Goal: Information Seeking & Learning: Learn about a topic

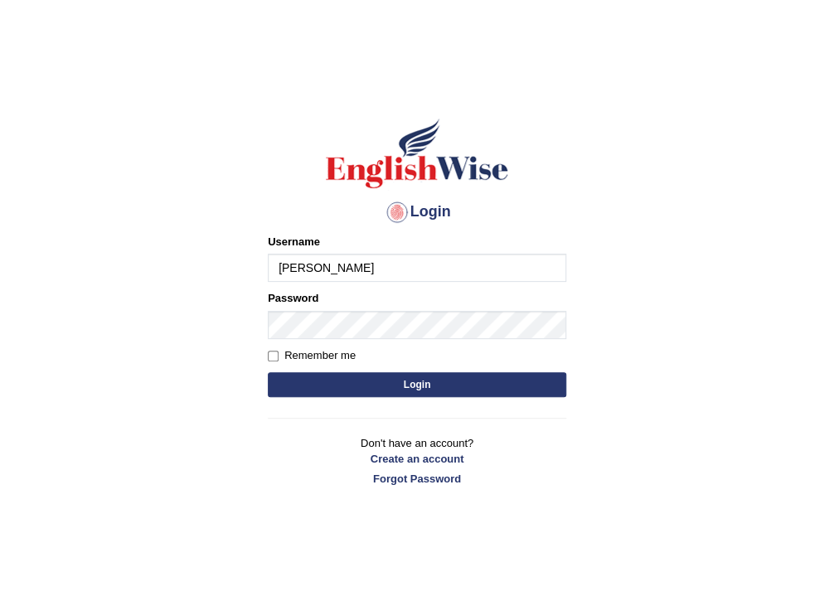
type input "harsit_parramatta"
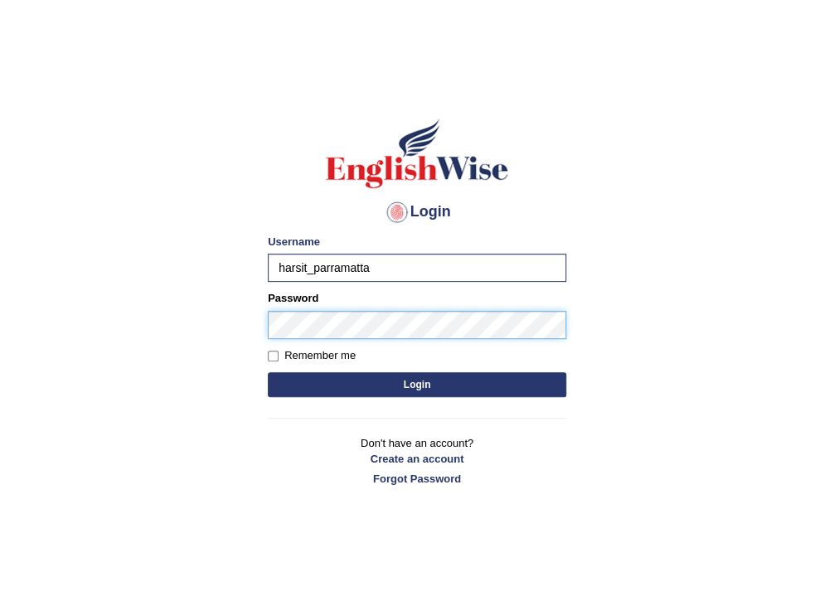
click at [268, 372] on button "Login" at bounding box center [417, 384] width 298 height 25
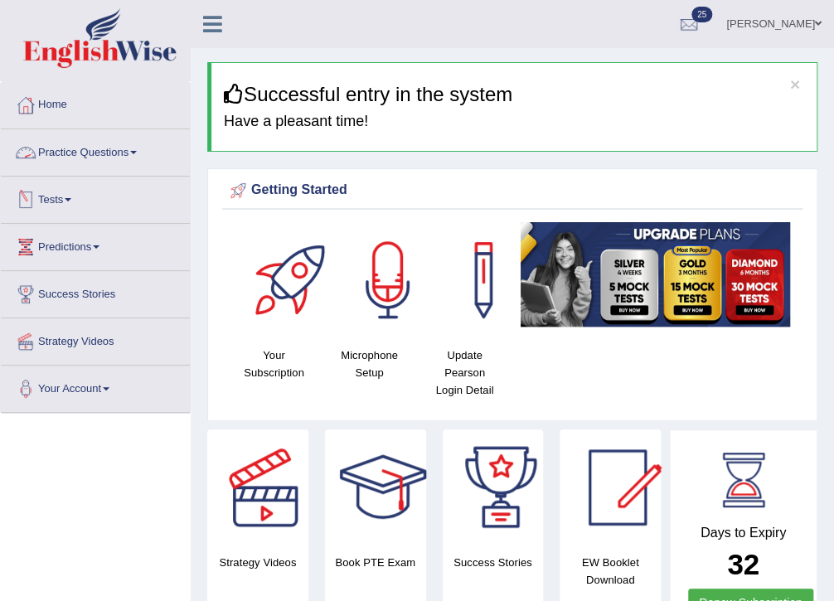
click at [82, 154] on link "Practice Questions" at bounding box center [95, 149] width 189 height 41
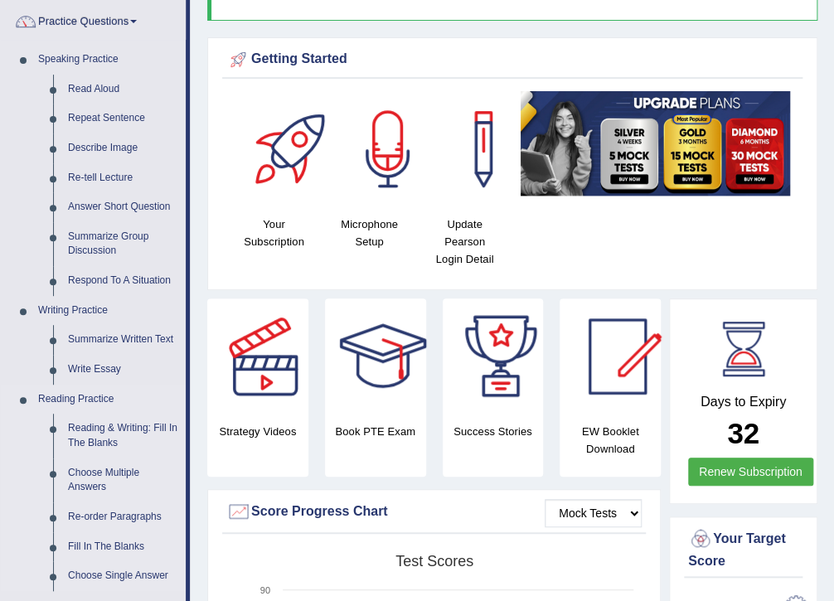
scroll to position [133, 0]
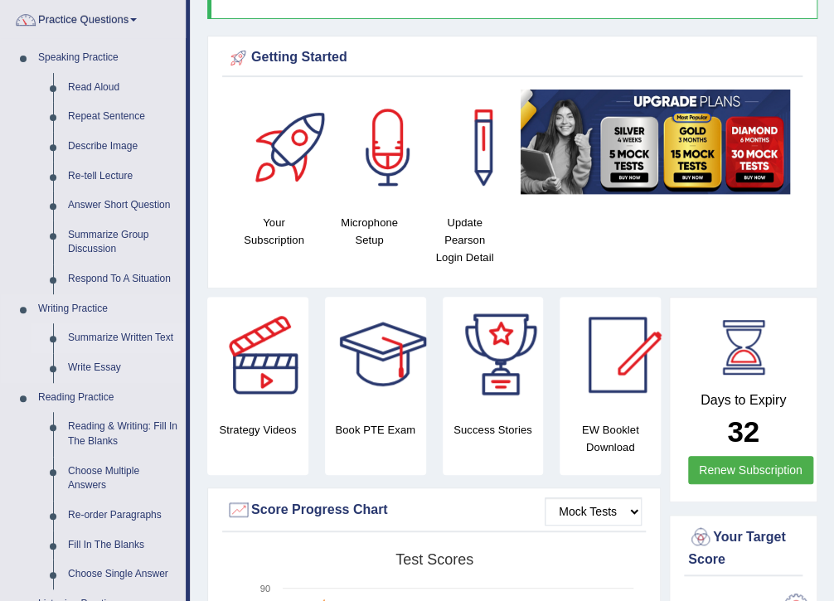
click at [111, 332] on link "Summarize Written Text" at bounding box center [123, 338] width 125 height 30
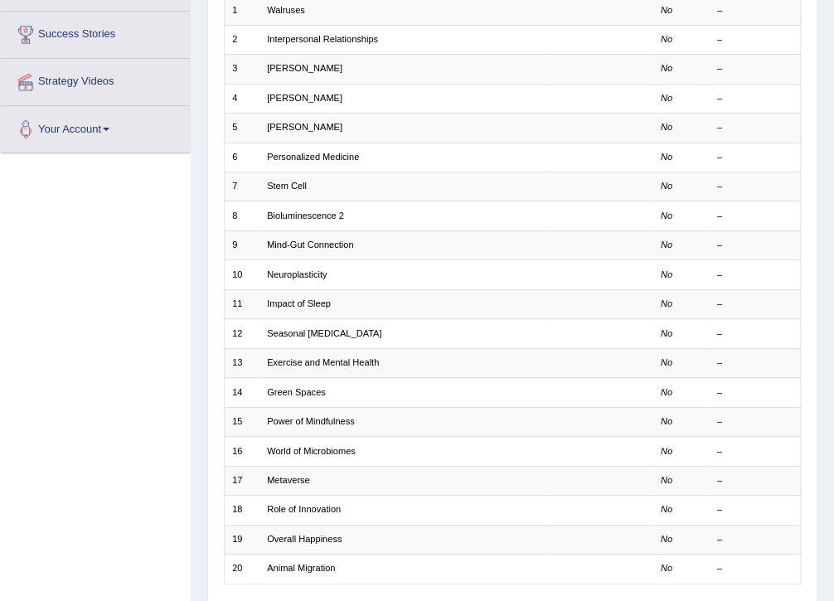
scroll to position [265, 0]
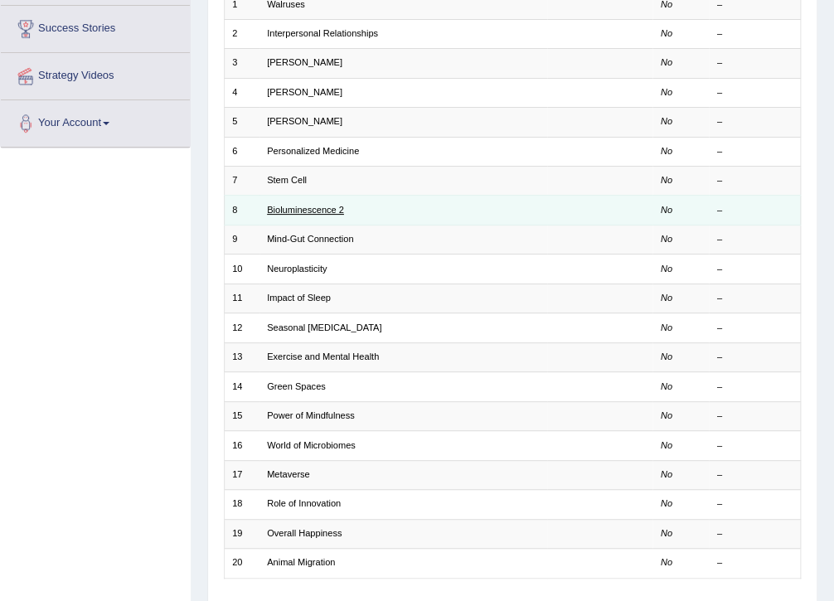
click at [328, 205] on link "Bioluminescence 2" at bounding box center [305, 210] width 77 height 10
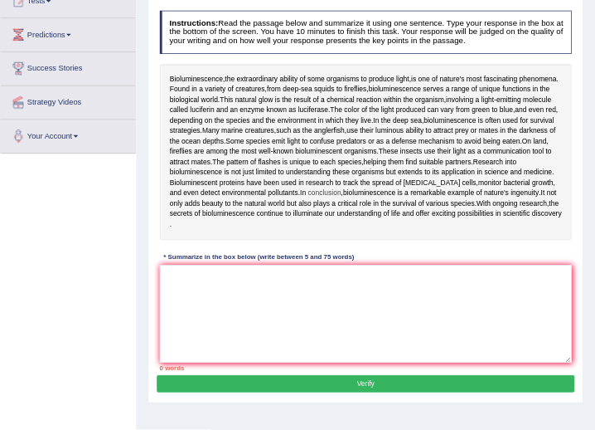
scroll to position [199, 0]
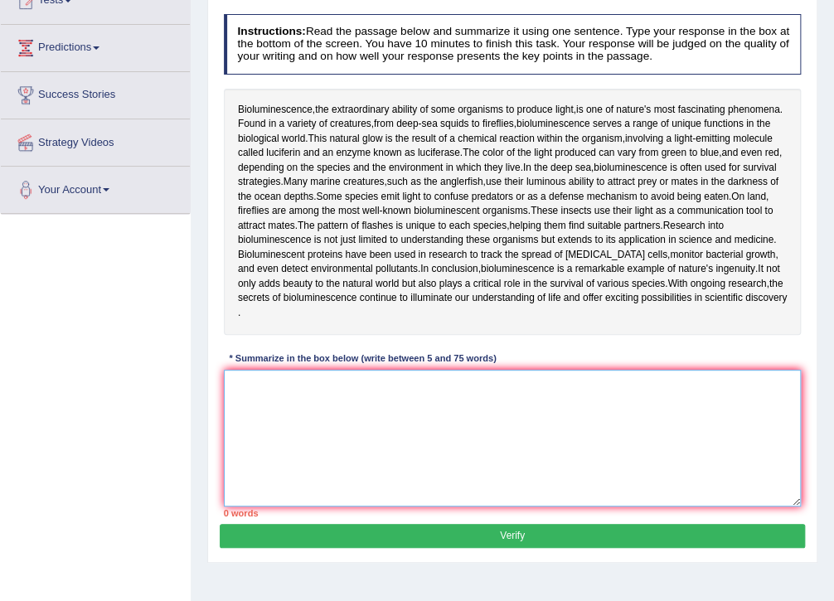
click at [468, 391] on textarea at bounding box center [513, 438] width 578 height 137
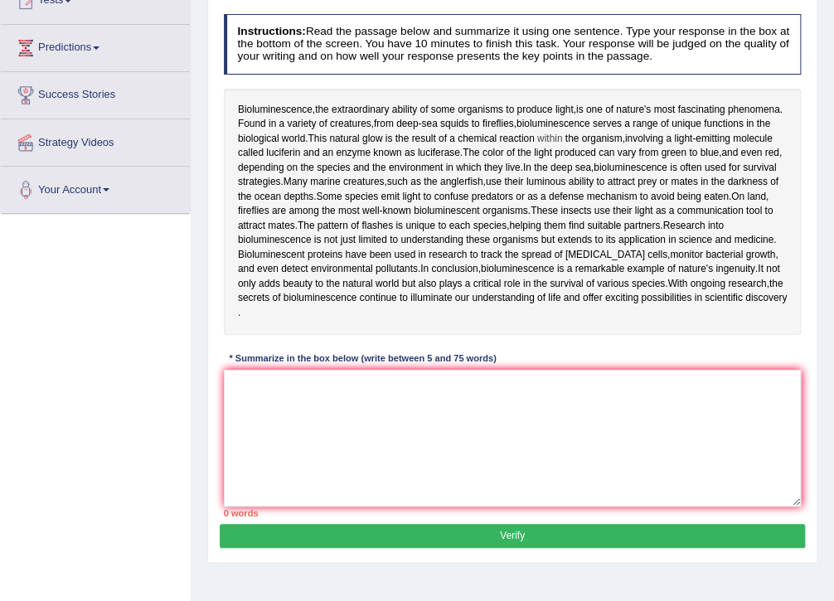
drag, startPoint x: 602, startPoint y: 129, endPoint x: 613, endPoint y: 142, distance: 17.1
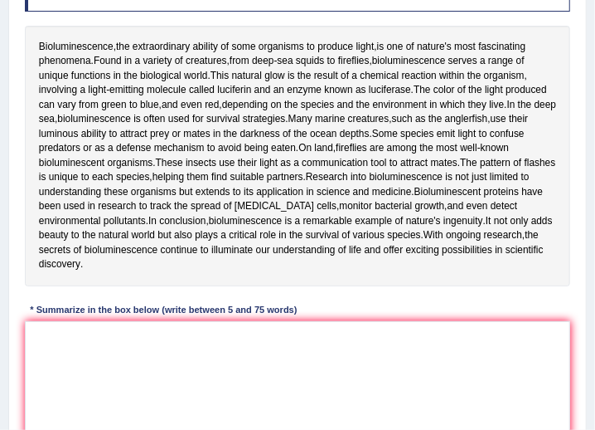
scroll to position [246, 0]
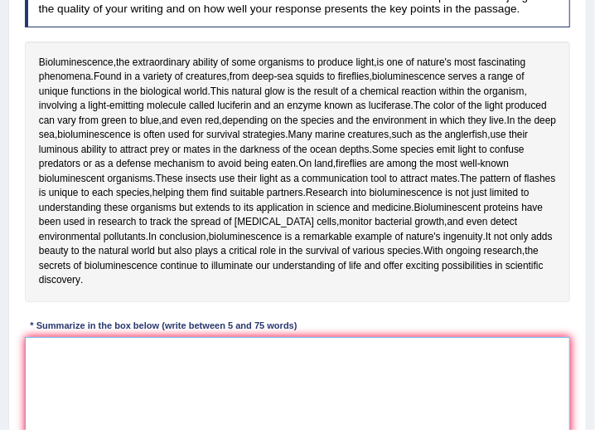
click at [151, 337] on textarea at bounding box center [298, 405] width 546 height 137
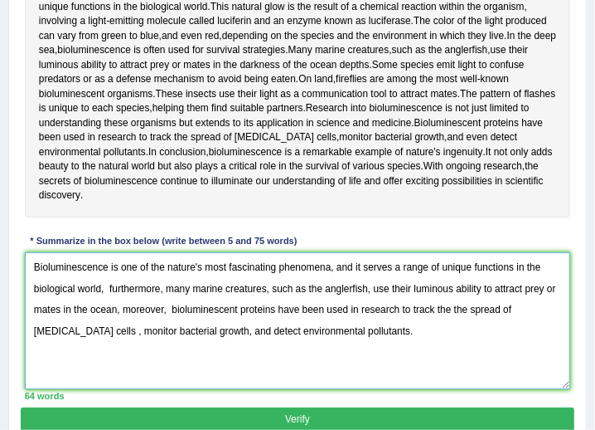
scroll to position [294, 0]
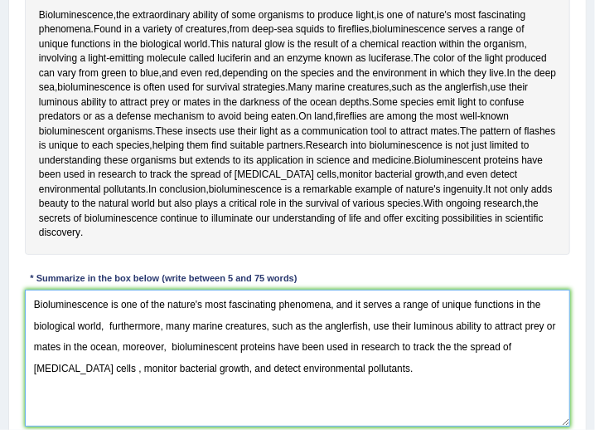
click at [409, 363] on textarea "Bioluminescence is one of the nature's most fascinating phenomena, and it serve…" at bounding box center [298, 357] width 546 height 137
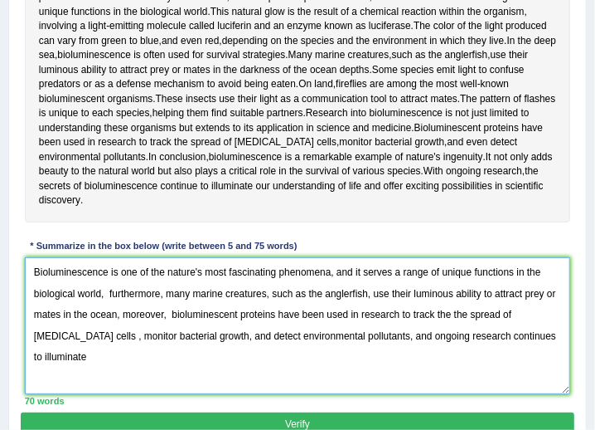
scroll to position [341, 0]
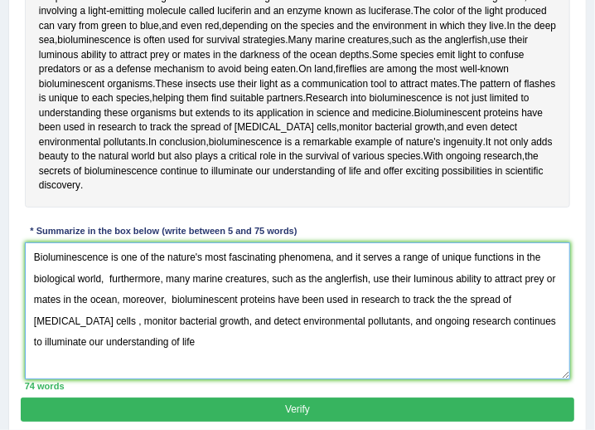
drag, startPoint x: 529, startPoint y: 318, endPoint x: 431, endPoint y: 309, distance: 98.3
click at [431, 309] on textarea "Bioluminescence is one of the nature's most fascinating phenomena, and it serve…" at bounding box center [298, 310] width 546 height 137
click at [64, 335] on textarea "Bioluminescence is one of the nature's most fascinating phenomena, and it serve…" at bounding box center [298, 310] width 546 height 137
type textarea "Bioluminescence is one of the nature's most fascinating phenomena, and it serve…"
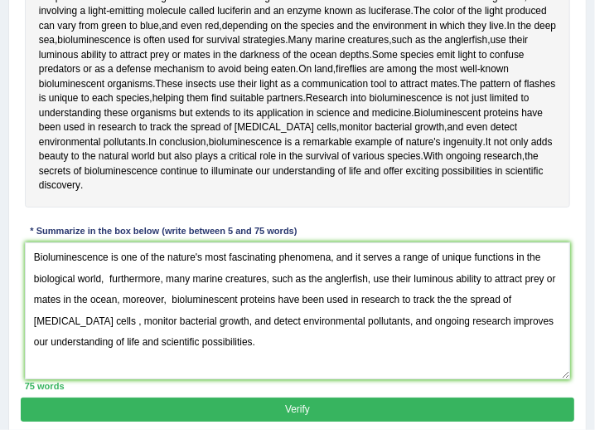
click at [188, 405] on button "Verify" at bounding box center [297, 409] width 553 height 24
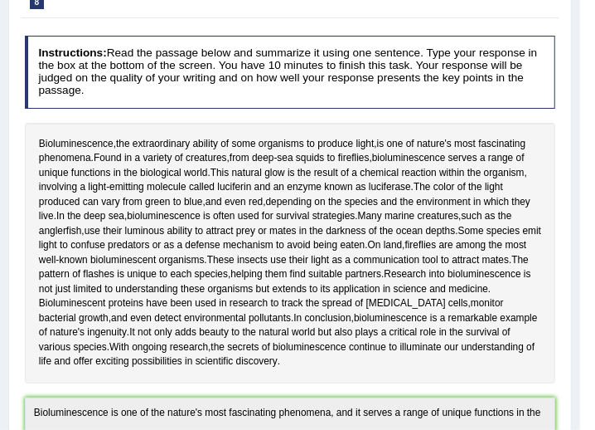
scroll to position [0, 0]
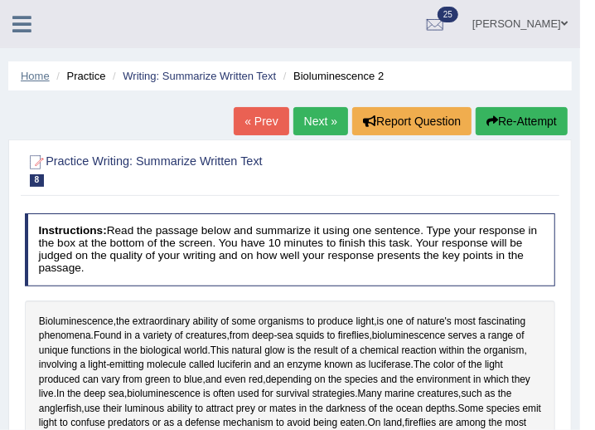
click at [34, 81] on link "Home" at bounding box center [35, 76] width 29 height 12
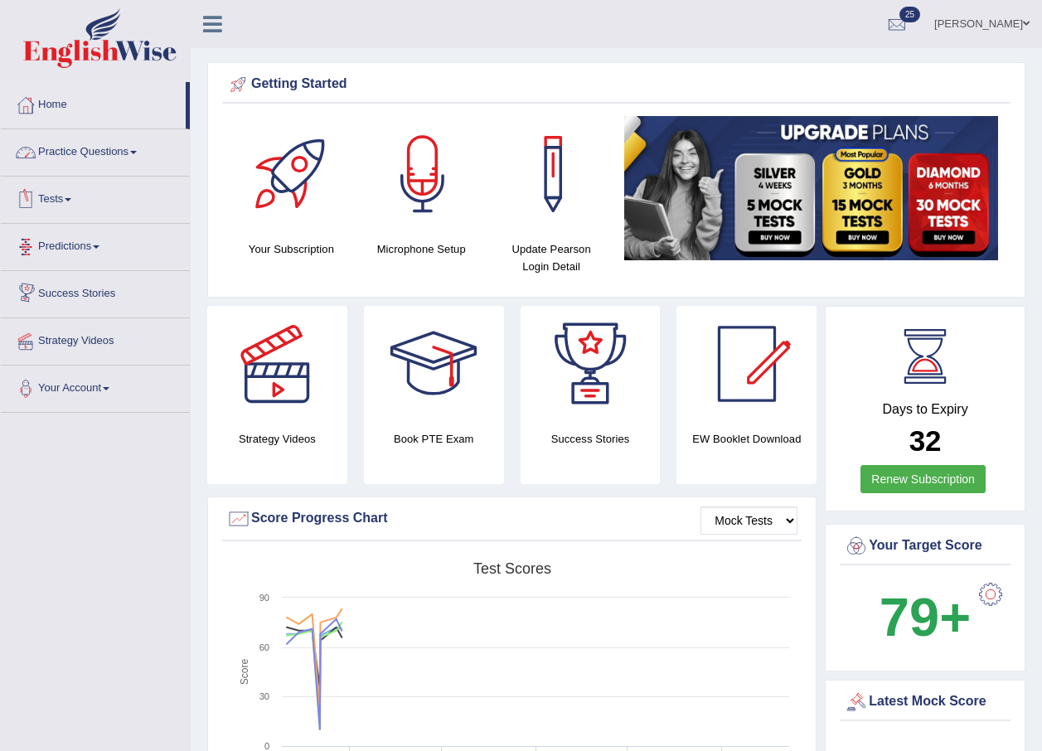
click at [66, 151] on link "Practice Questions" at bounding box center [95, 149] width 189 height 41
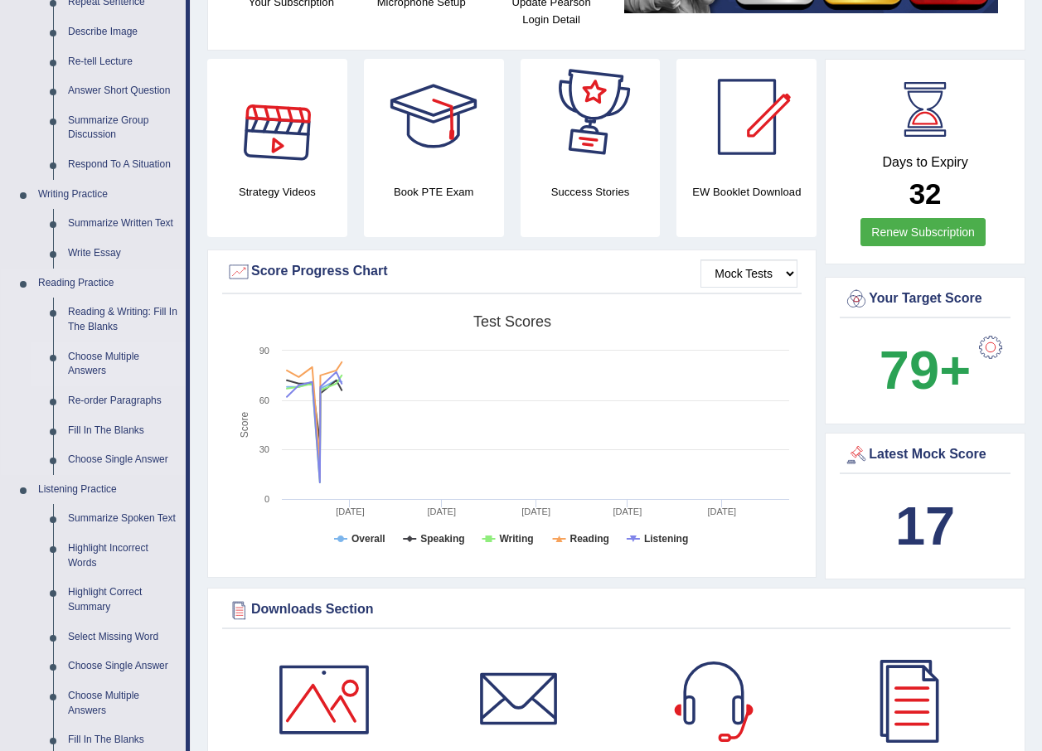
scroll to position [249, 0]
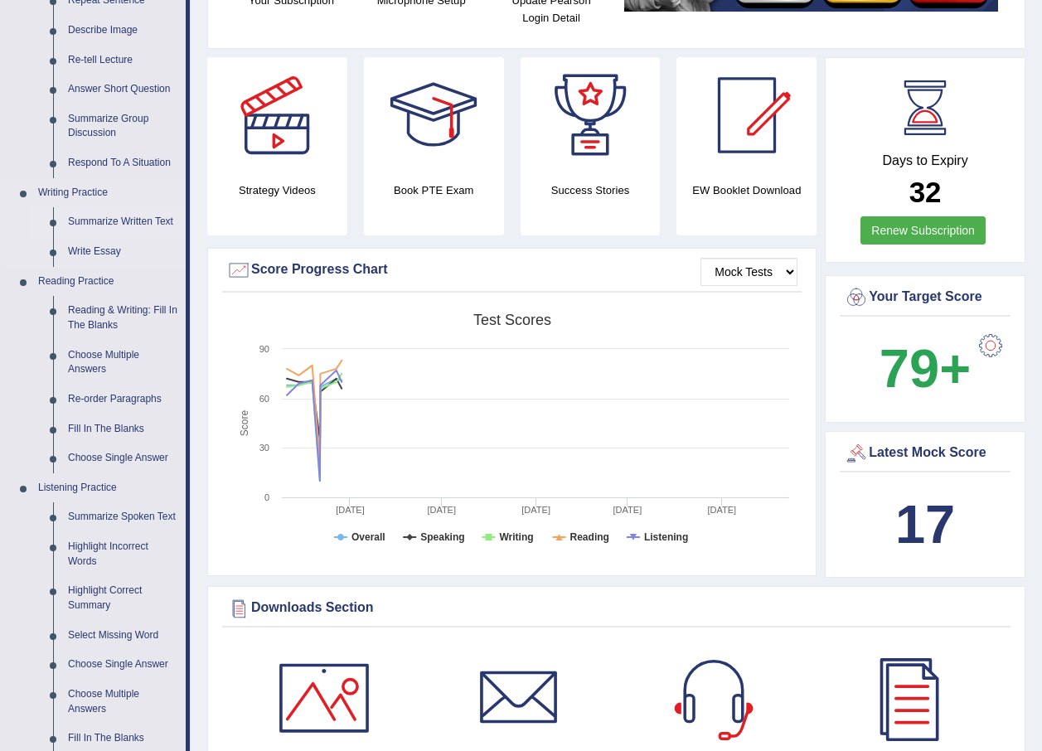
click at [91, 217] on link "Summarize Written Text" at bounding box center [123, 222] width 125 height 30
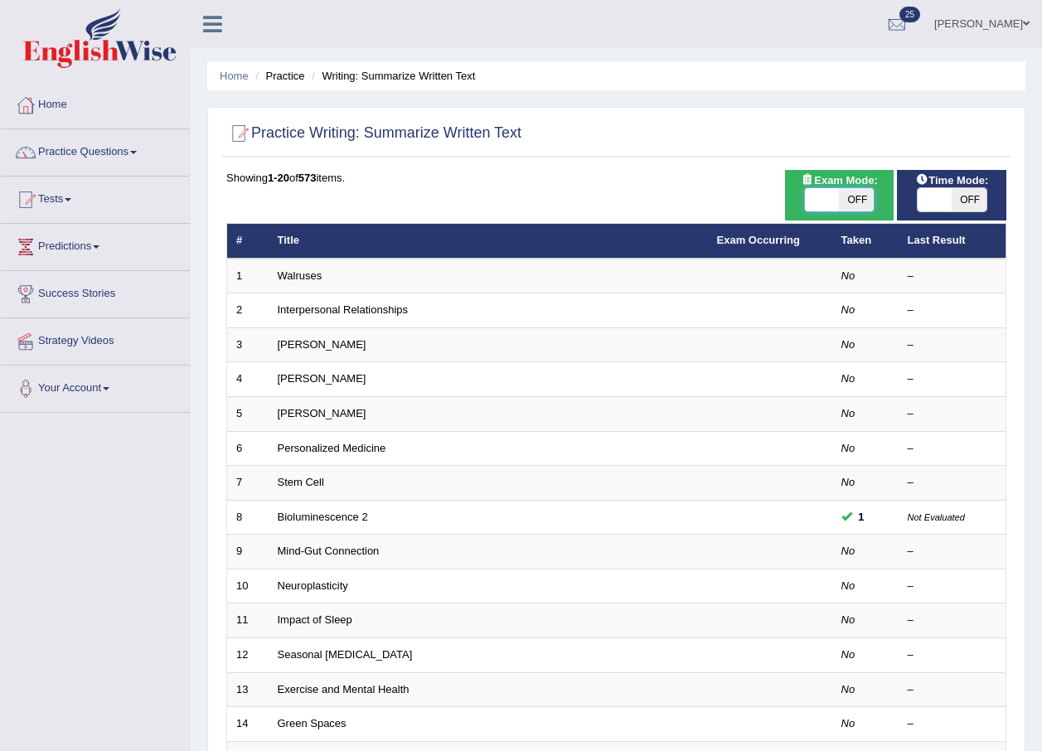
click at [813, 203] on span at bounding box center [822, 199] width 35 height 23
checkbox input "true"
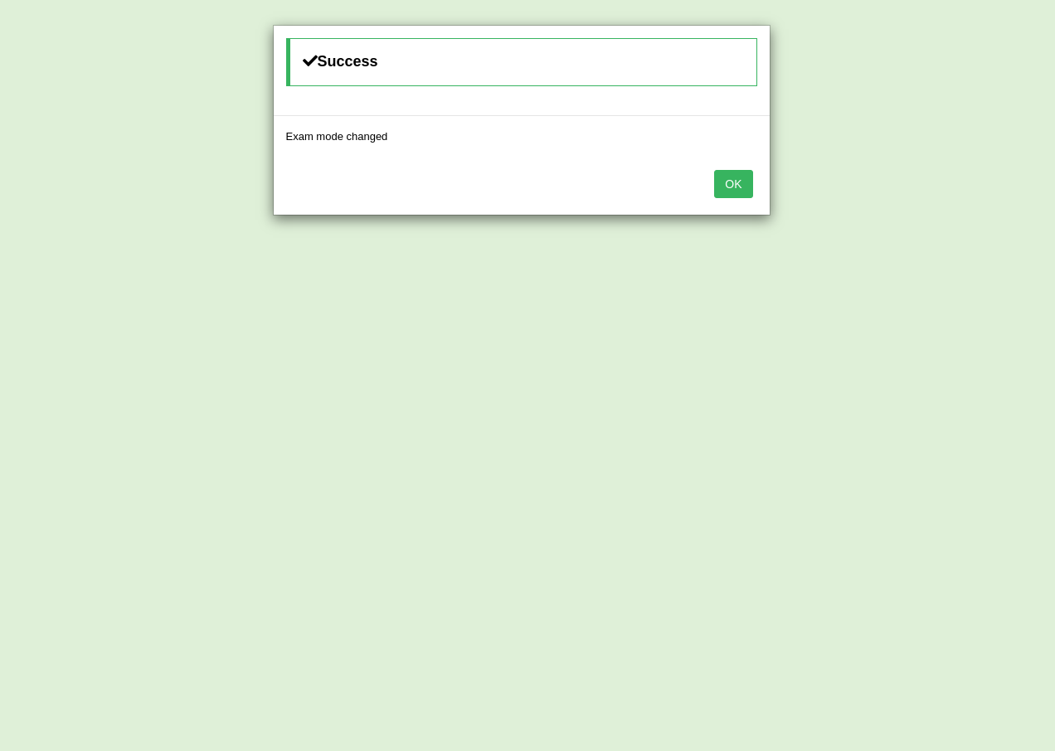
click at [727, 188] on button "OK" at bounding box center [733, 184] width 38 height 28
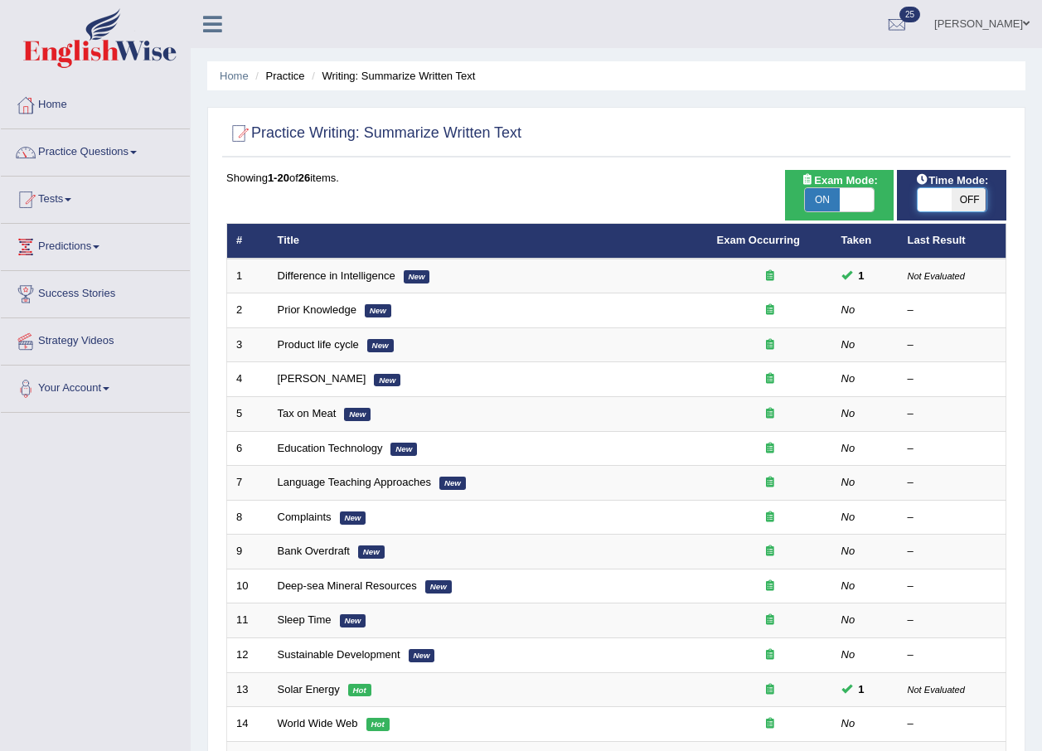
click at [937, 202] on span at bounding box center [935, 199] width 35 height 23
checkbox input "true"
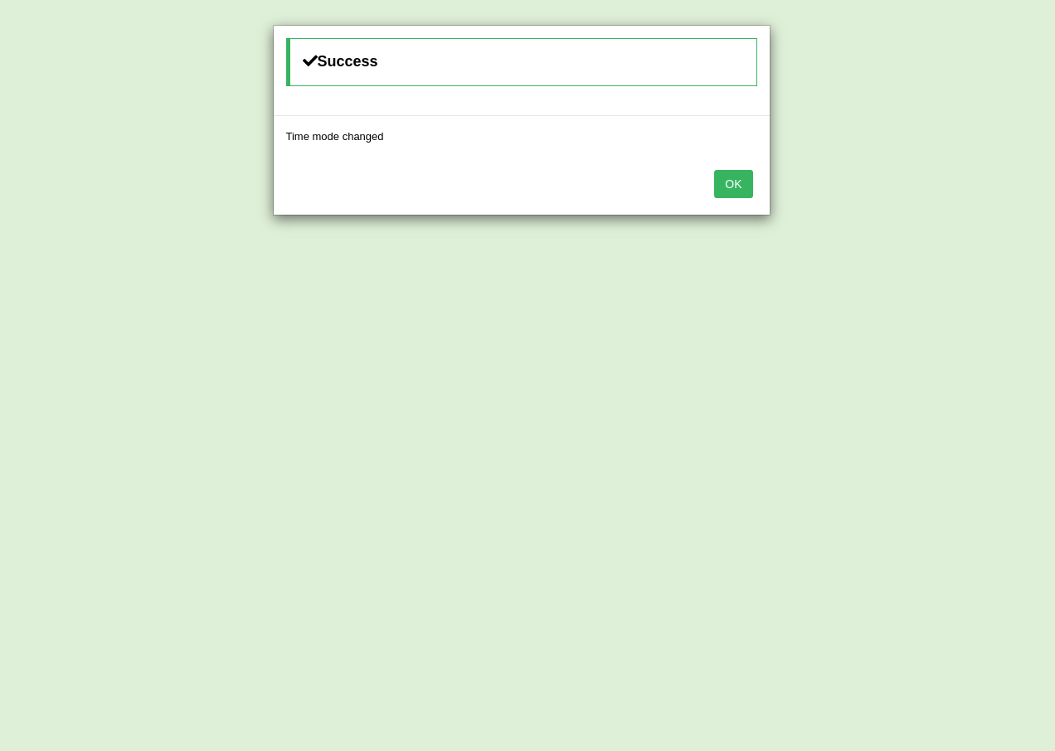
click at [730, 190] on button "OK" at bounding box center [733, 184] width 38 height 28
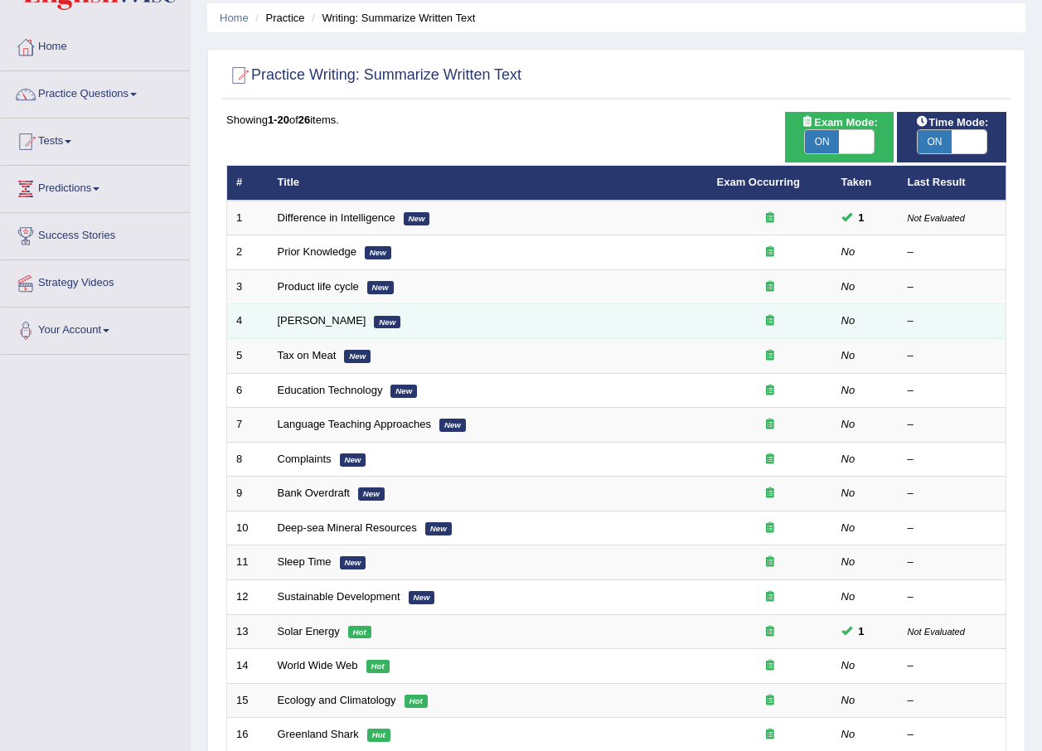
scroll to position [166, 0]
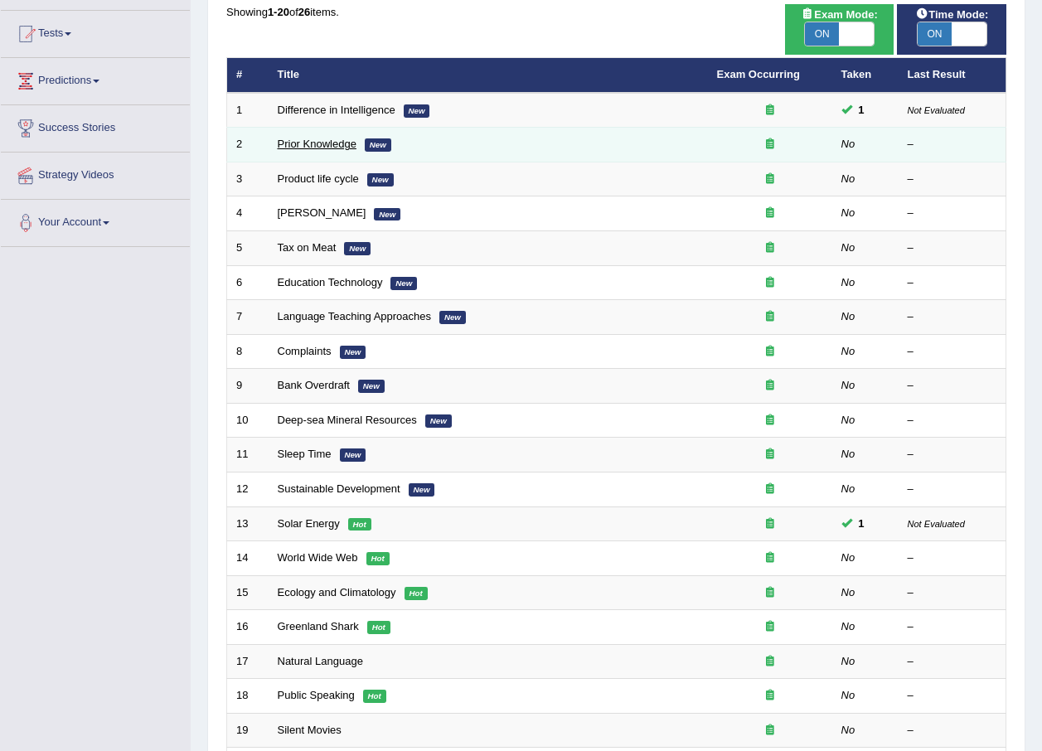
click at [323, 148] on link "Prior Knowledge" at bounding box center [317, 144] width 79 height 12
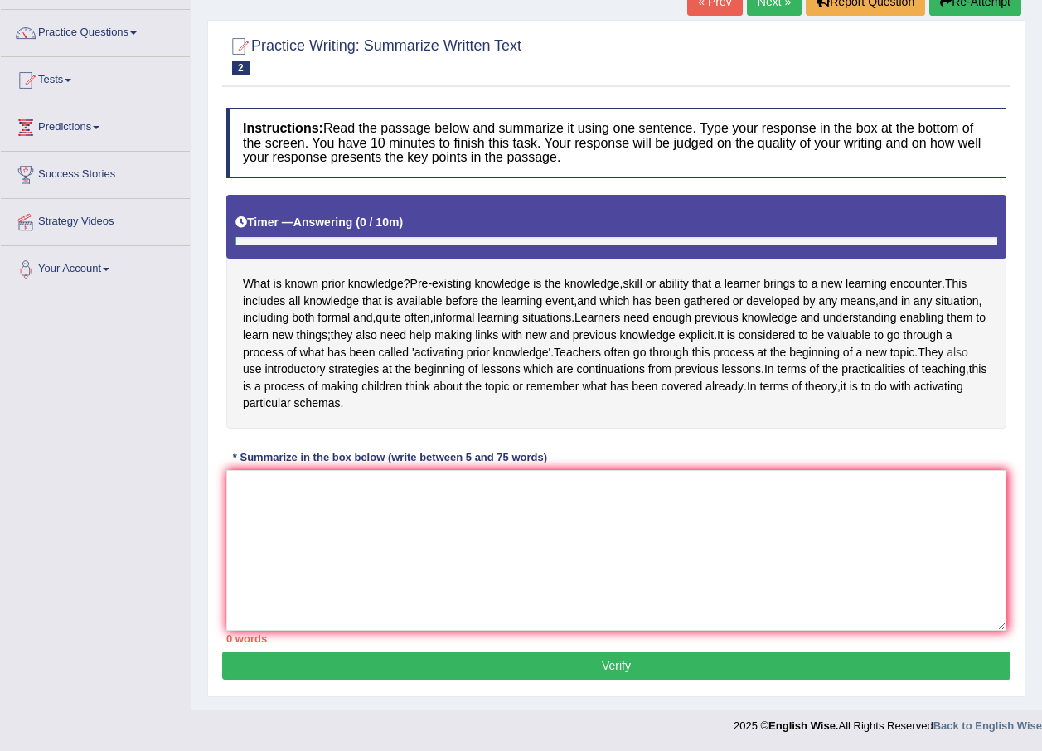
scroll to position [136, 0]
click at [278, 497] on textarea at bounding box center [616, 550] width 780 height 161
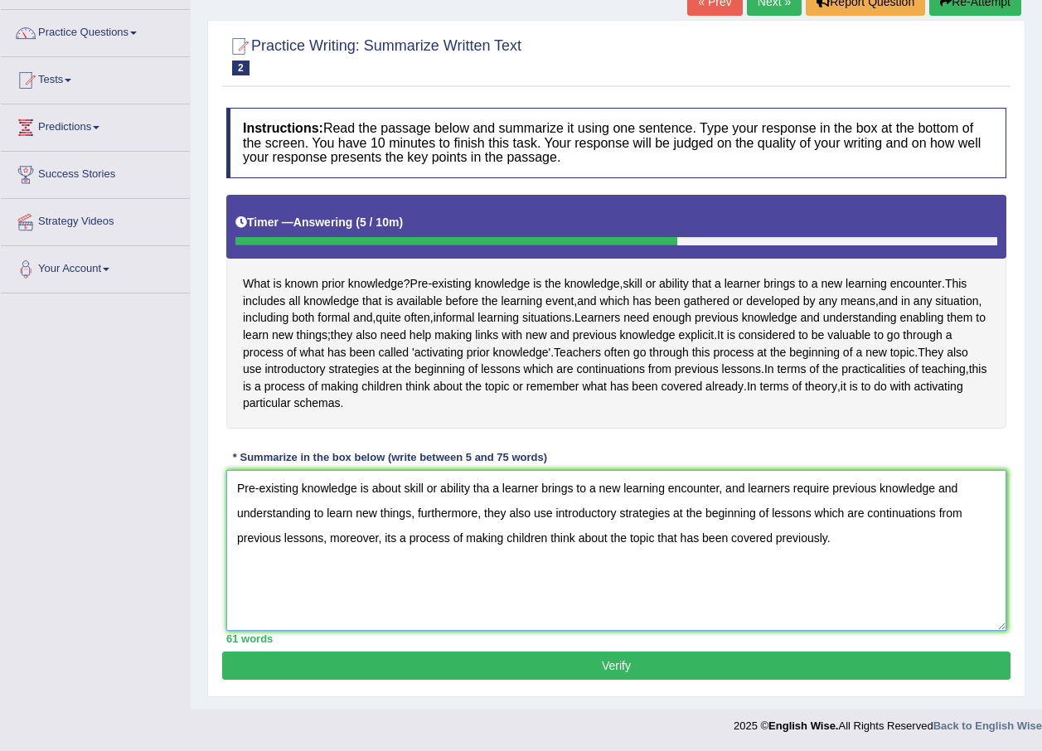
click at [487, 490] on textarea "Pre-existing knowledge is about skill or ability tha a learner brings to a new …" at bounding box center [616, 550] width 780 height 161
click at [312, 514] on textarea "Pre-existing knowledge is about skill or ability that a learner brings to a new…" at bounding box center [616, 550] width 780 height 161
click at [933, 536] on textarea "Pre-existing knowledge is about skill or ability that a learner brings to a new…" at bounding box center [616, 550] width 780 height 161
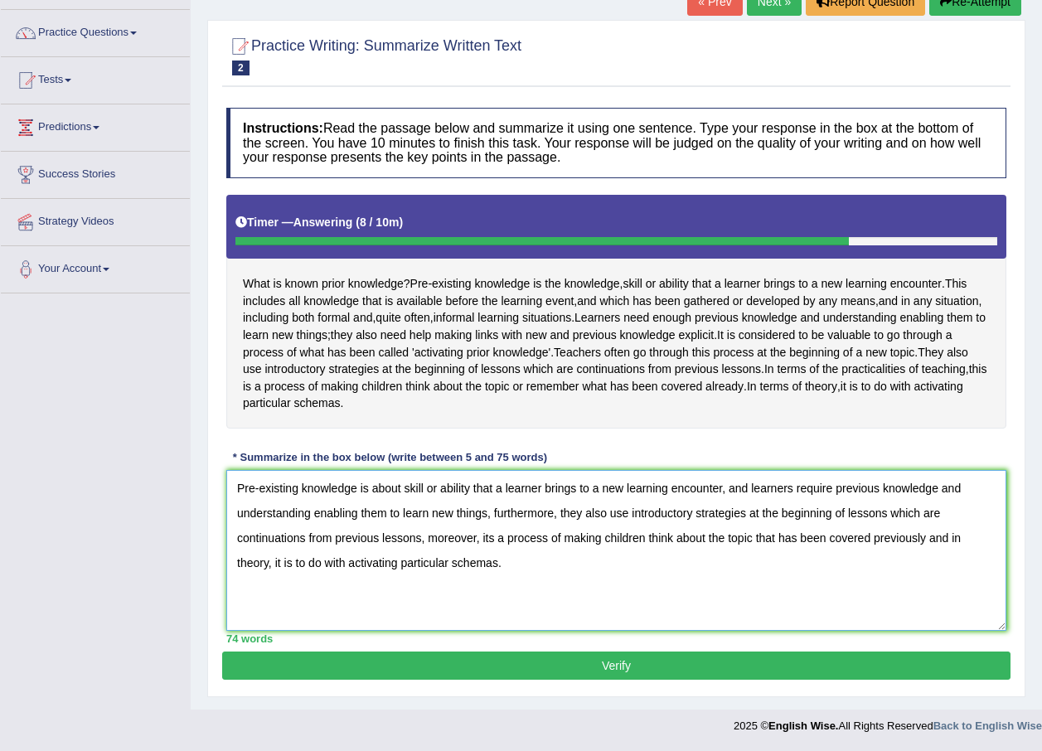
type textarea "Pre-existing knowledge is about skill or ability that a learner brings to a new…"
click at [443, 667] on button "Verify" at bounding box center [616, 666] width 789 height 28
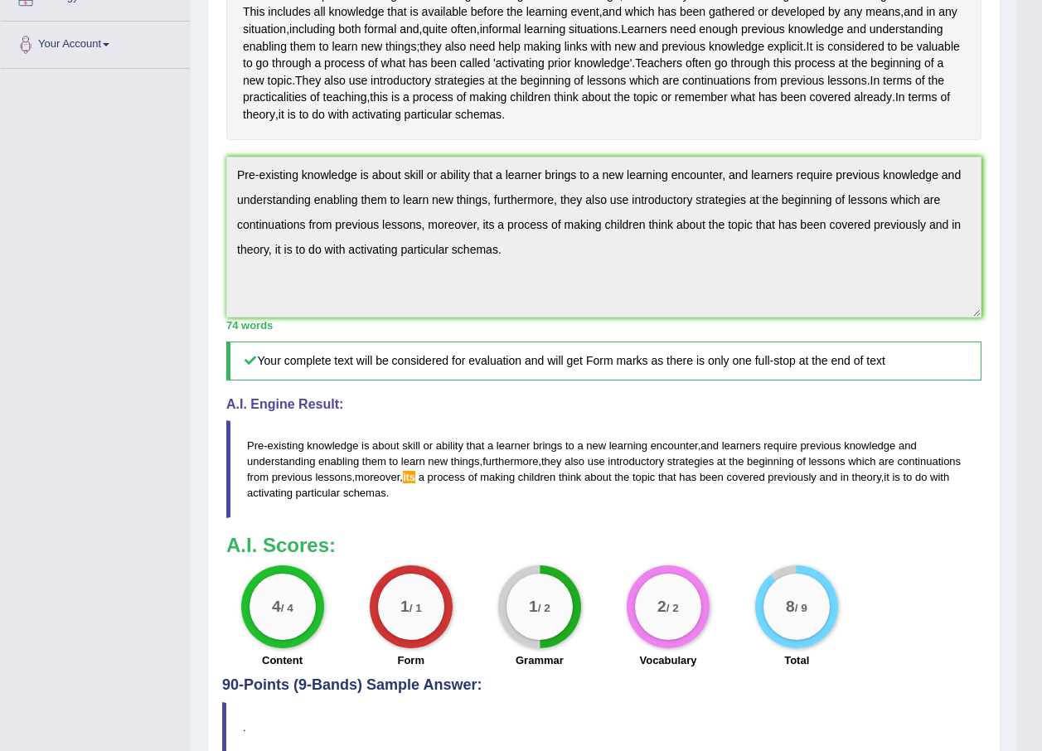
scroll to position [0, 0]
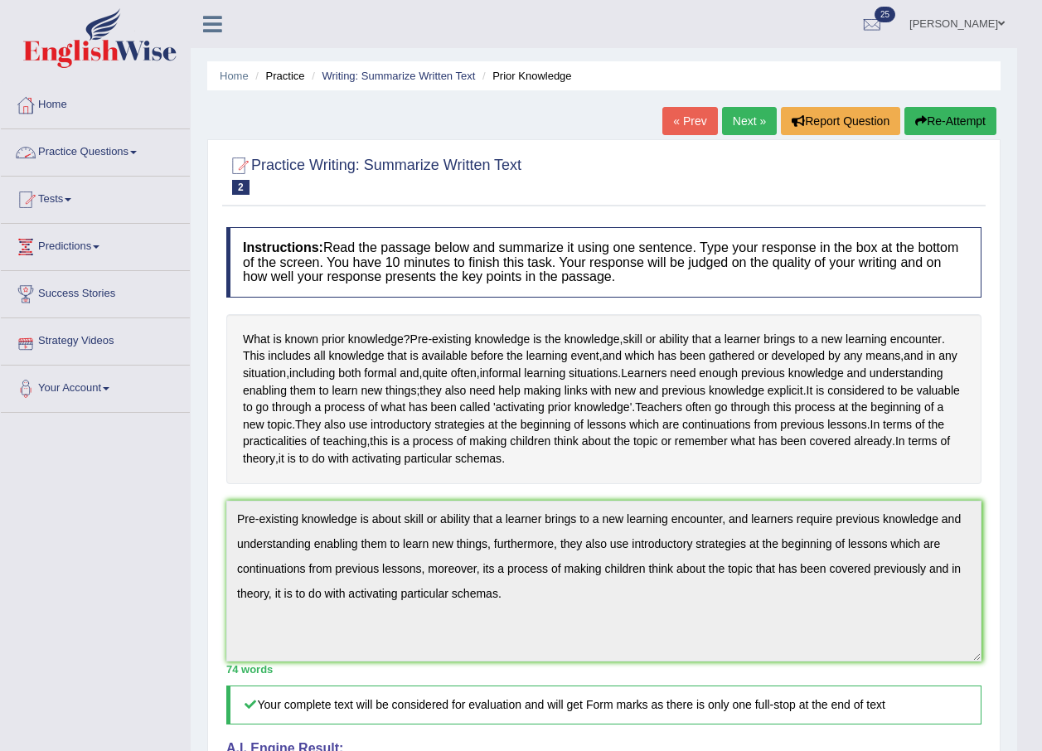
click at [69, 147] on link "Practice Questions" at bounding box center [95, 149] width 189 height 41
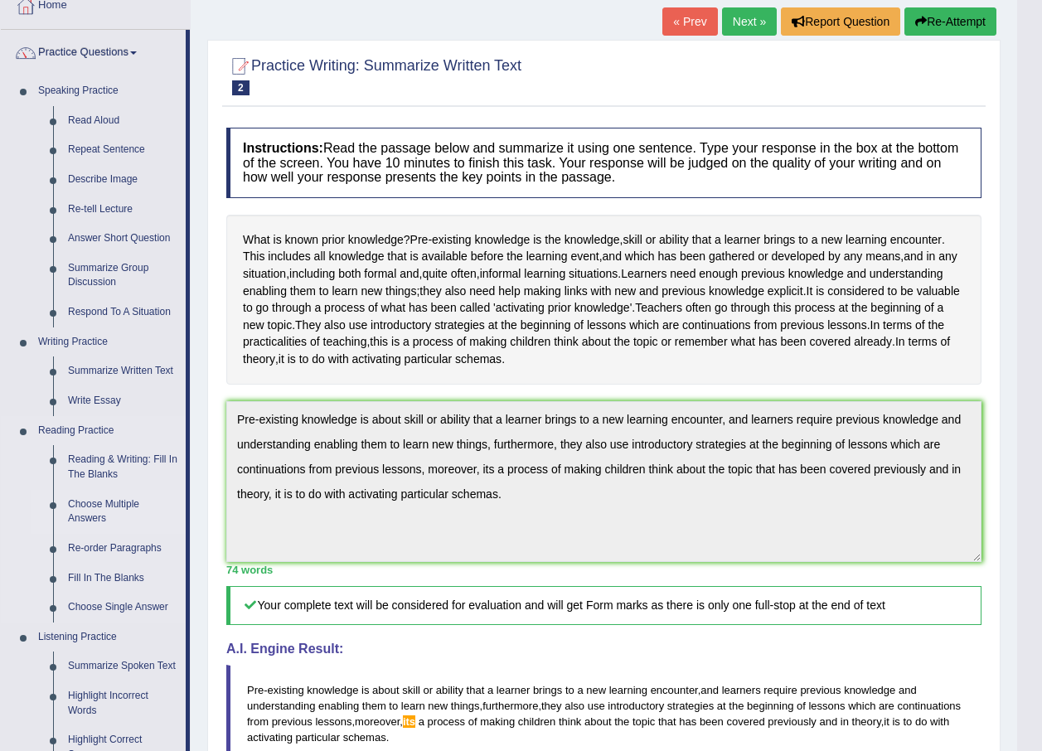
scroll to position [166, 0]
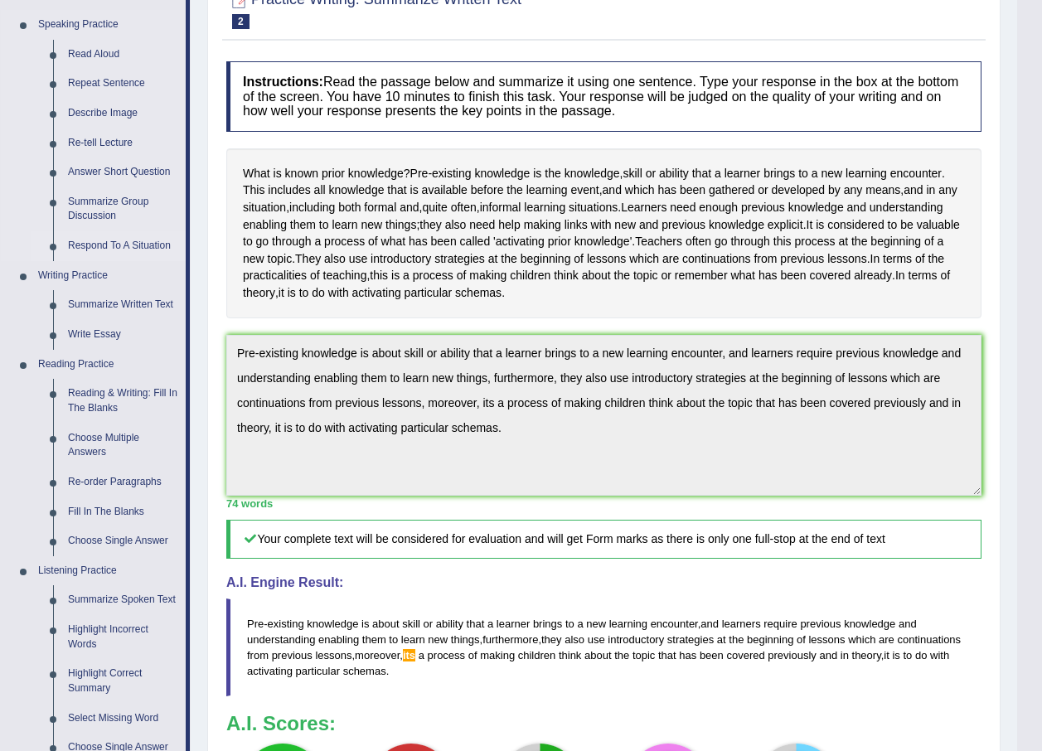
click at [108, 248] on link "Respond To A Situation" at bounding box center [123, 246] width 125 height 30
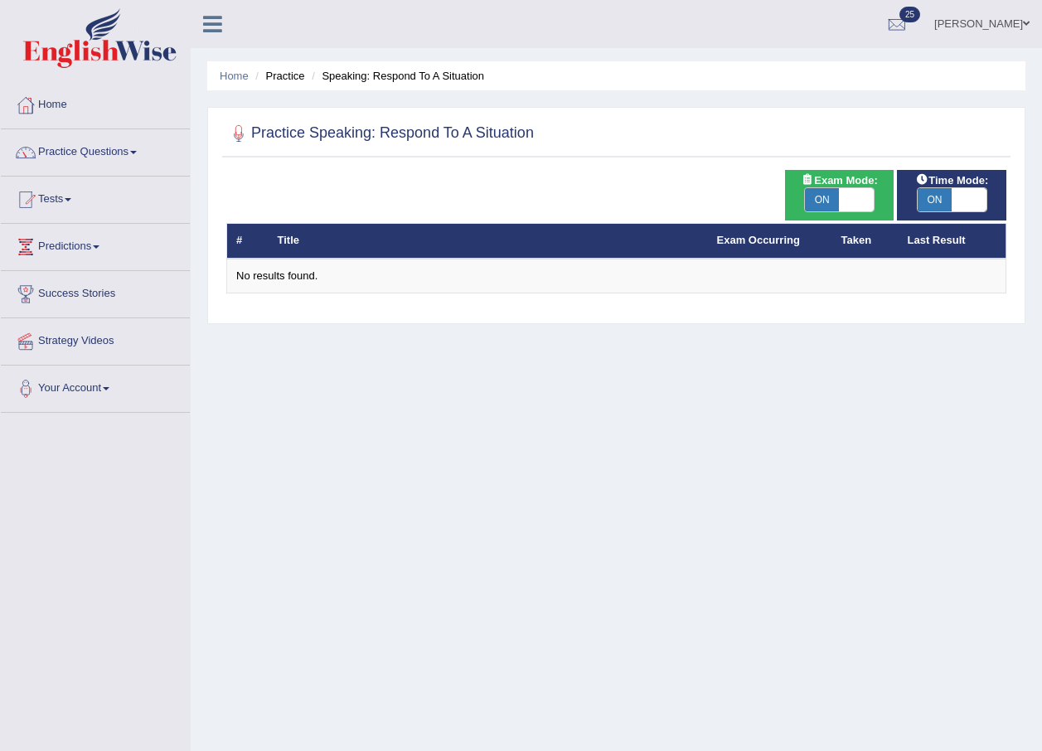
click at [823, 196] on span "ON" at bounding box center [822, 199] width 35 height 23
checkbox input "false"
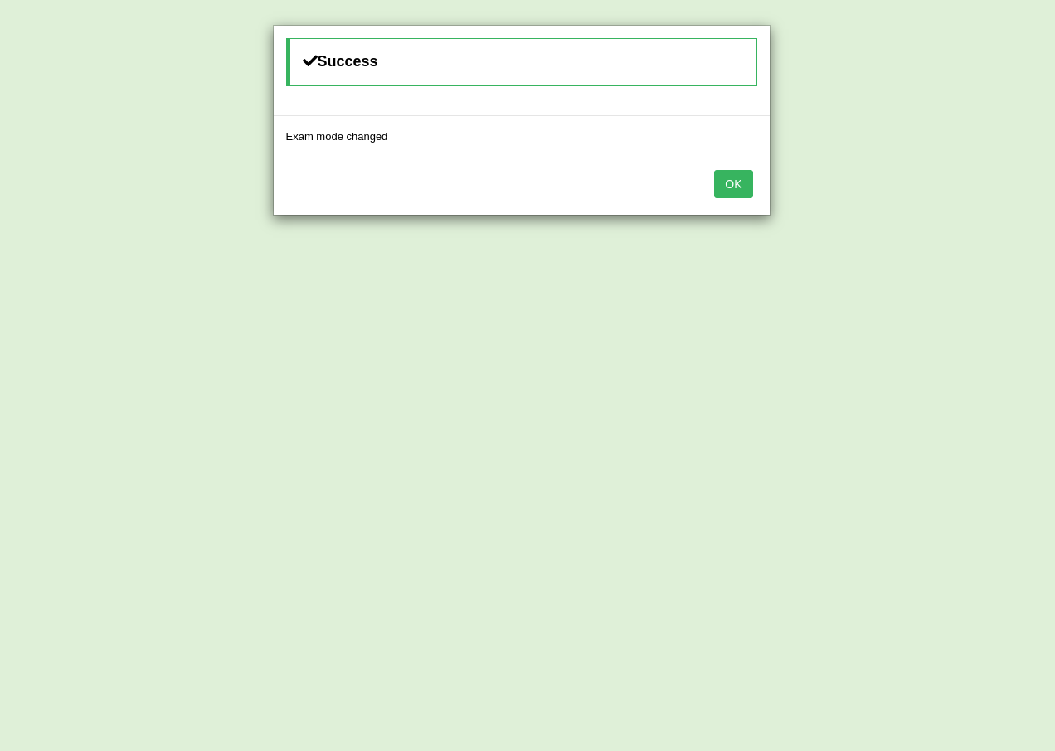
click at [711, 186] on div "OK" at bounding box center [522, 186] width 496 height 58
click at [732, 188] on button "OK" at bounding box center [733, 184] width 38 height 28
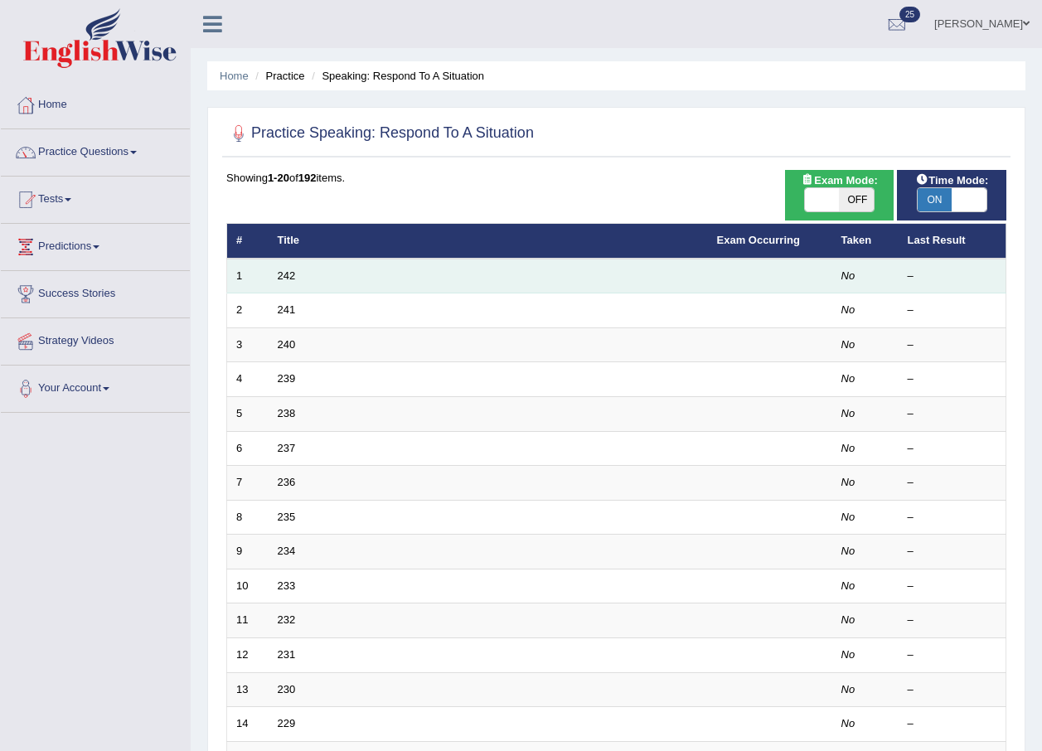
click at [296, 269] on td "242" at bounding box center [488, 276] width 439 height 35
click at [279, 269] on link "242" at bounding box center [287, 275] width 18 height 12
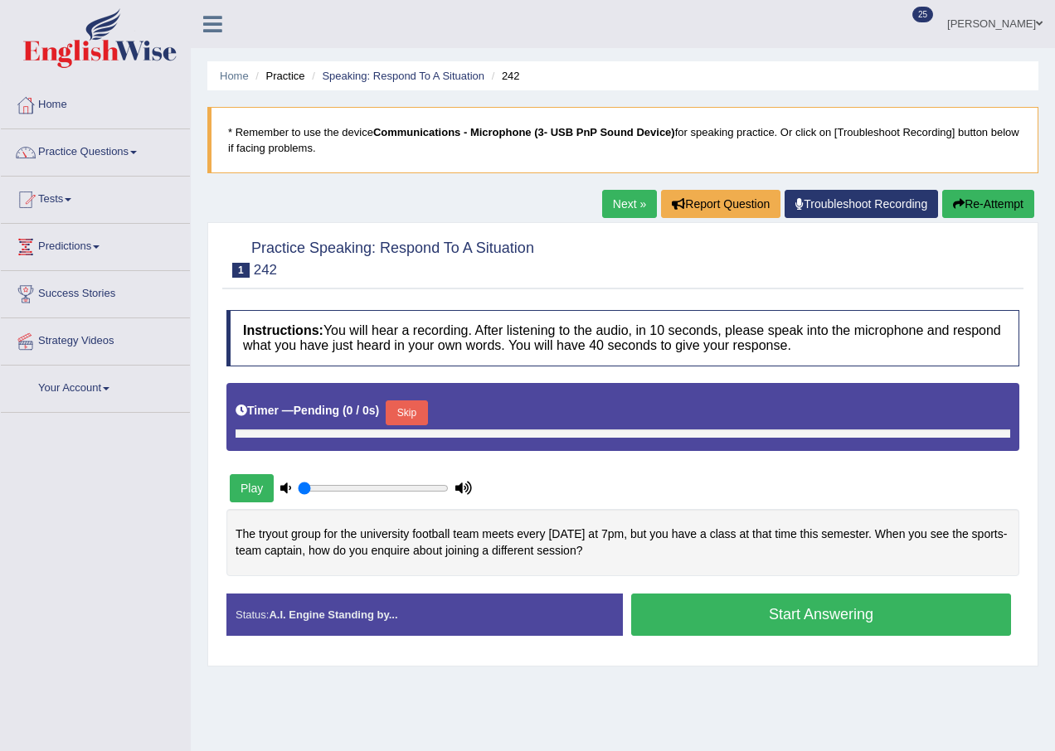
type input "1"
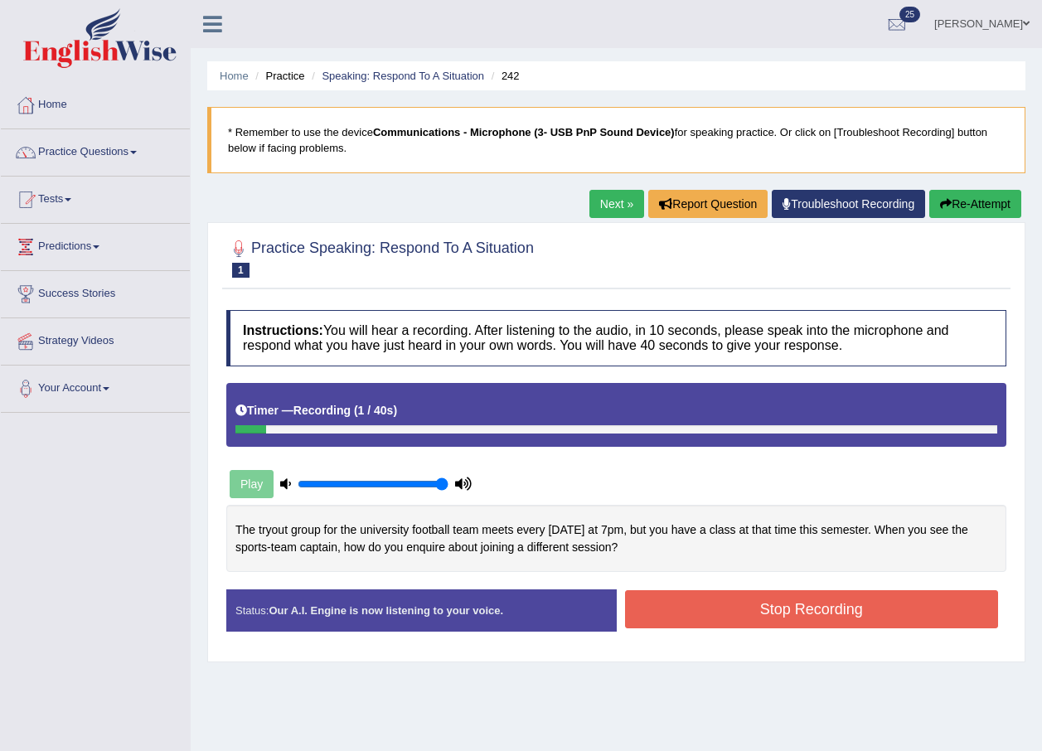
click at [687, 614] on button "Stop Recording" at bounding box center [812, 609] width 374 height 38
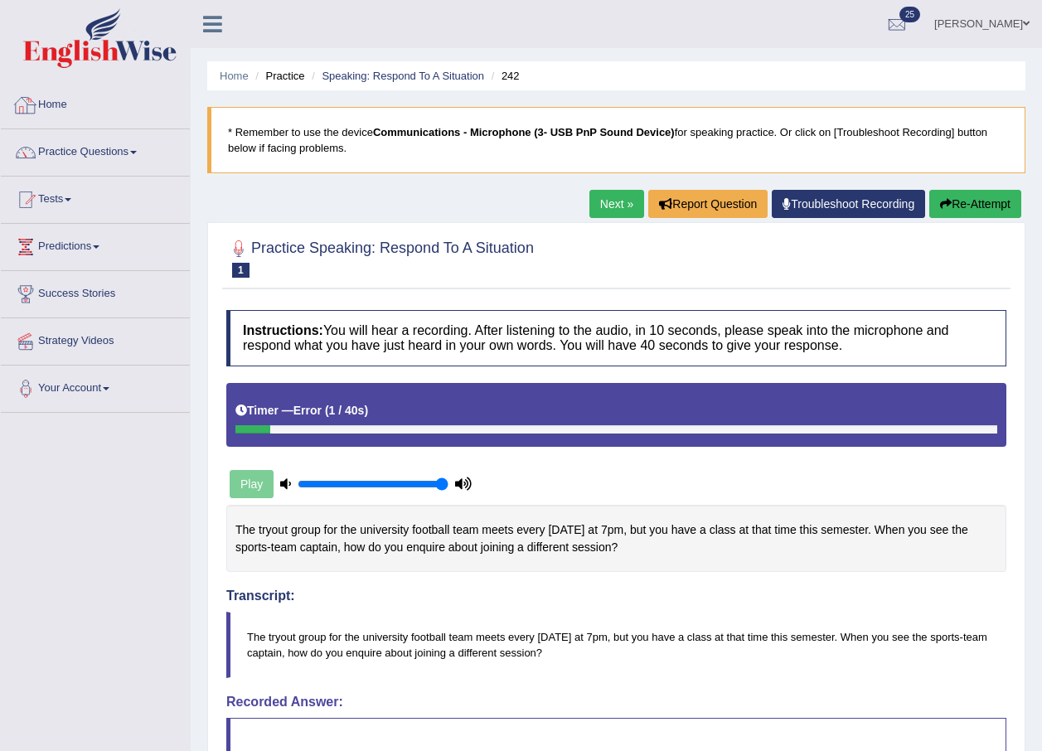
click at [66, 104] on link "Home" at bounding box center [95, 102] width 189 height 41
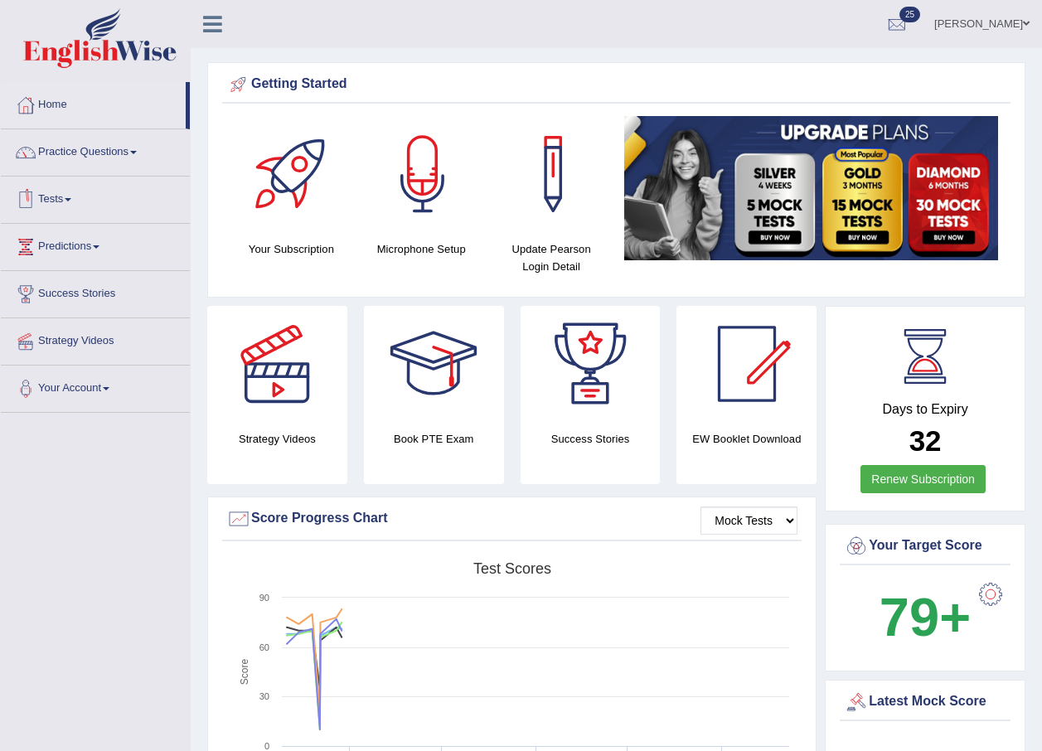
click at [47, 194] on link "Tests" at bounding box center [95, 197] width 189 height 41
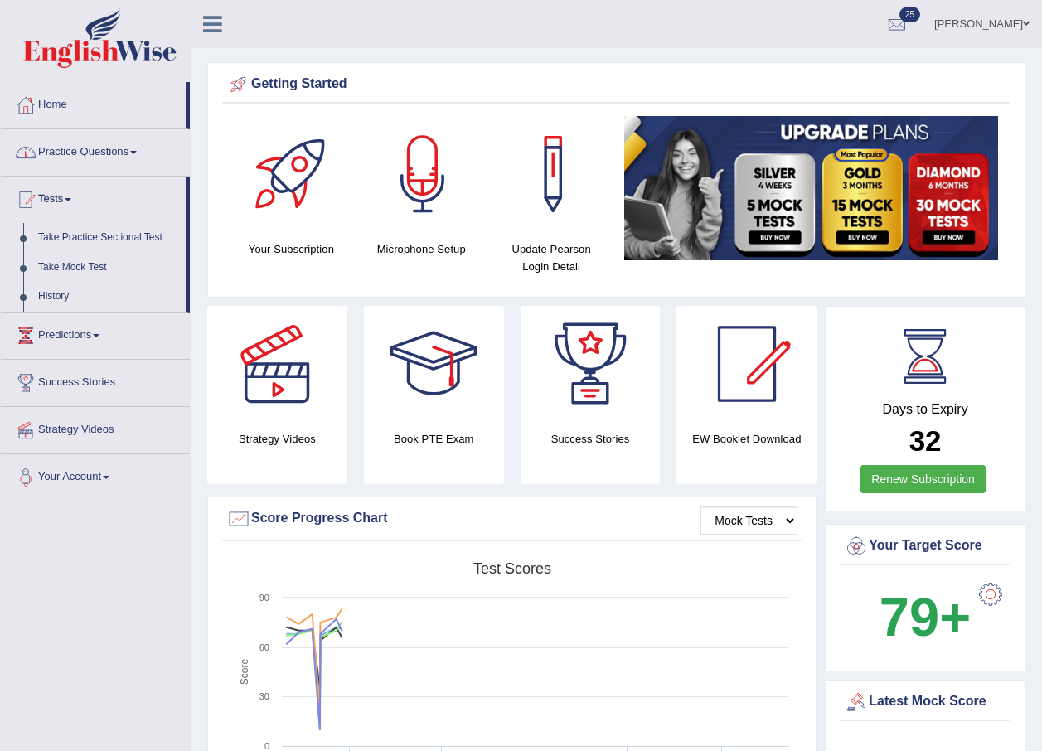
click at [50, 149] on link "Practice Questions" at bounding box center [95, 149] width 189 height 41
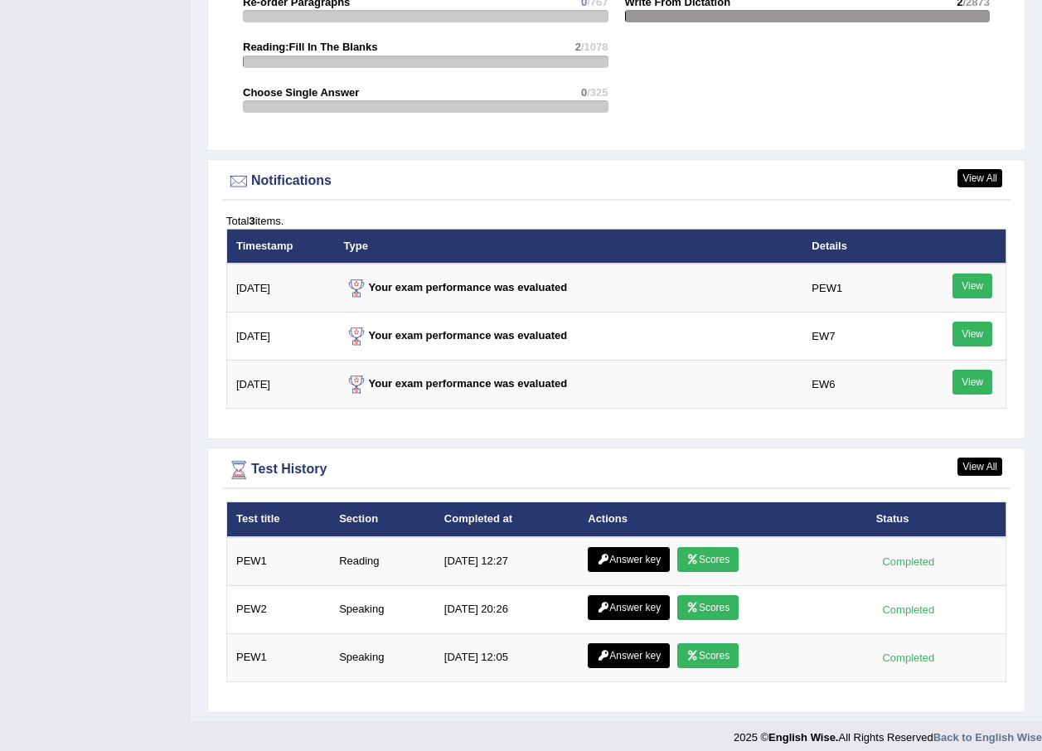
scroll to position [1872, 0]
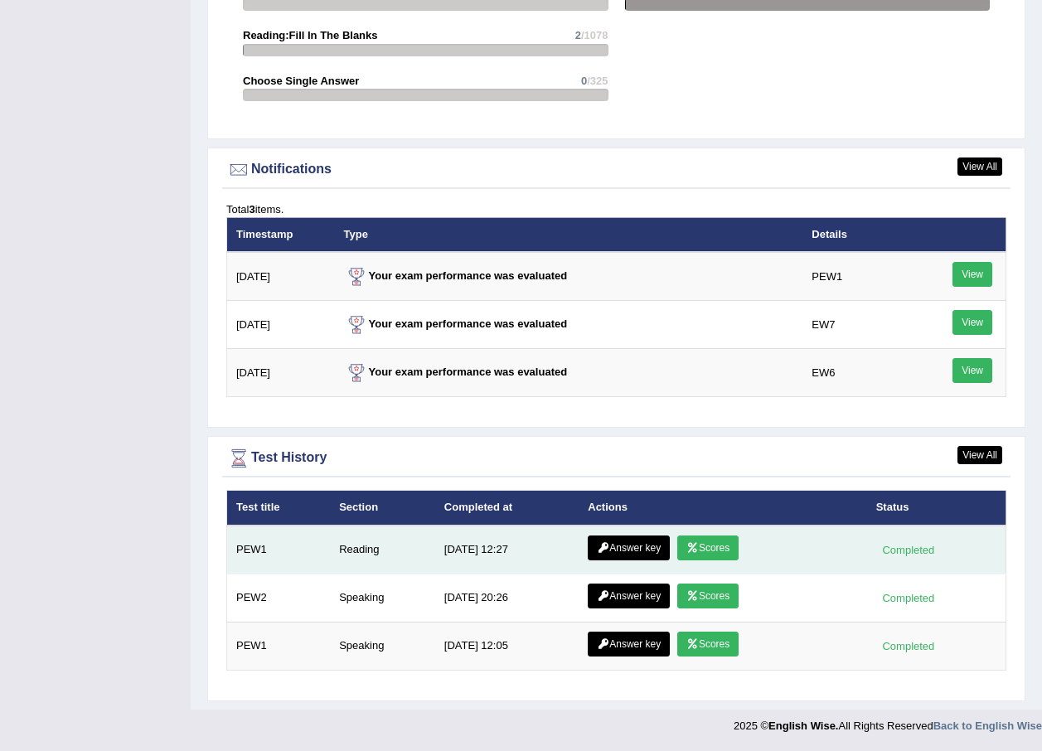
click at [687, 550] on icon at bounding box center [693, 548] width 12 height 10
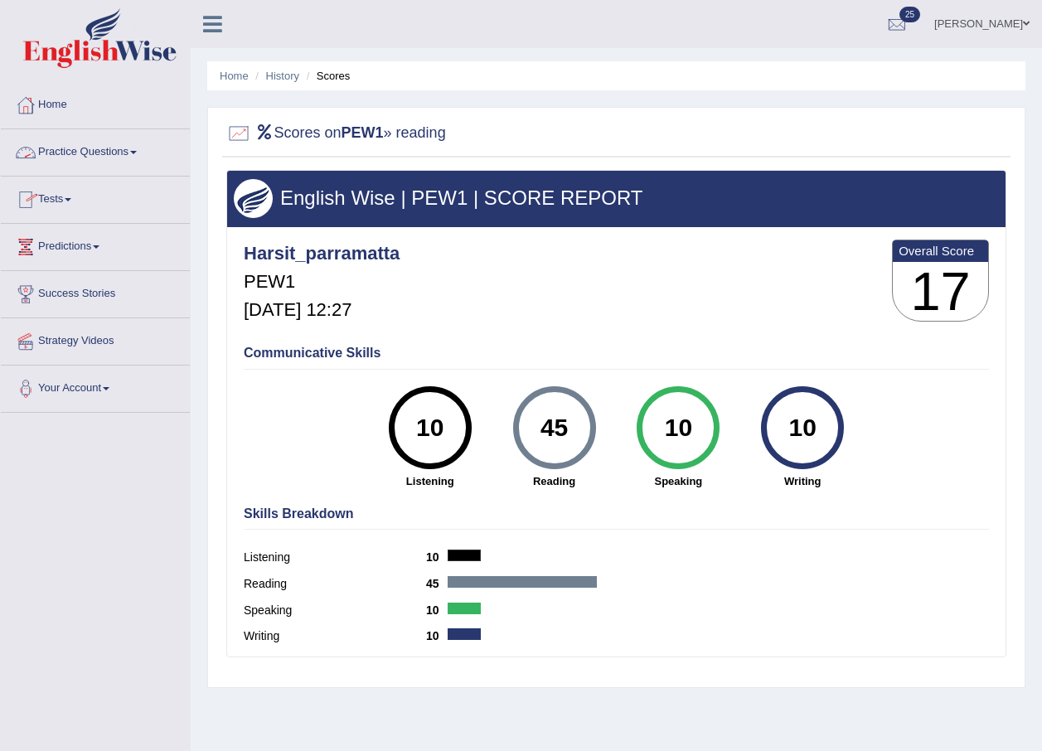
click at [56, 143] on link "Practice Questions" at bounding box center [95, 149] width 189 height 41
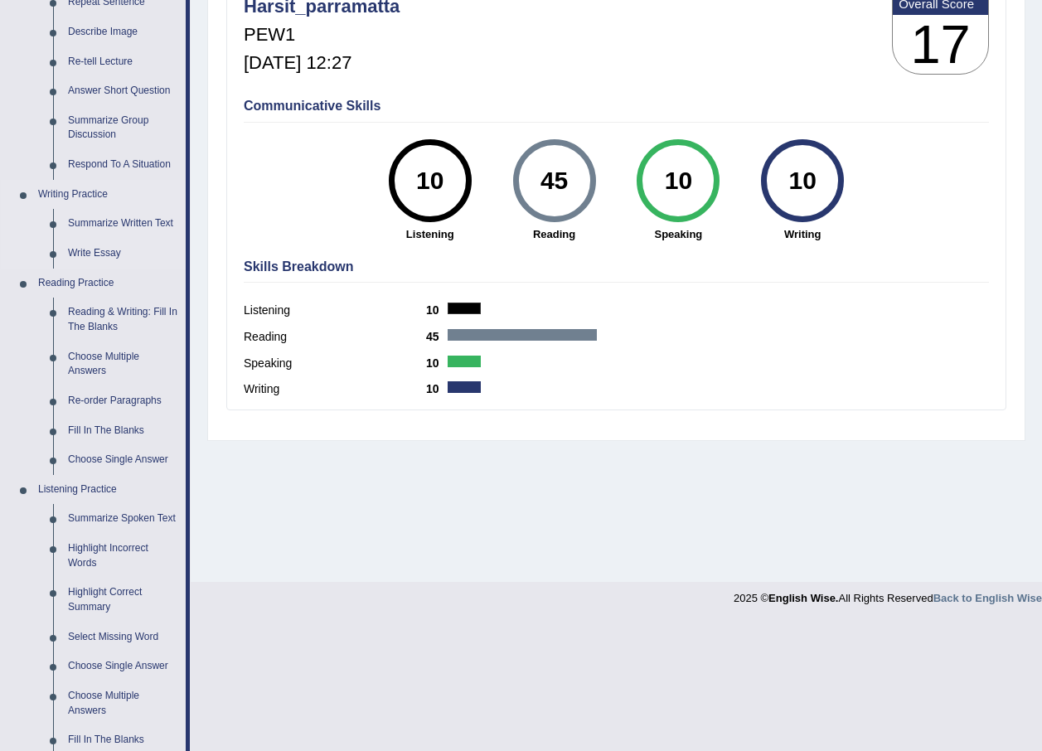
scroll to position [249, 0]
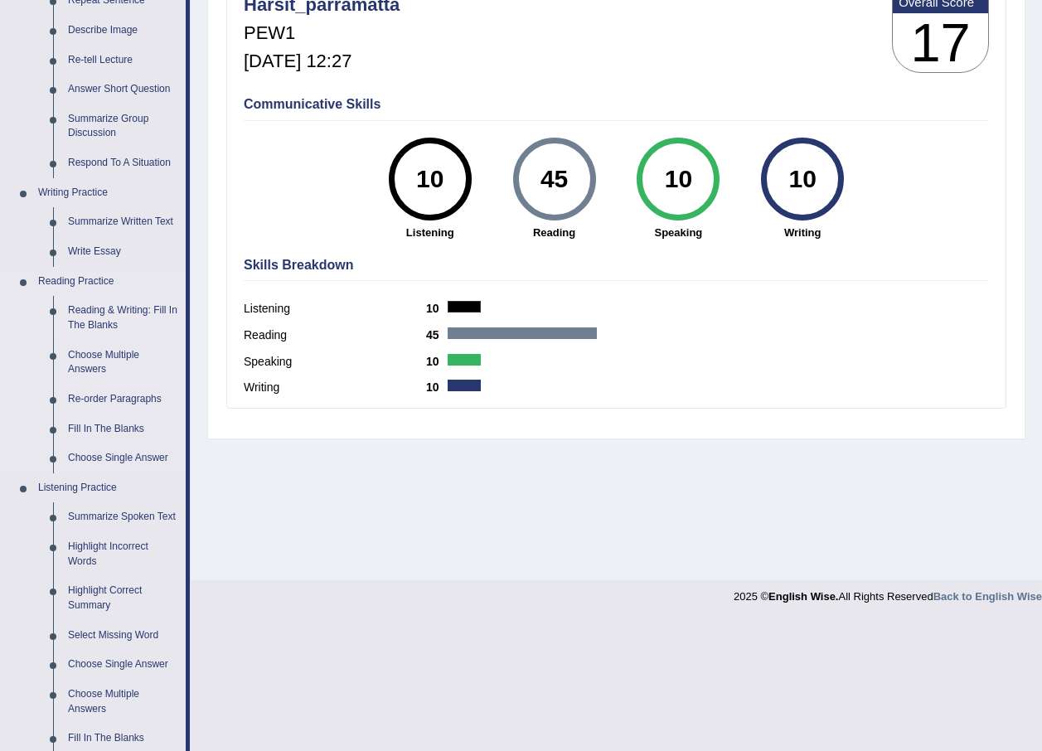
click at [75, 318] on link "Reading & Writing: Fill In The Blanks" at bounding box center [123, 318] width 125 height 44
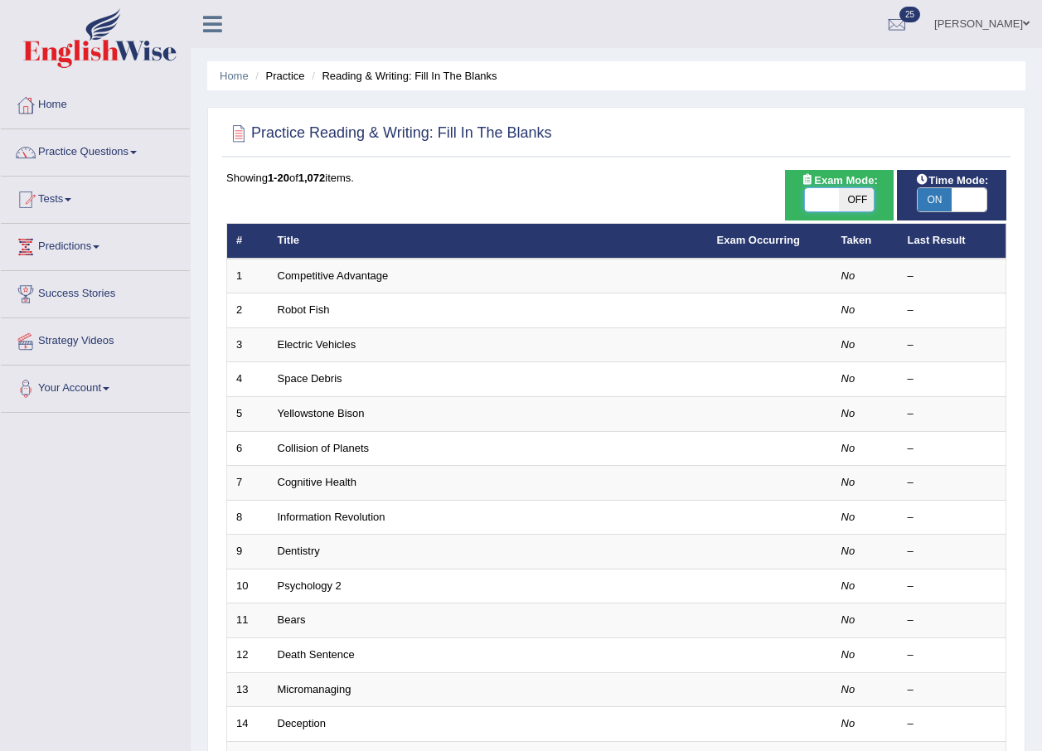
click at [833, 190] on span at bounding box center [822, 199] width 35 height 23
checkbox input "true"
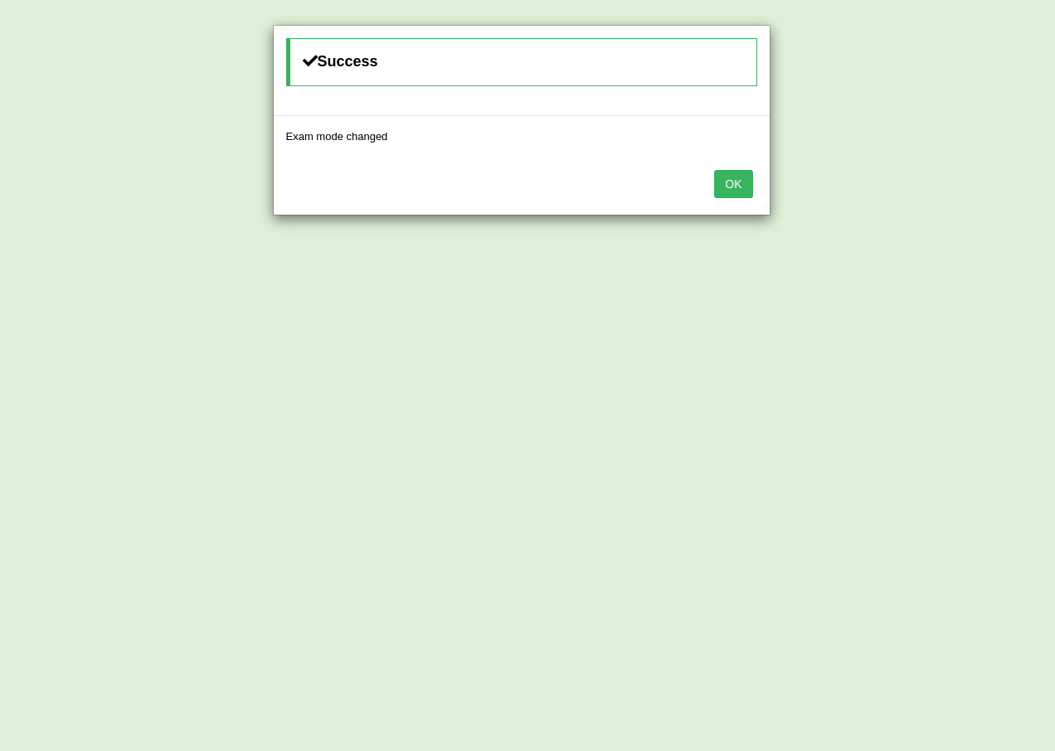
click at [735, 188] on button "OK" at bounding box center [733, 184] width 38 height 28
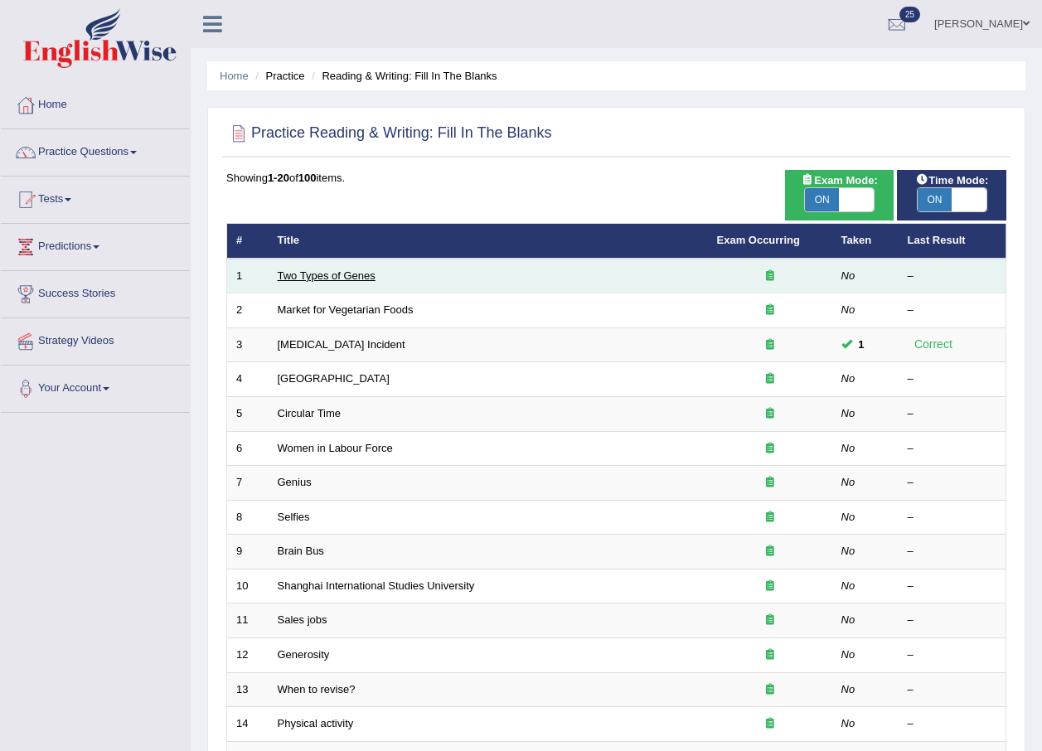
click at [308, 281] on link "Two Types of Genes" at bounding box center [327, 275] width 98 height 12
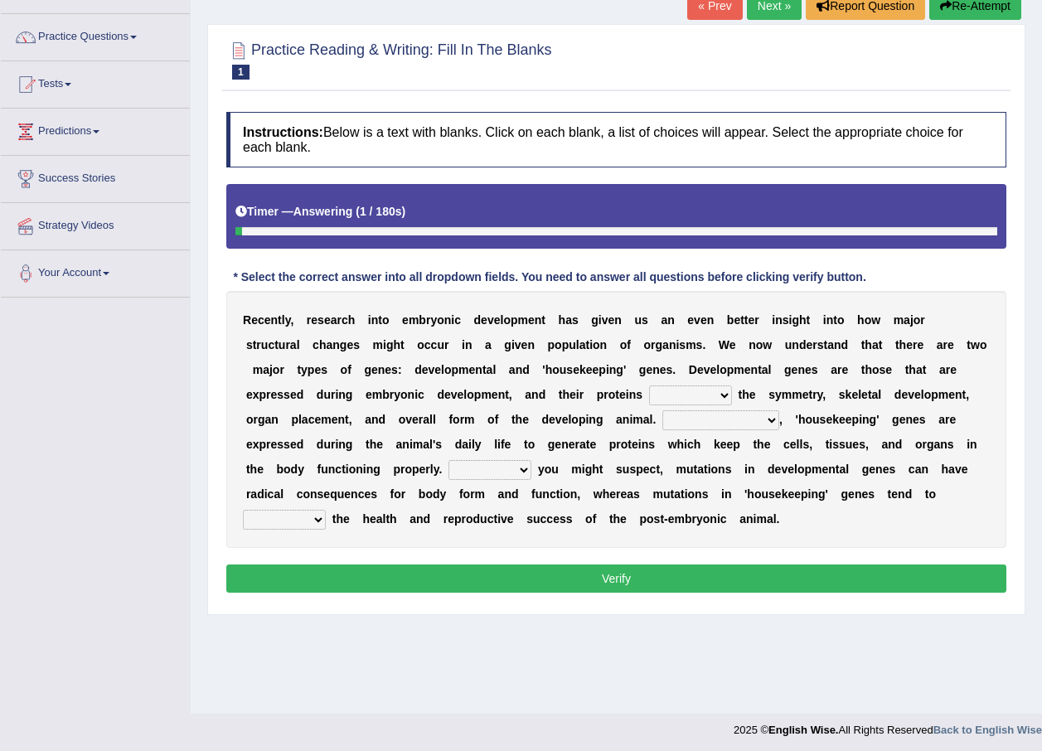
scroll to position [119, 0]
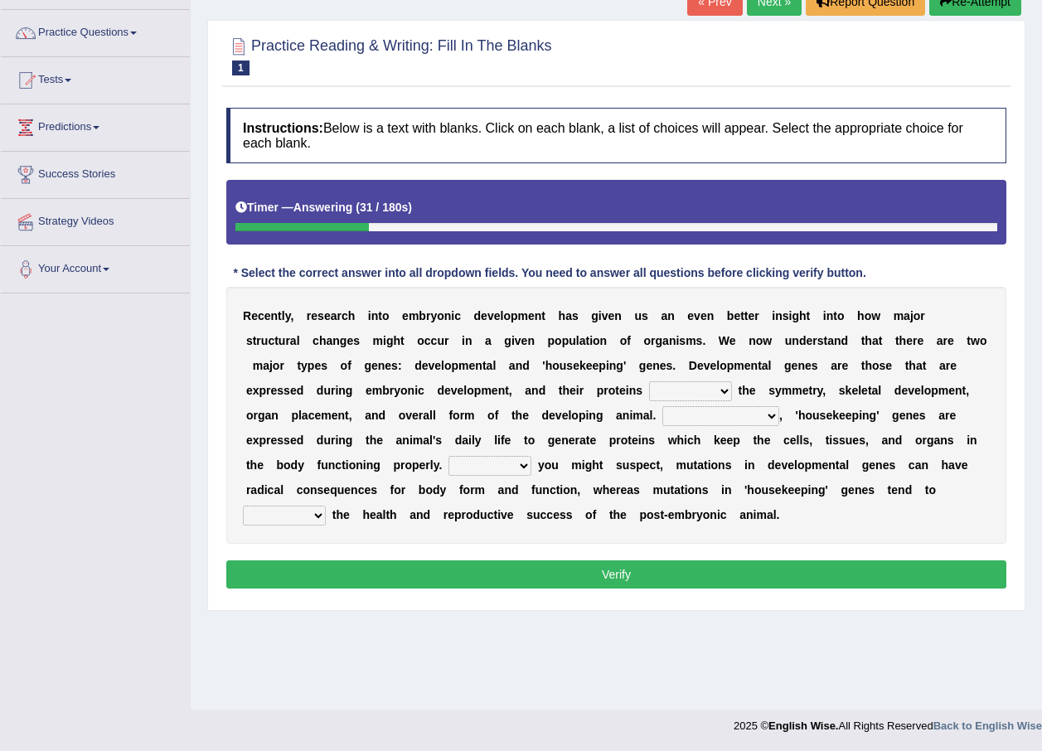
click at [649, 393] on select "push control hold elevate" at bounding box center [690, 391] width 83 height 20
select select "control"
click at [649, 381] on select "push control hold elevate" at bounding box center [690, 391] width 83 height 20
click at [663, 415] on select "Correspondingly Inclusively Conversely In contrast" at bounding box center [721, 416] width 117 height 20
select select "In contrast"
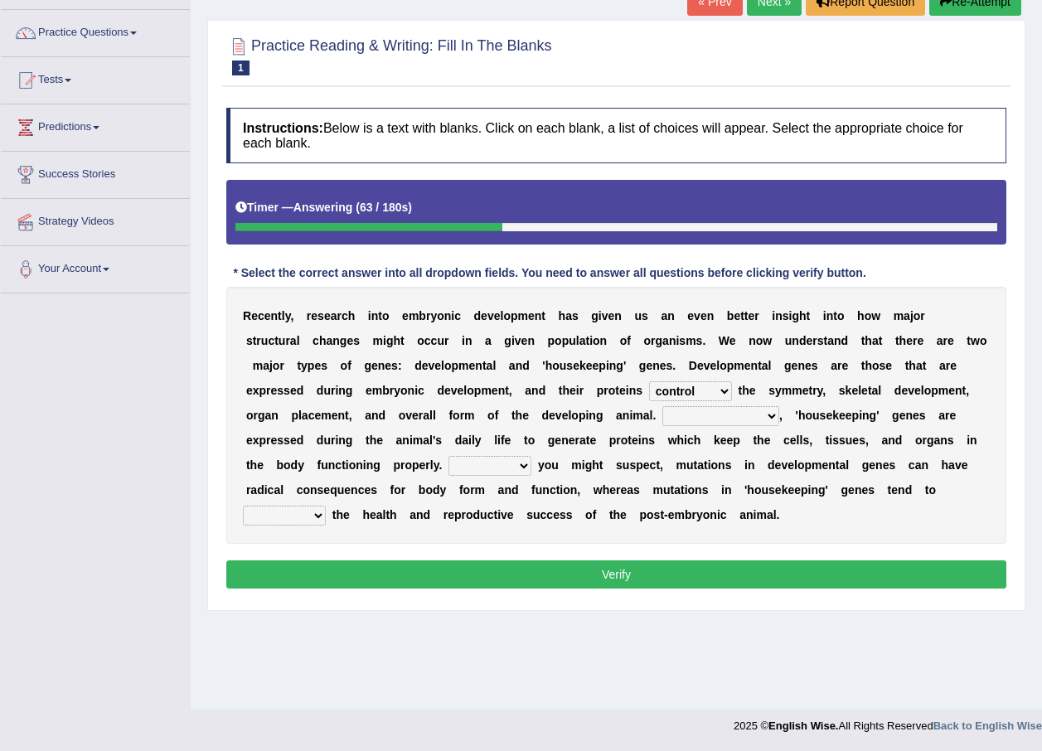
click at [663, 406] on select "Correspondingly Inclusively Conversely In contrast" at bounding box center [721, 416] width 117 height 20
click at [531, 456] on select "For As With Within" at bounding box center [490, 466] width 83 height 20
select select "As"
click at [531, 456] on select "For As With Within" at bounding box center [490, 466] width 83 height 20
click at [326, 506] on select "affect effect interrupt defect" at bounding box center [284, 516] width 83 height 20
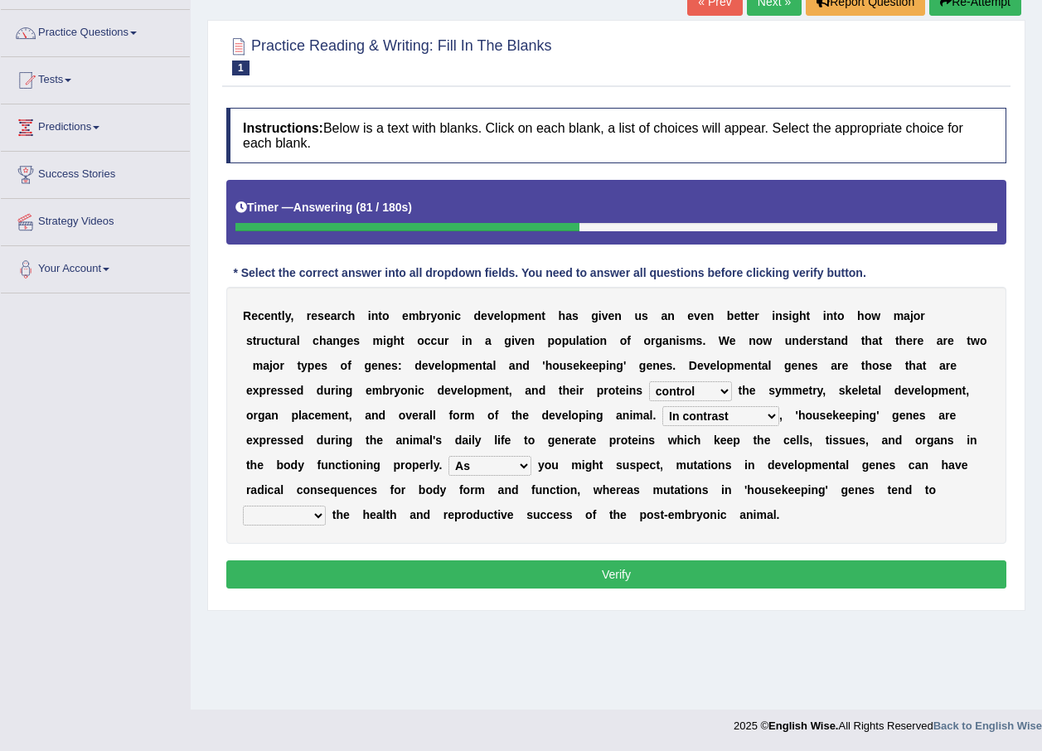
select select "affect"
click at [326, 506] on select "affect effect interrupt defect" at bounding box center [284, 516] width 83 height 20
click at [644, 569] on button "Verify" at bounding box center [616, 575] width 780 height 28
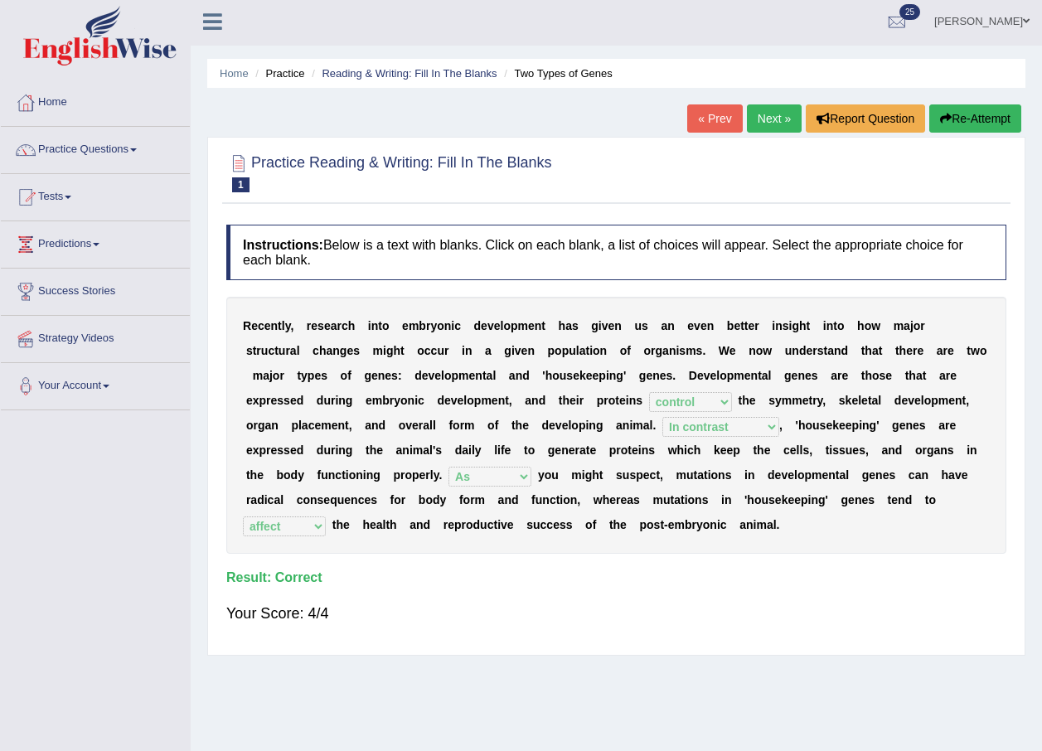
scroll to position [0, 0]
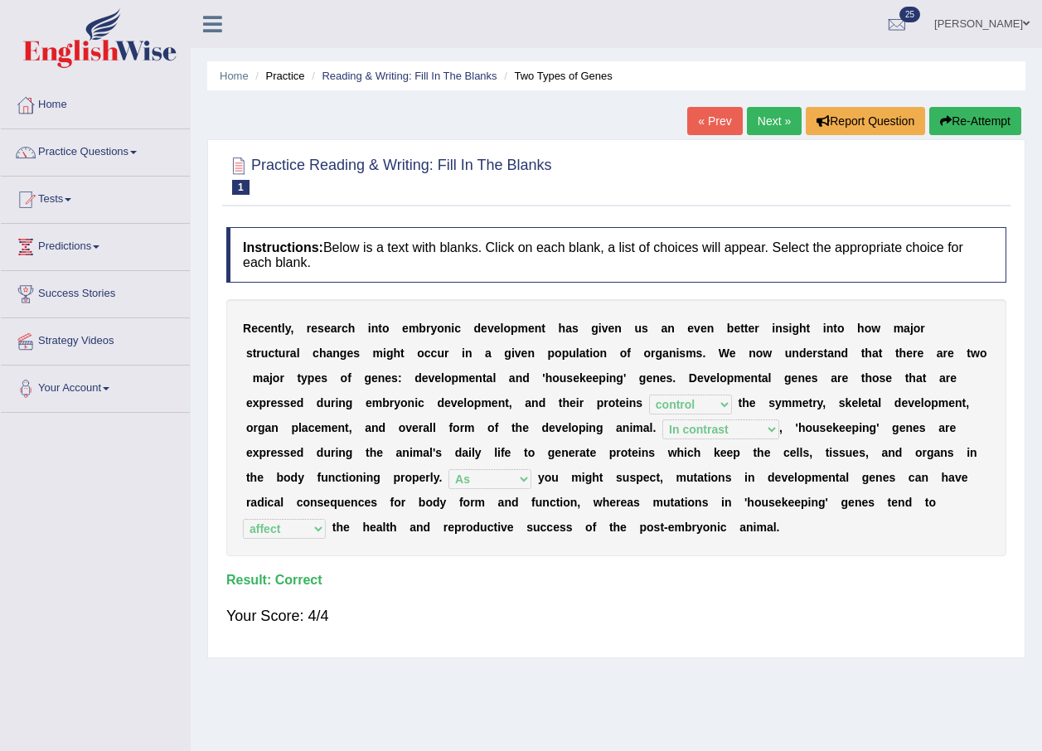
click at [776, 111] on link "Next »" at bounding box center [774, 121] width 55 height 28
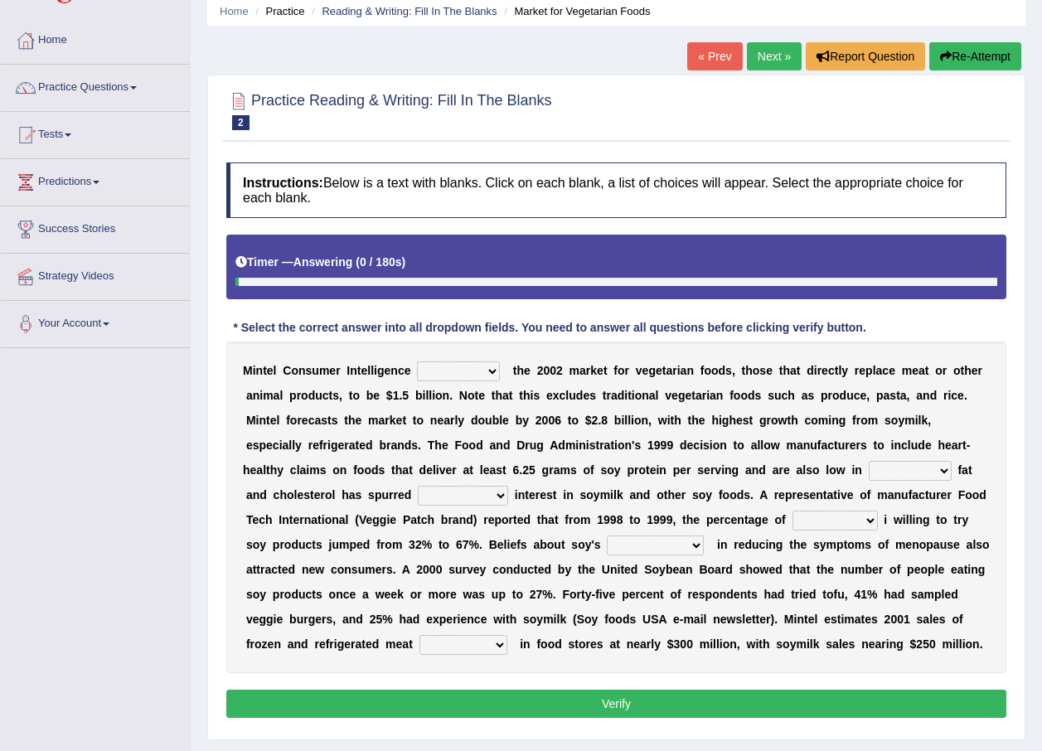
scroll to position [119, 0]
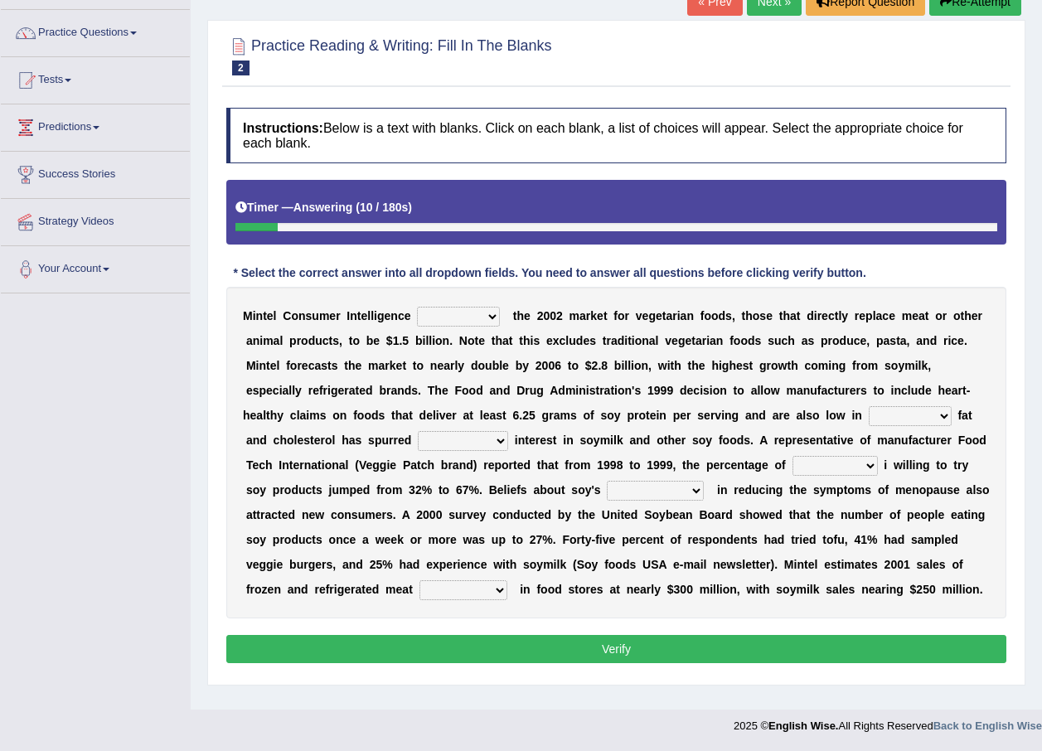
click at [476, 320] on select "deals fulfills creates estimates" at bounding box center [458, 317] width 83 height 20
select select "estimates"
click at [417, 307] on select "deals fulfills creates estimates" at bounding box center [458, 317] width 83 height 20
click at [869, 415] on select "saturated solid acid liquid" at bounding box center [910, 416] width 83 height 20
select select "saturated"
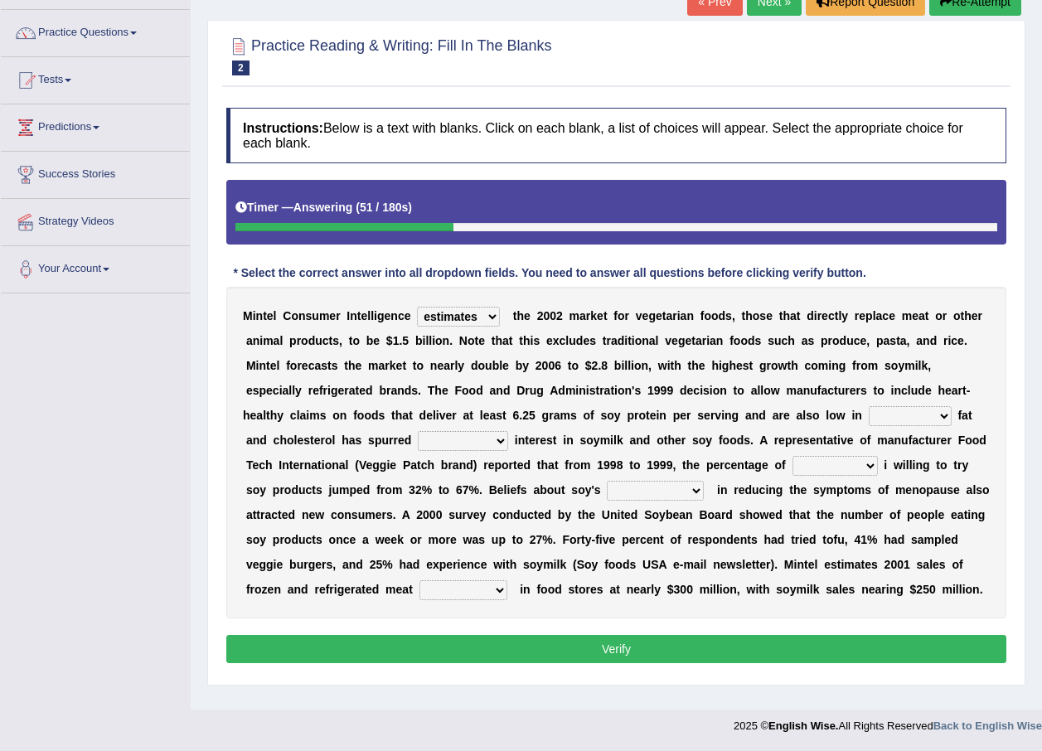
click at [869, 406] on select "saturated solid acid liquid" at bounding box center [910, 416] width 83 height 20
click at [508, 431] on select "good big tremendous extreme" at bounding box center [463, 441] width 90 height 20
select select "big"
click at [508, 431] on select "good big tremendous extreme" at bounding box center [463, 441] width 90 height 20
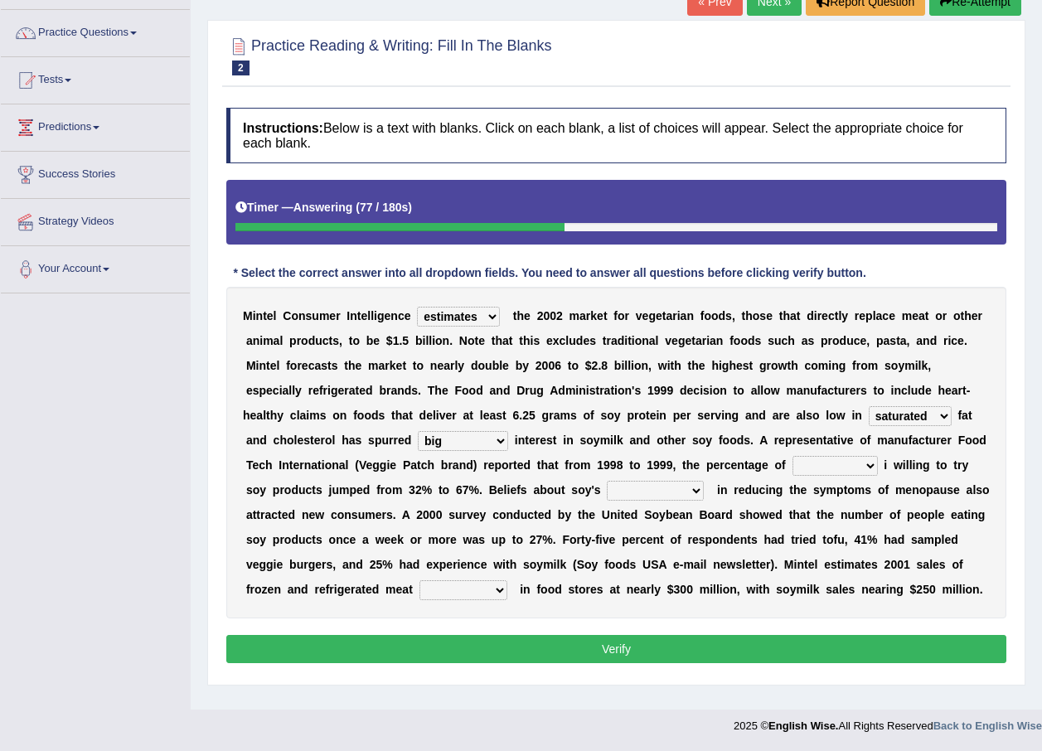
click at [793, 468] on select "guests consumers customers clients" at bounding box center [835, 466] width 85 height 20
select select "consumers"
click at [793, 456] on select "guests consumers customers clients" at bounding box center [835, 466] width 85 height 20
click at [365, 500] on div "M i n t e l C o n s u m e r I n t e l l i g e n c e deals fulfills creates esti…" at bounding box center [616, 453] width 780 height 332
click at [607, 486] on select "effectiveness timeliness efficiency goodness" at bounding box center [655, 491] width 97 height 20
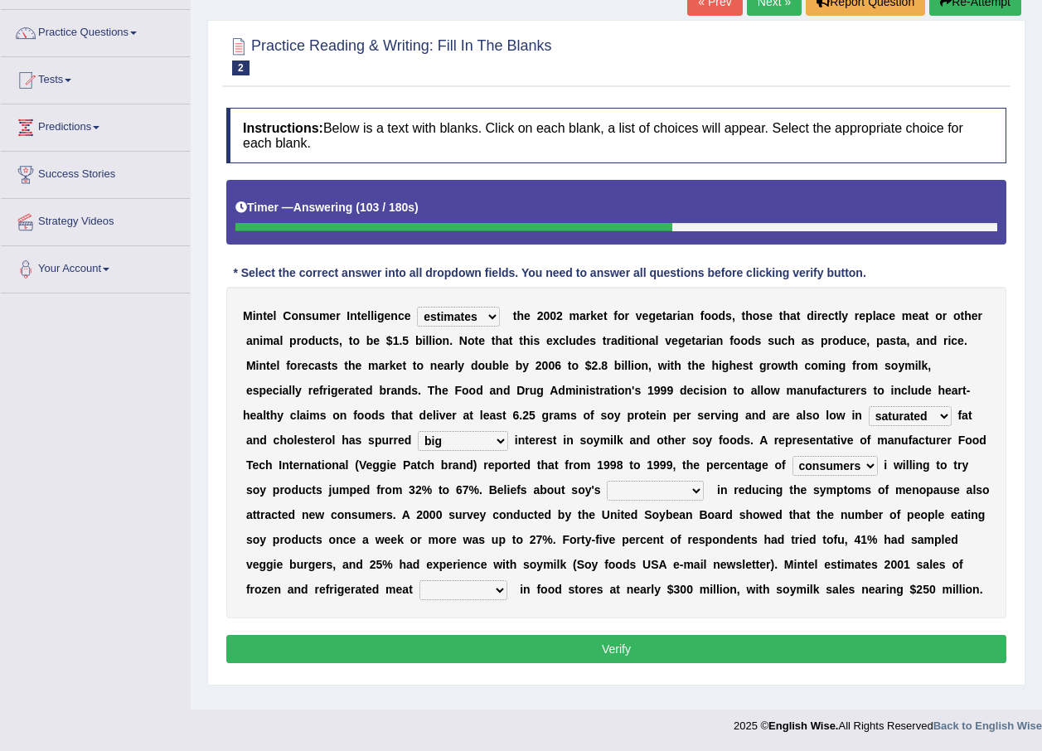
select select "effectiveness"
click at [607, 481] on select "effectiveness timeliness efficiency goodness" at bounding box center [655, 491] width 97 height 20
click at [507, 580] on select "foods choices staffs alternatives" at bounding box center [464, 590] width 88 height 20
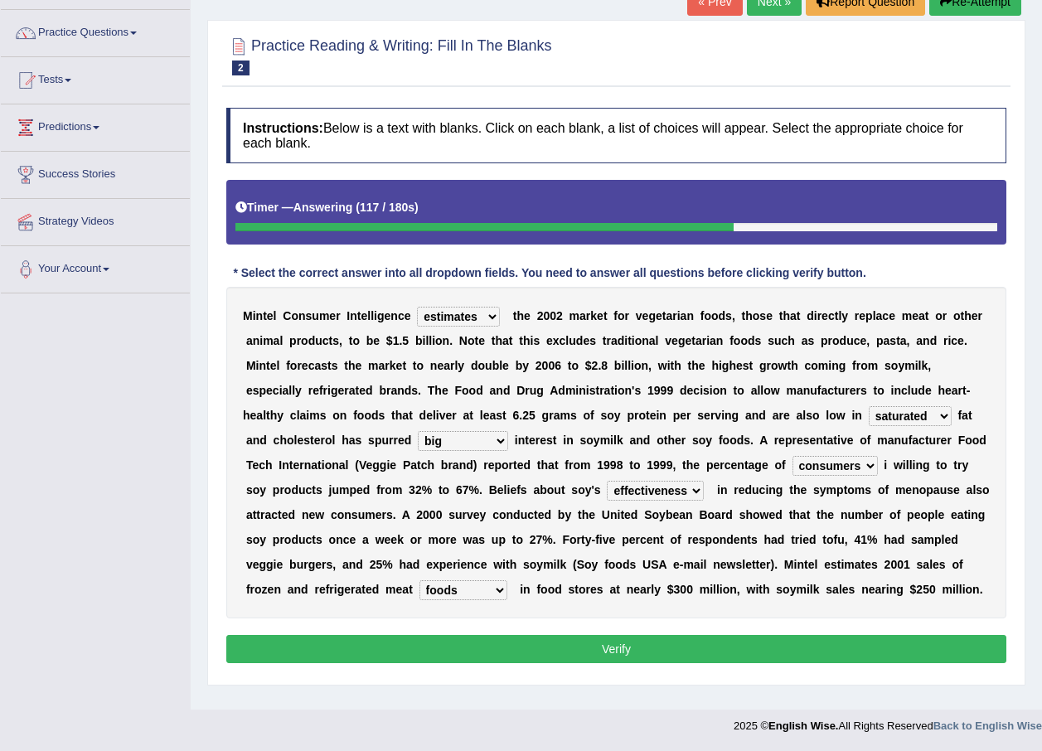
select select "alternatives"
click at [507, 580] on select "foods choices staffs alternatives" at bounding box center [464, 590] width 88 height 20
click at [715, 648] on button "Verify" at bounding box center [616, 649] width 780 height 28
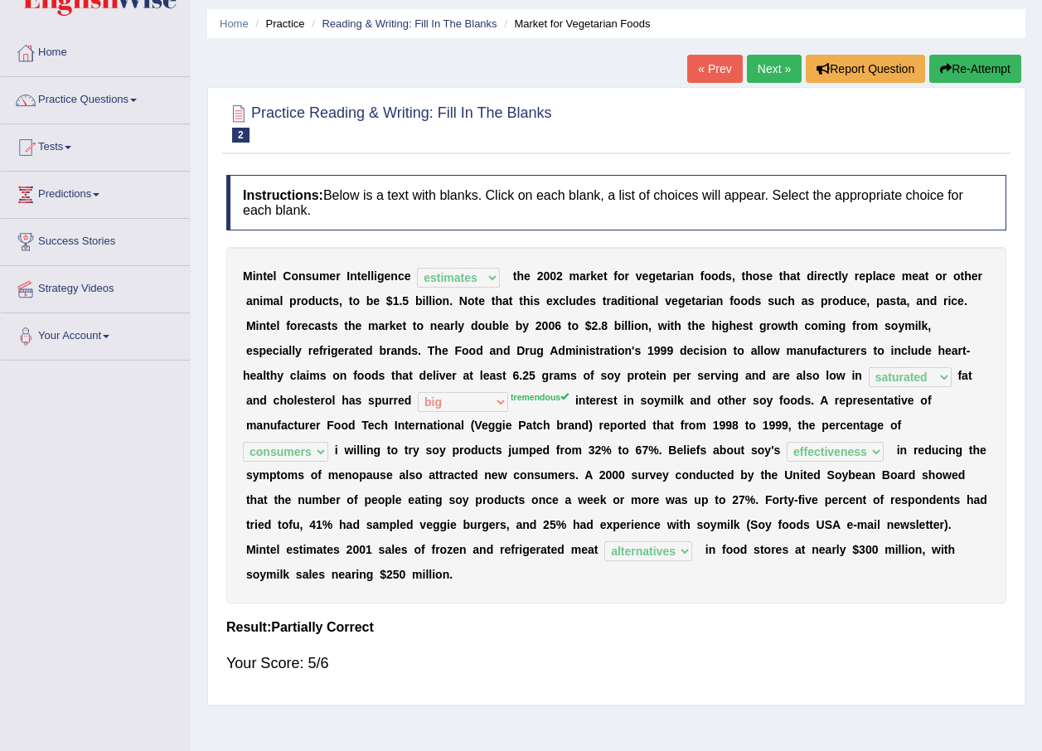
scroll to position [0, 0]
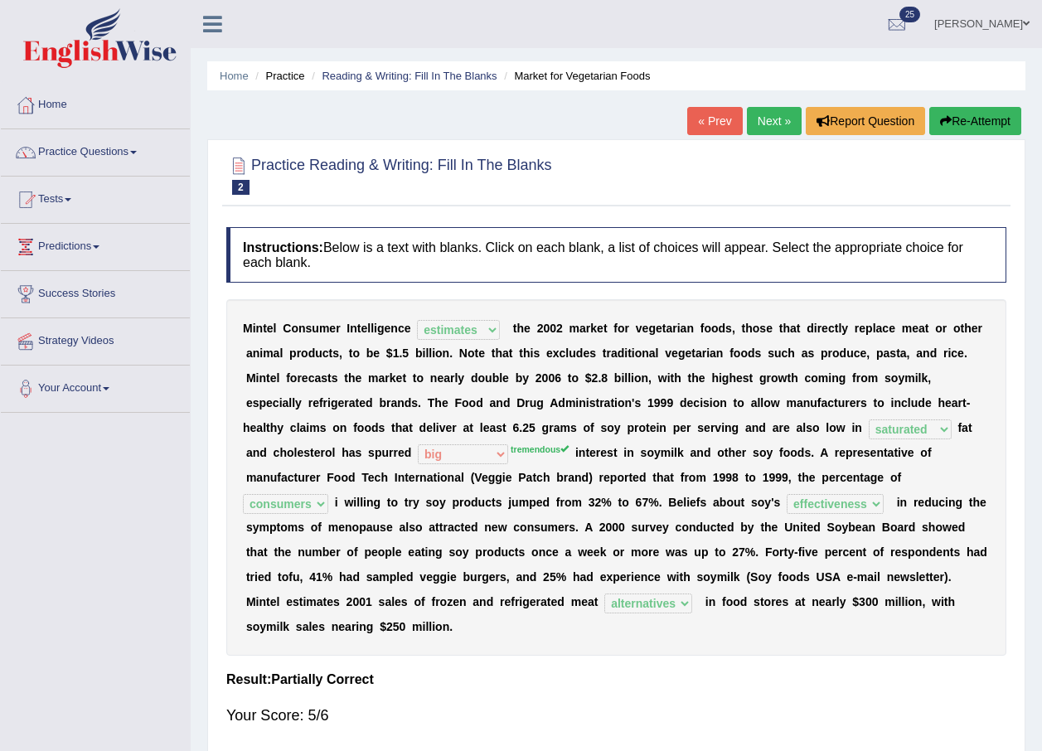
click at [763, 132] on link "Next »" at bounding box center [774, 121] width 55 height 28
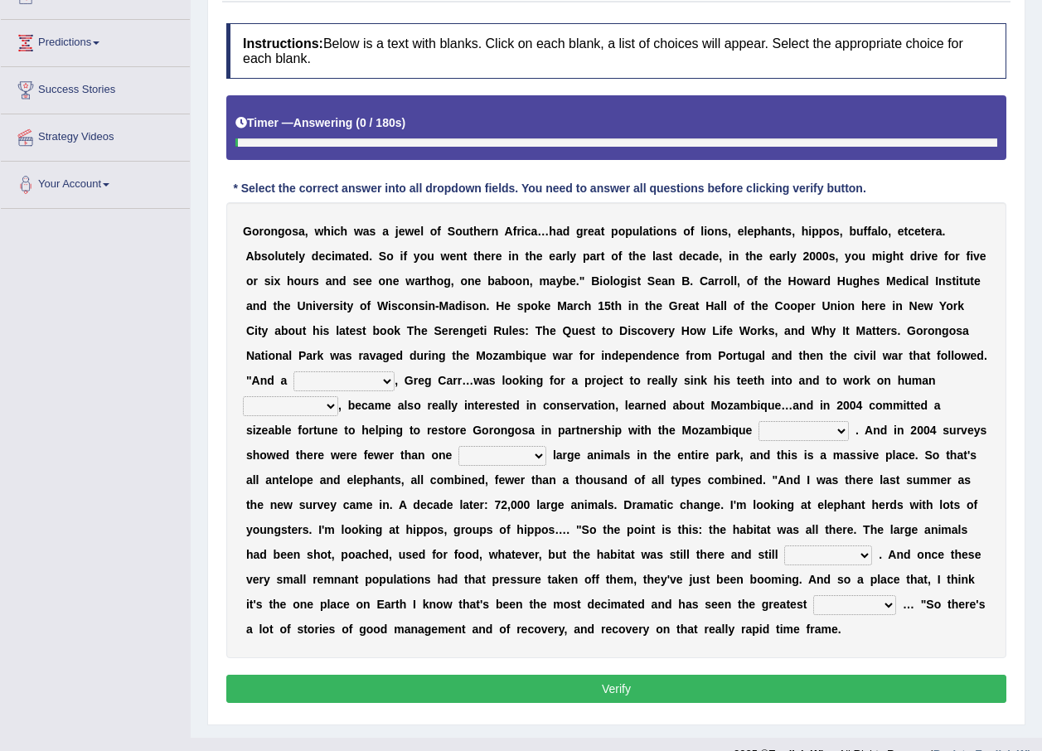
scroll to position [207, 0]
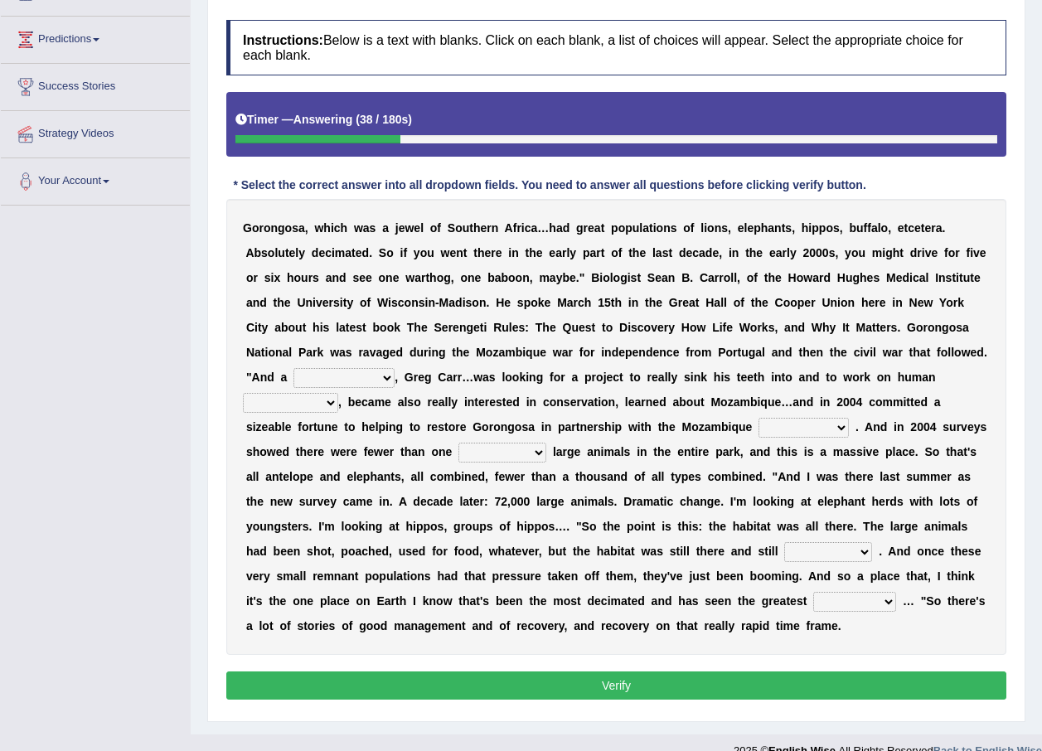
click at [395, 368] on select "passion solstice ballast philanthropist" at bounding box center [344, 378] width 101 height 20
select select "philanthropist"
click at [395, 368] on select "passion solstice ballast philanthropist" at bounding box center [344, 378] width 101 height 20
click at [338, 393] on select "negligence prevalence development malevolence" at bounding box center [290, 403] width 95 height 20
select select "development"
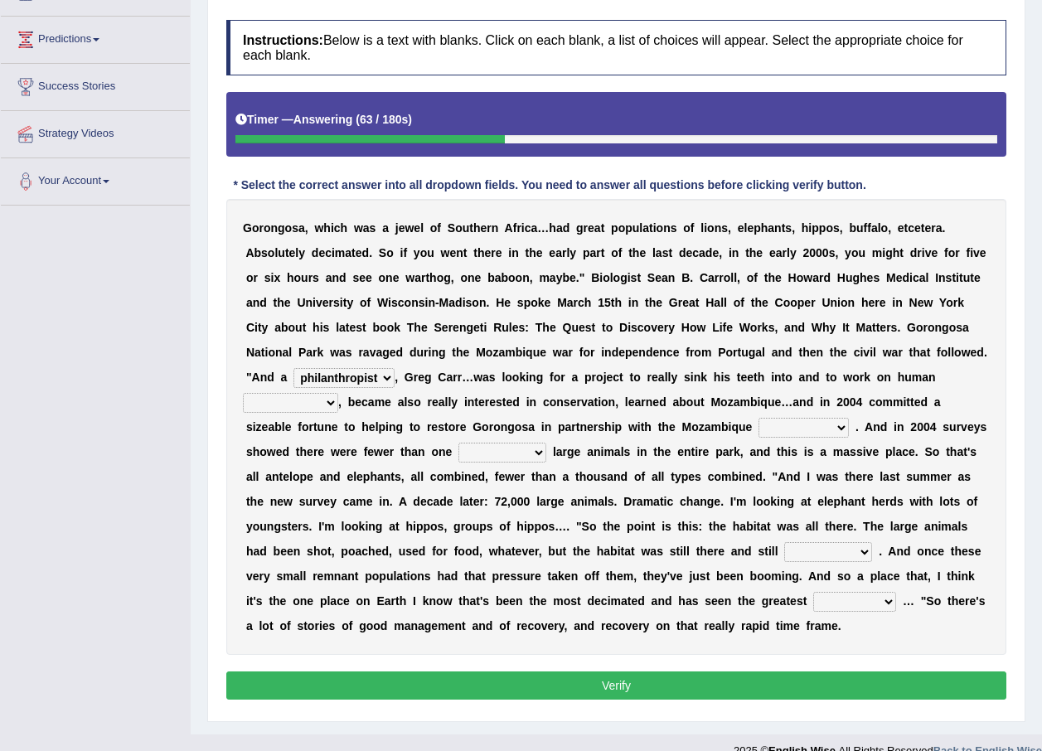
click at [338, 393] on select "negligence prevalence development malevolence" at bounding box center [290, 403] width 95 height 20
click at [759, 425] on select "parliament semanticist government journalist" at bounding box center [804, 428] width 90 height 20
select select "government"
click at [759, 418] on select "parliament semanticist government journalist" at bounding box center [804, 428] width 90 height 20
click at [546, 443] on select "deflowered embowered roundest thousand" at bounding box center [503, 453] width 88 height 20
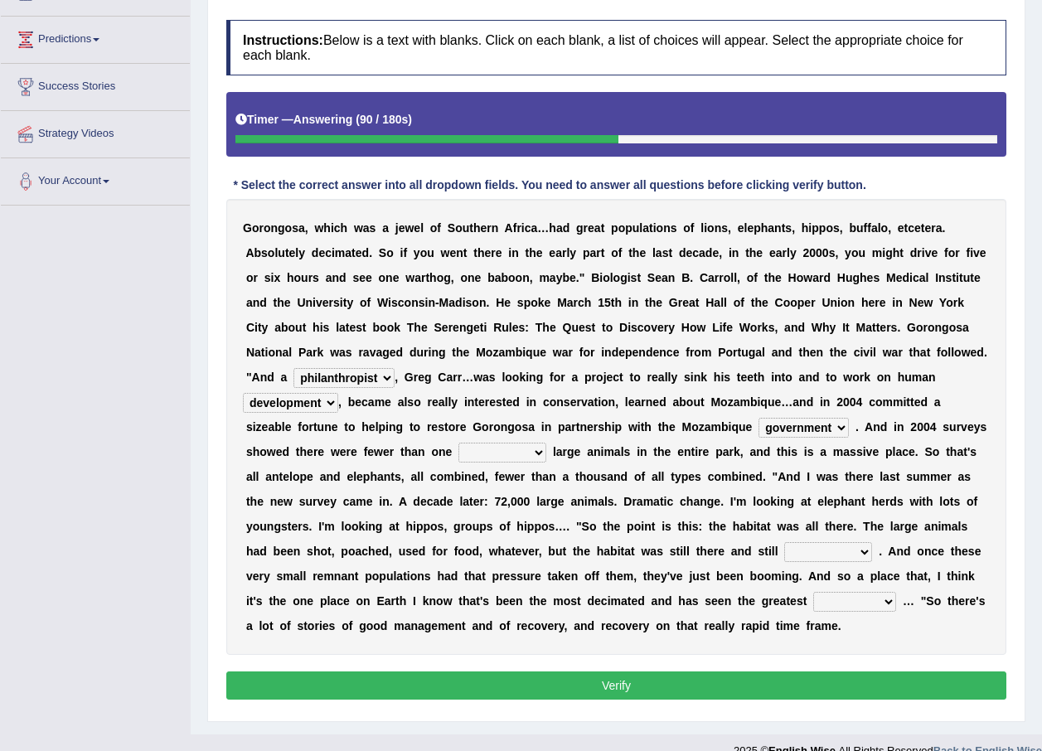
select select "thousand"
click at [546, 443] on select "deflowered embowered roundest thousand" at bounding box center [503, 453] width 88 height 20
click at [784, 546] on select "assertive incidental compulsive productive" at bounding box center [828, 552] width 88 height 20
select select "productive"
click at [784, 542] on select "assertive incidental compulsive productive" at bounding box center [828, 552] width 88 height 20
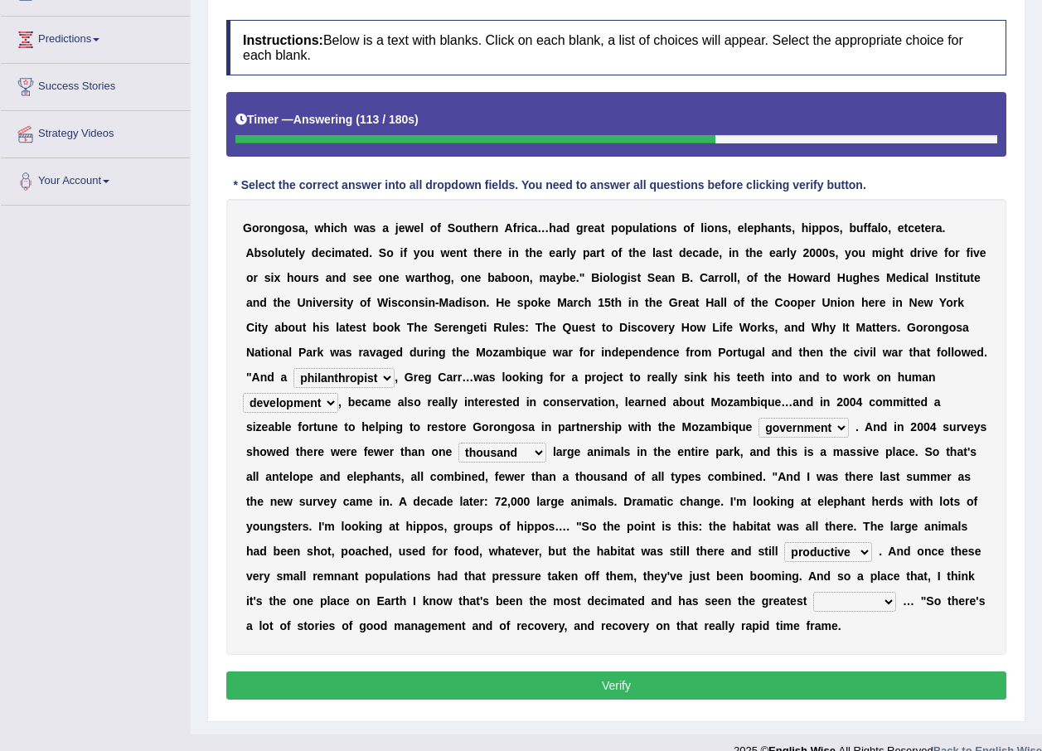
click at [813, 600] on select "recovery efficacy golly stumpy" at bounding box center [854, 602] width 83 height 20
select select "recovery"
click at [813, 592] on select "recovery efficacy golly stumpy" at bounding box center [854, 602] width 83 height 20
click at [310, 672] on button "Verify" at bounding box center [616, 686] width 780 height 28
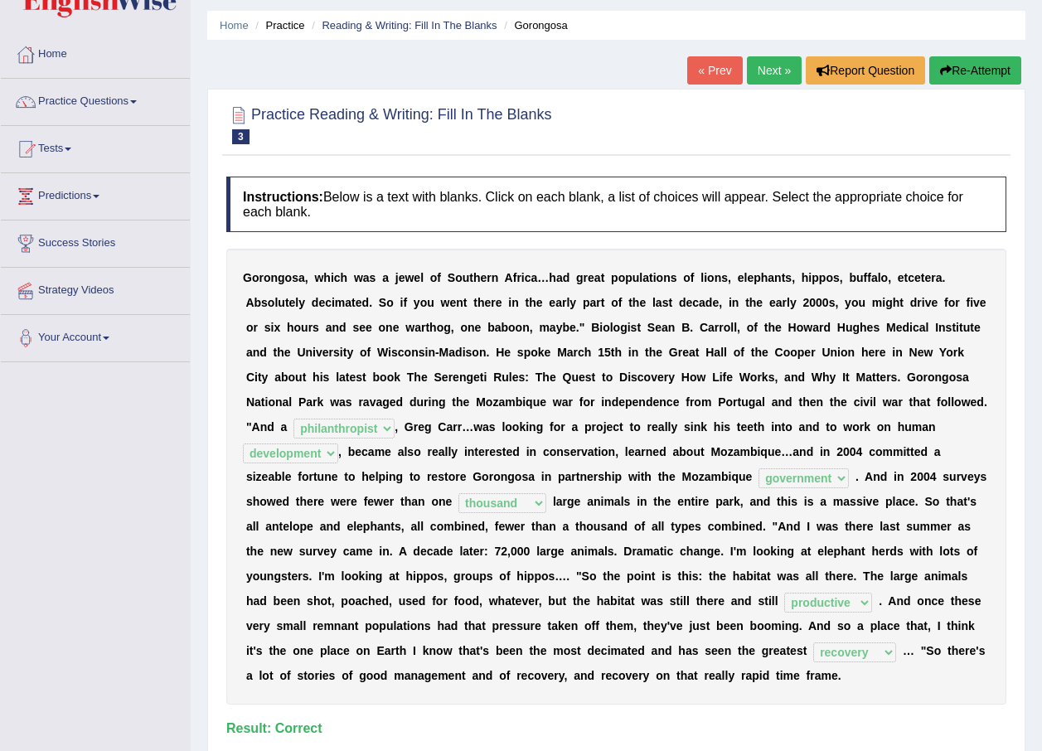
scroll to position [0, 0]
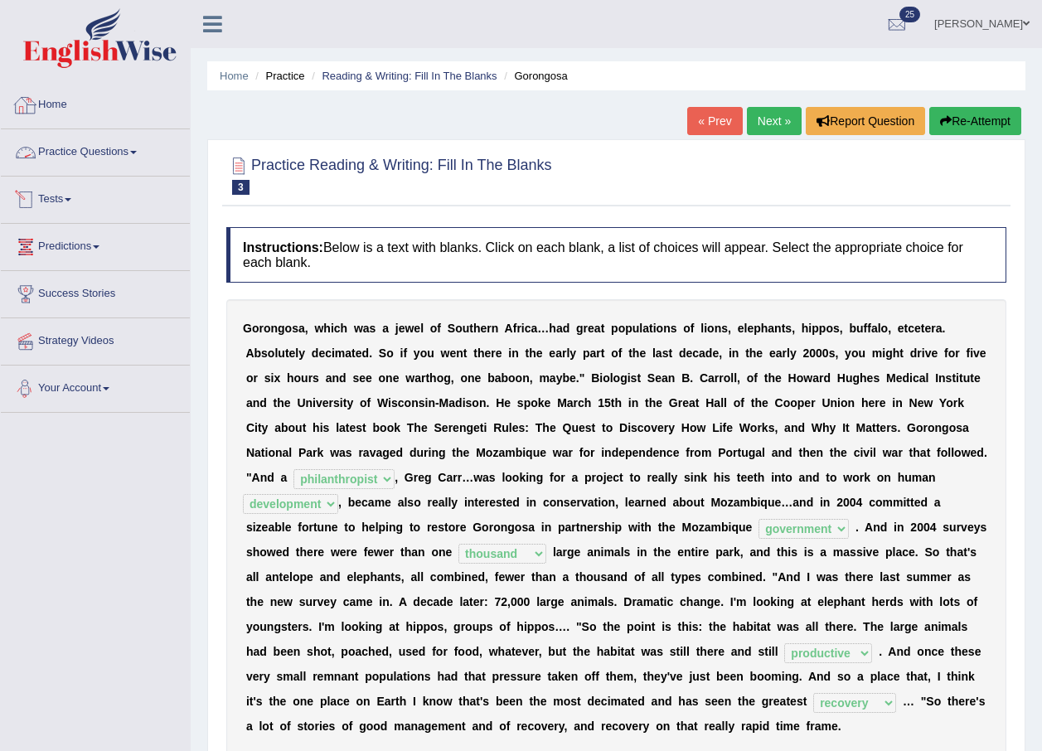
click at [51, 160] on link "Practice Questions" at bounding box center [95, 149] width 189 height 41
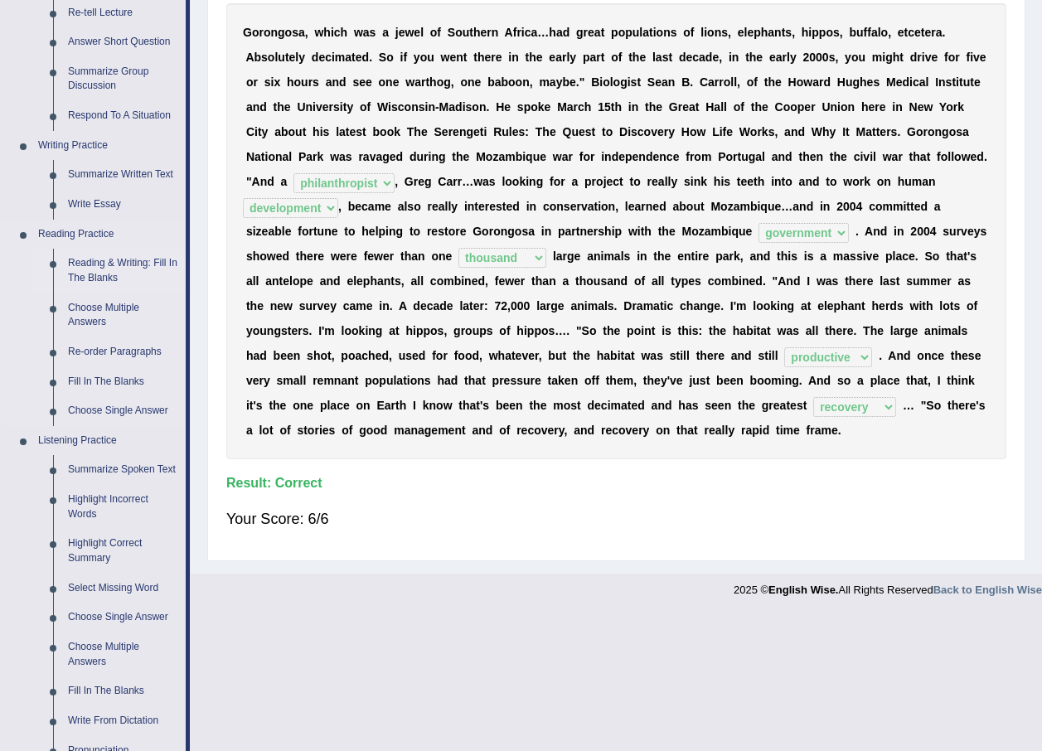
scroll to position [332, 0]
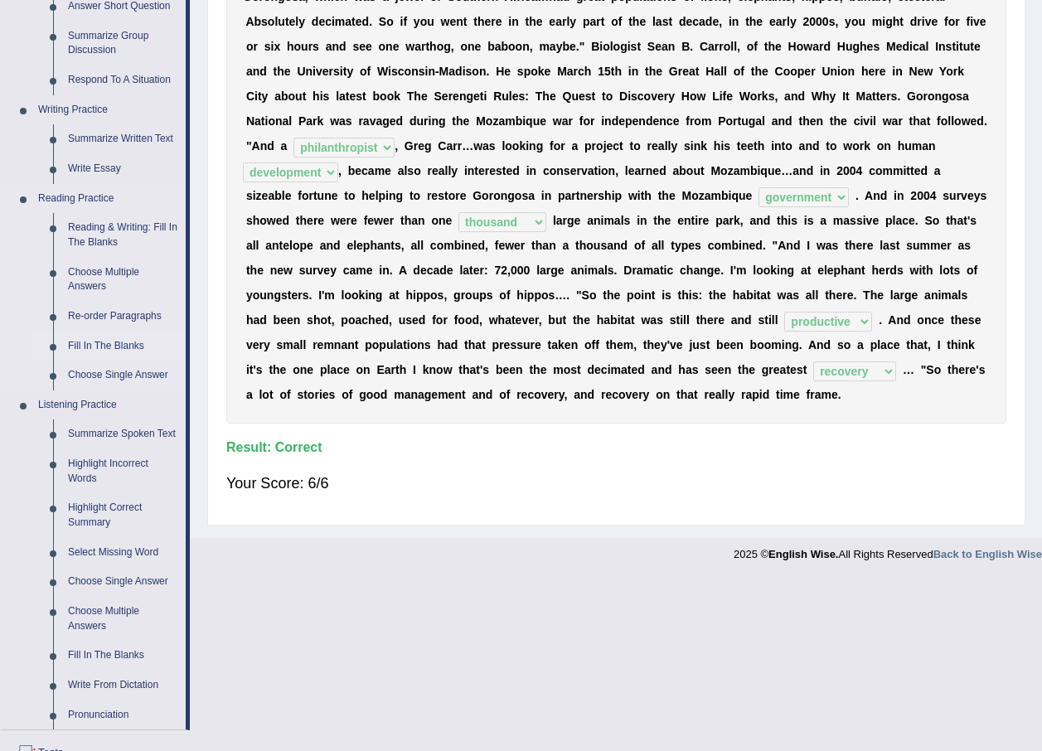
click at [125, 347] on link "Fill In The Blanks" at bounding box center [123, 347] width 125 height 30
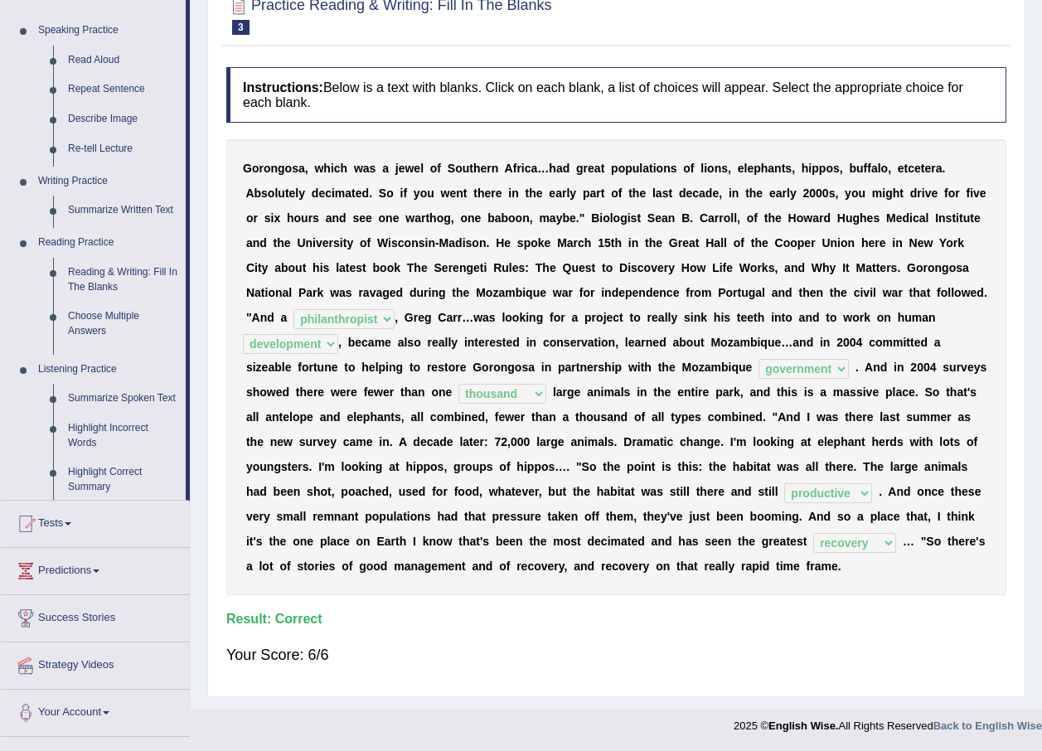
scroll to position [135, 0]
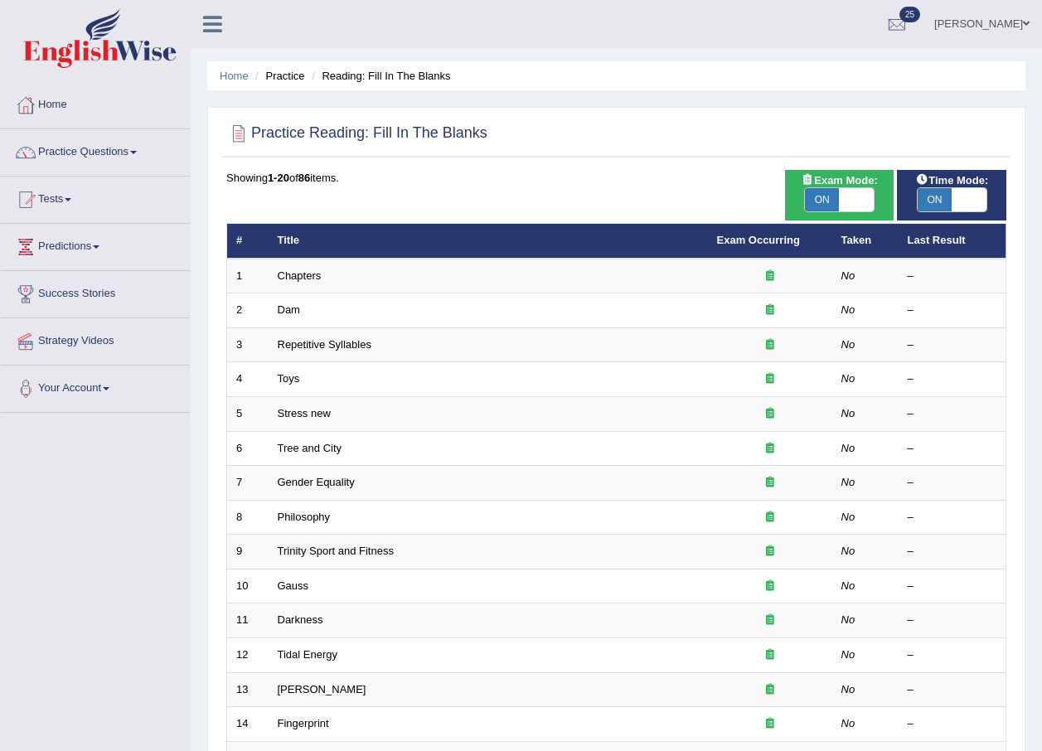
click at [819, 212] on div "ON OFF" at bounding box center [839, 199] width 70 height 25
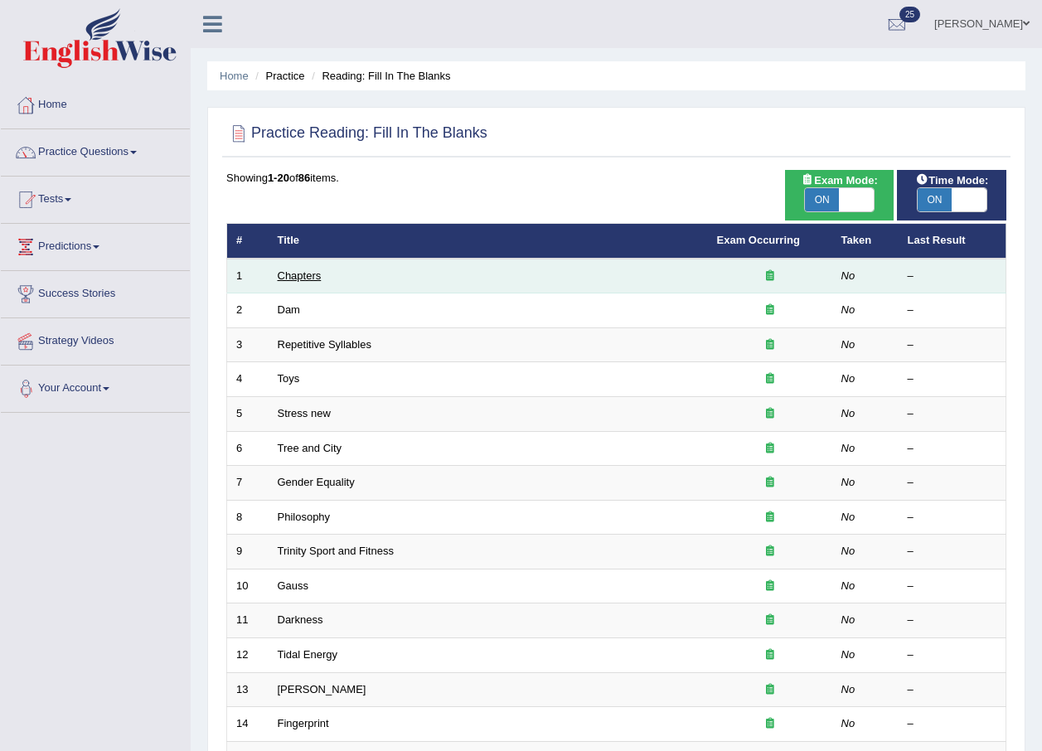
click at [278, 279] on link "Chapters" at bounding box center [300, 275] width 44 height 12
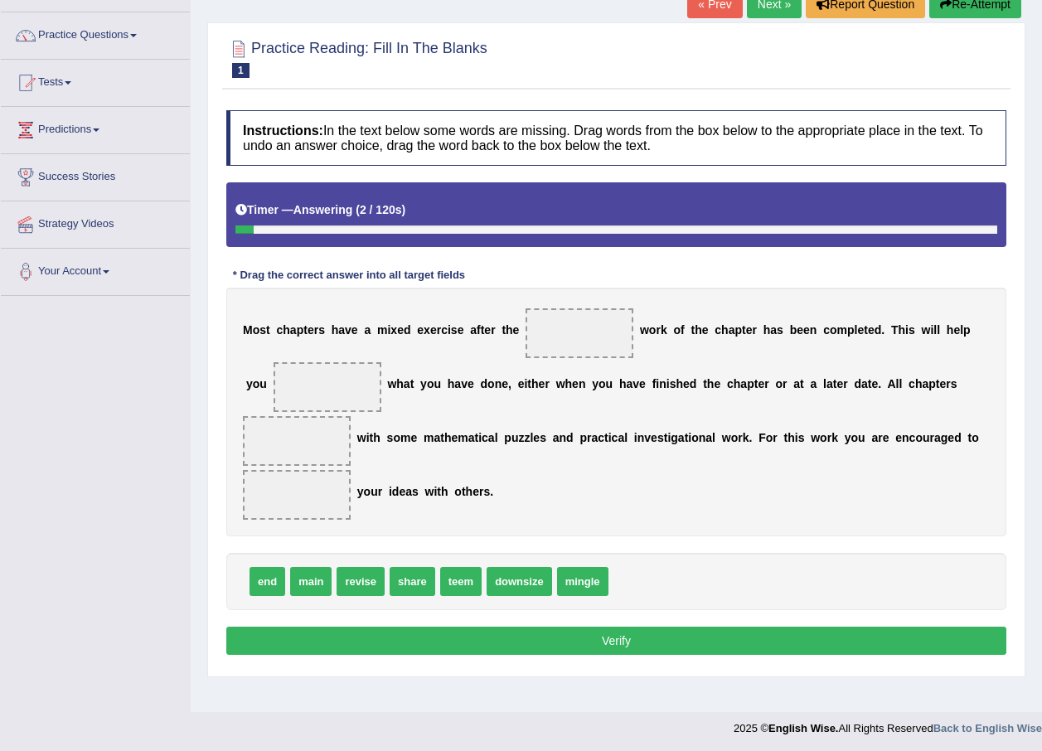
scroll to position [119, 0]
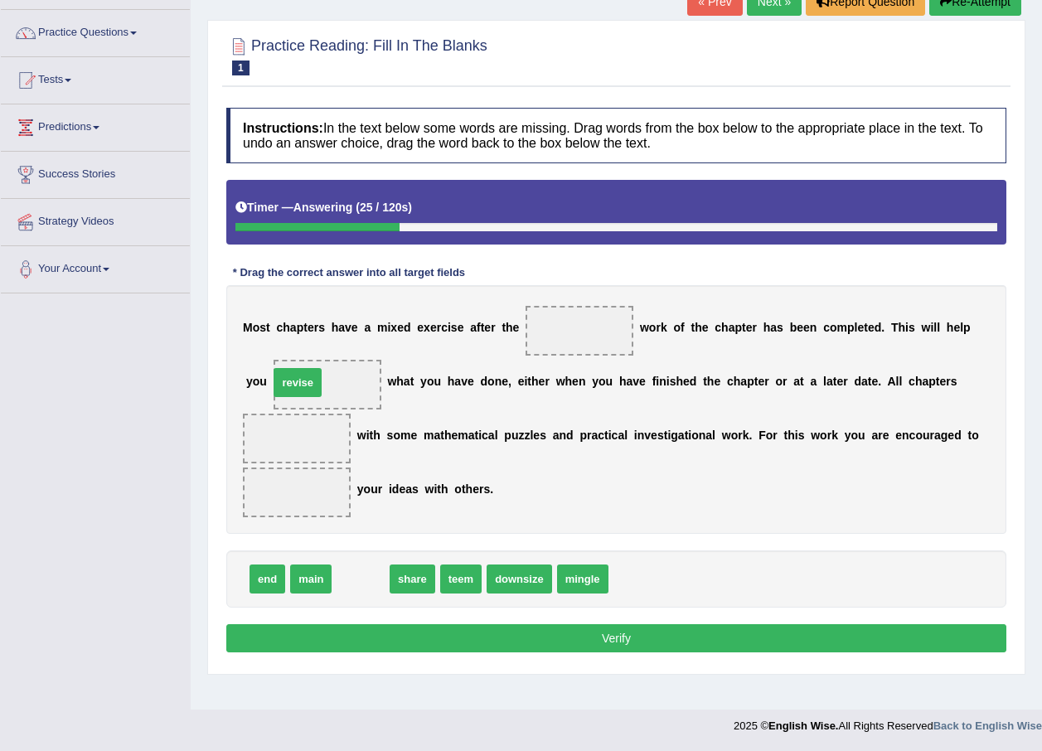
drag, startPoint x: 362, startPoint y: 579, endPoint x: 299, endPoint y: 382, distance: 206.4
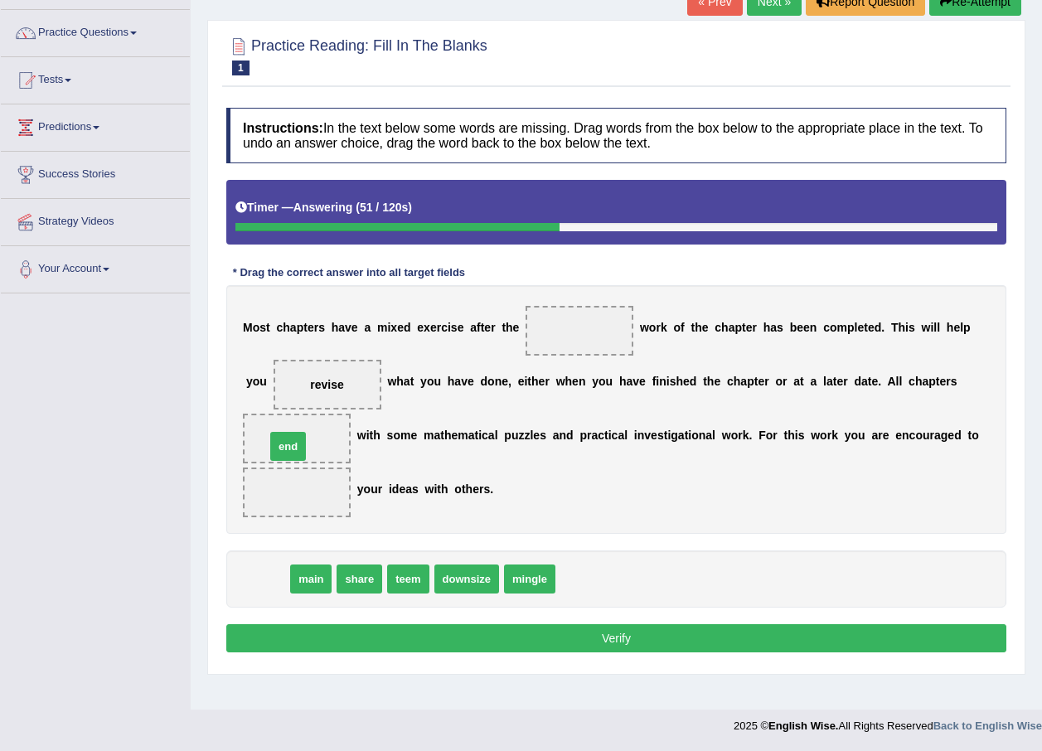
drag, startPoint x: 263, startPoint y: 586, endPoint x: 284, endPoint y: 454, distance: 134.3
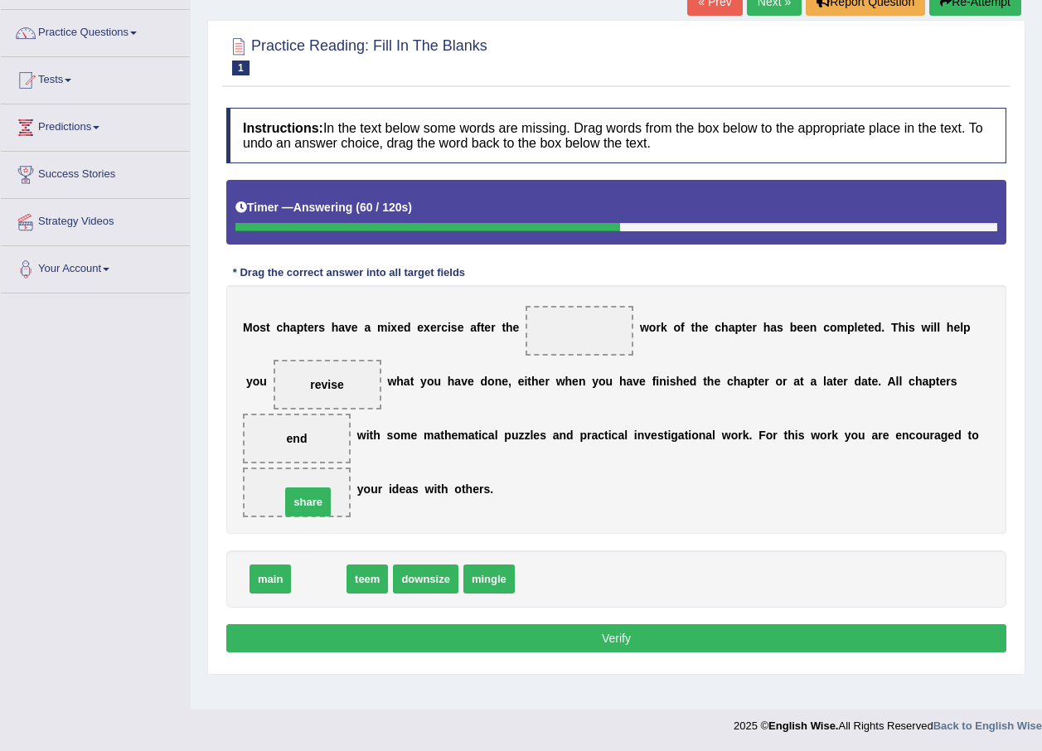
drag, startPoint x: 316, startPoint y: 580, endPoint x: 305, endPoint y: 503, distance: 77.9
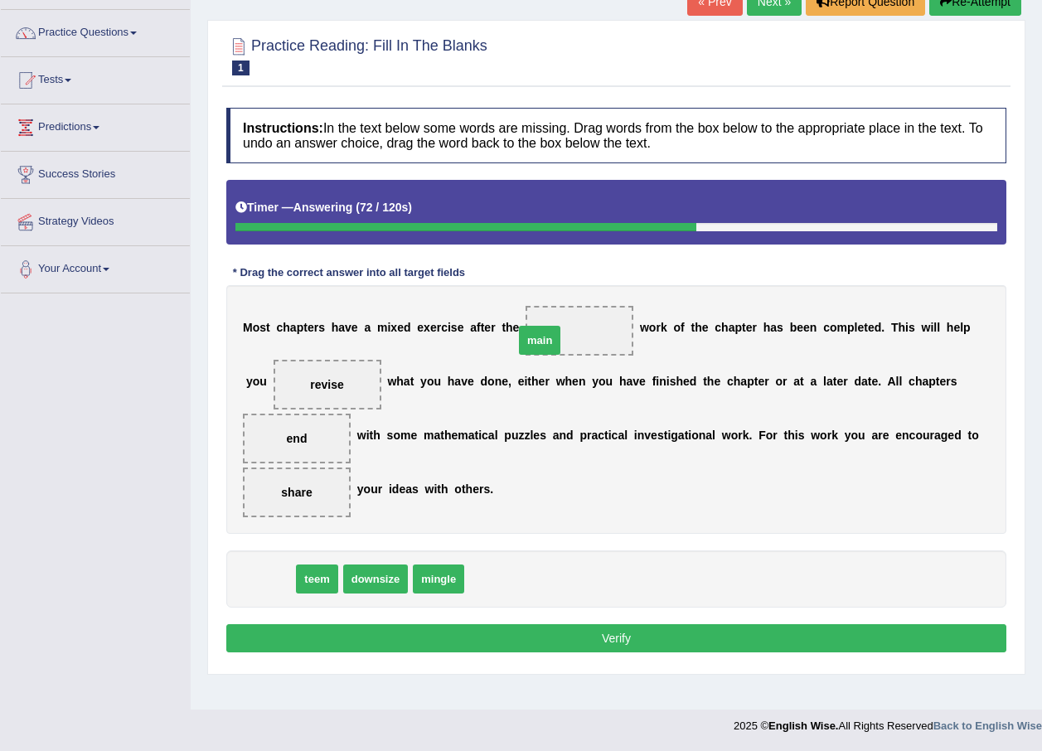
drag, startPoint x: 259, startPoint y: 583, endPoint x: 528, endPoint y: 344, distance: 360.1
click at [570, 641] on button "Verify" at bounding box center [616, 638] width 780 height 28
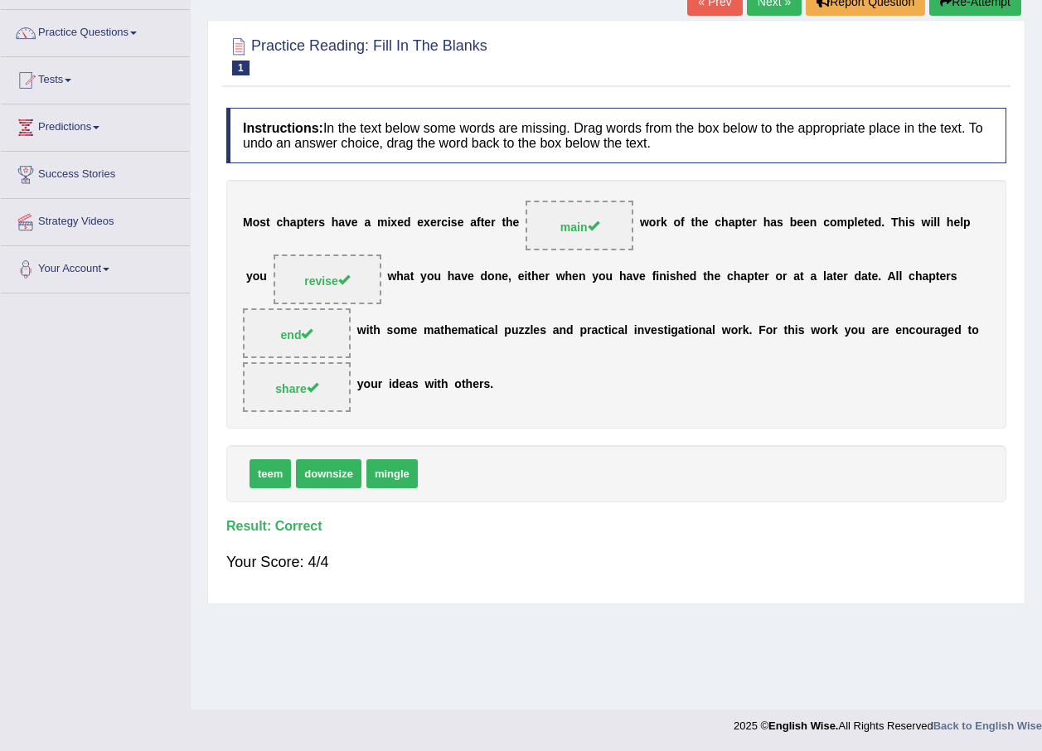
scroll to position [0, 0]
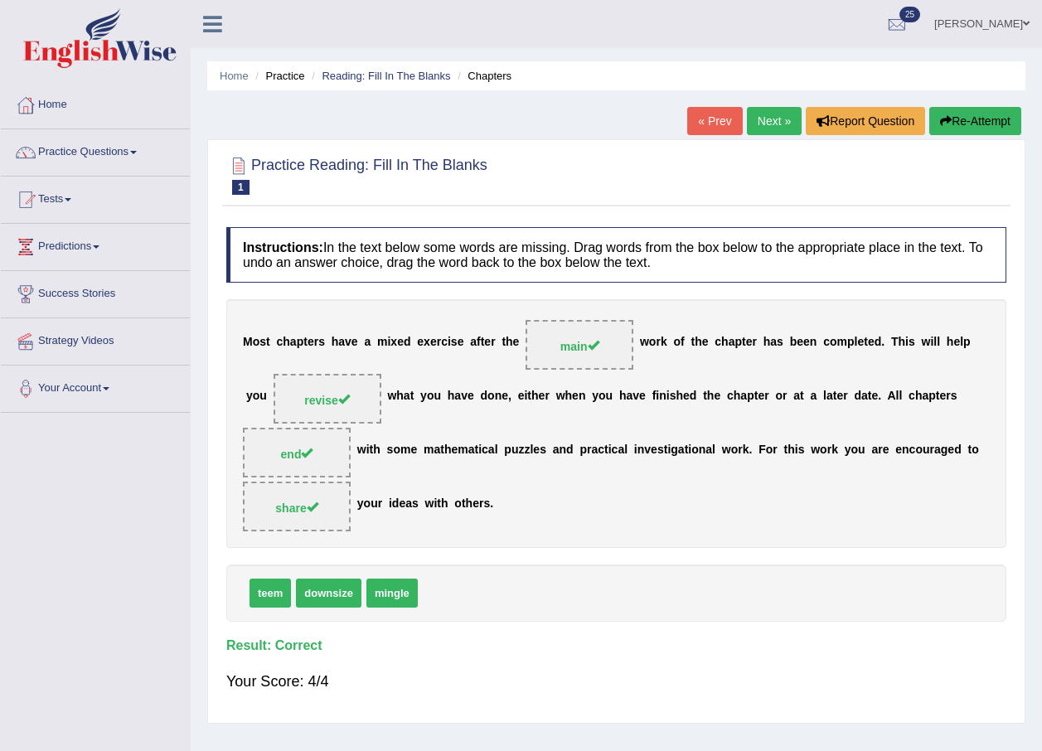
click at [750, 124] on link "Next »" at bounding box center [774, 121] width 55 height 28
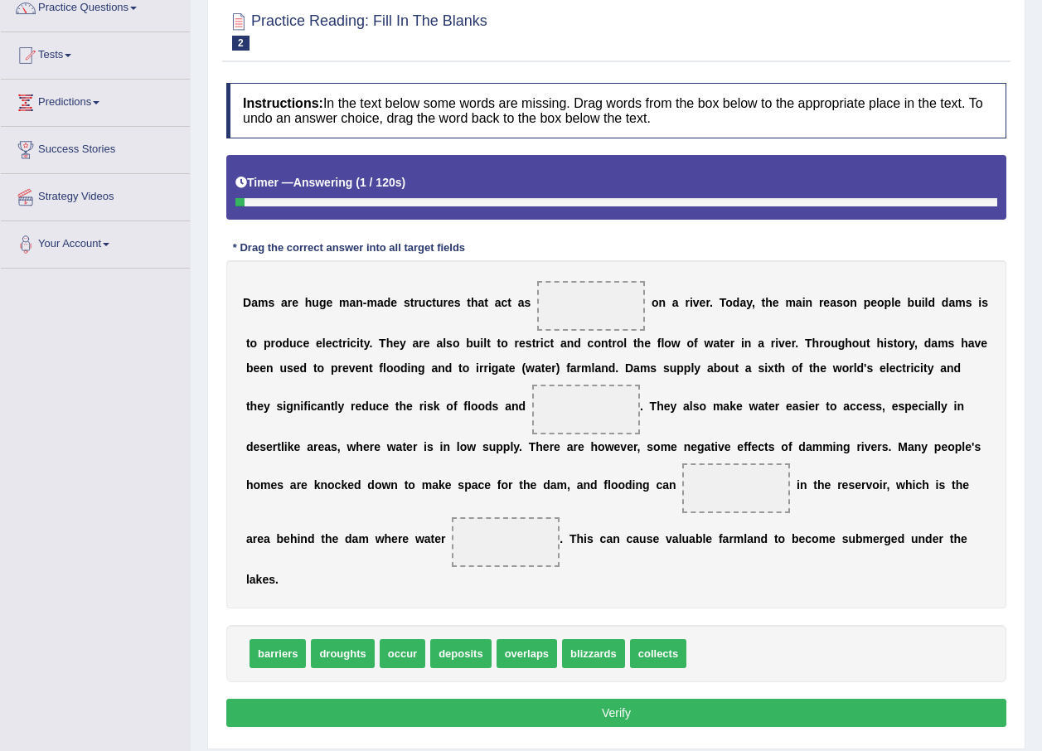
scroll to position [166, 0]
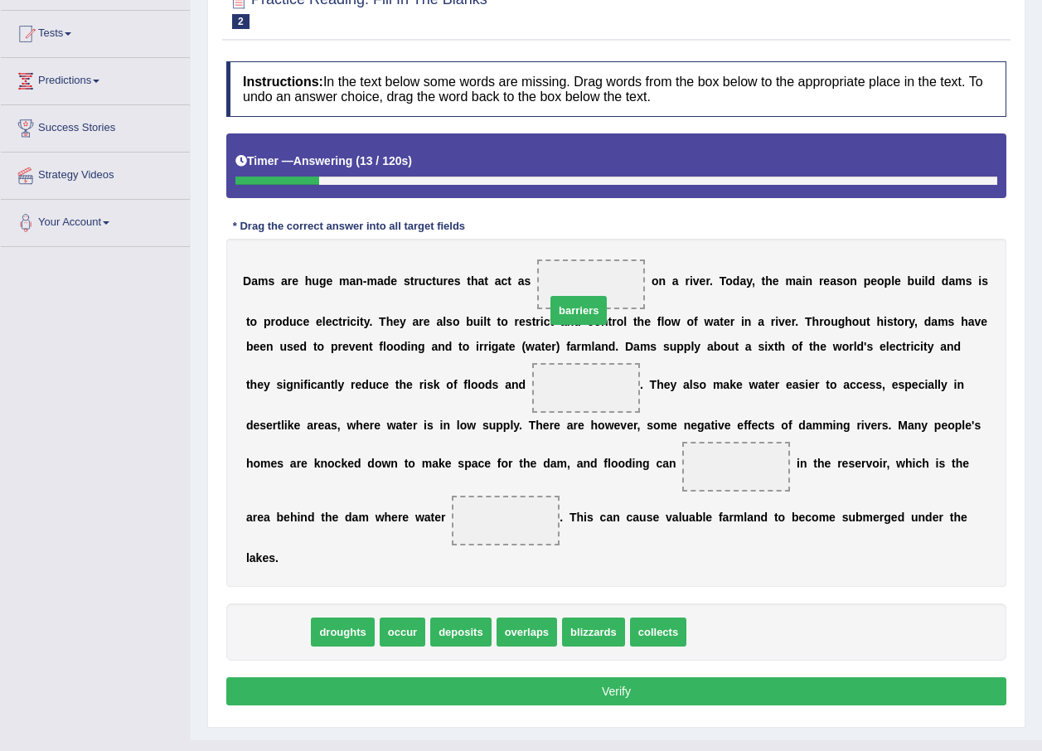
drag, startPoint x: 281, startPoint y: 609, endPoint x: 582, endPoint y: 287, distance: 440.6
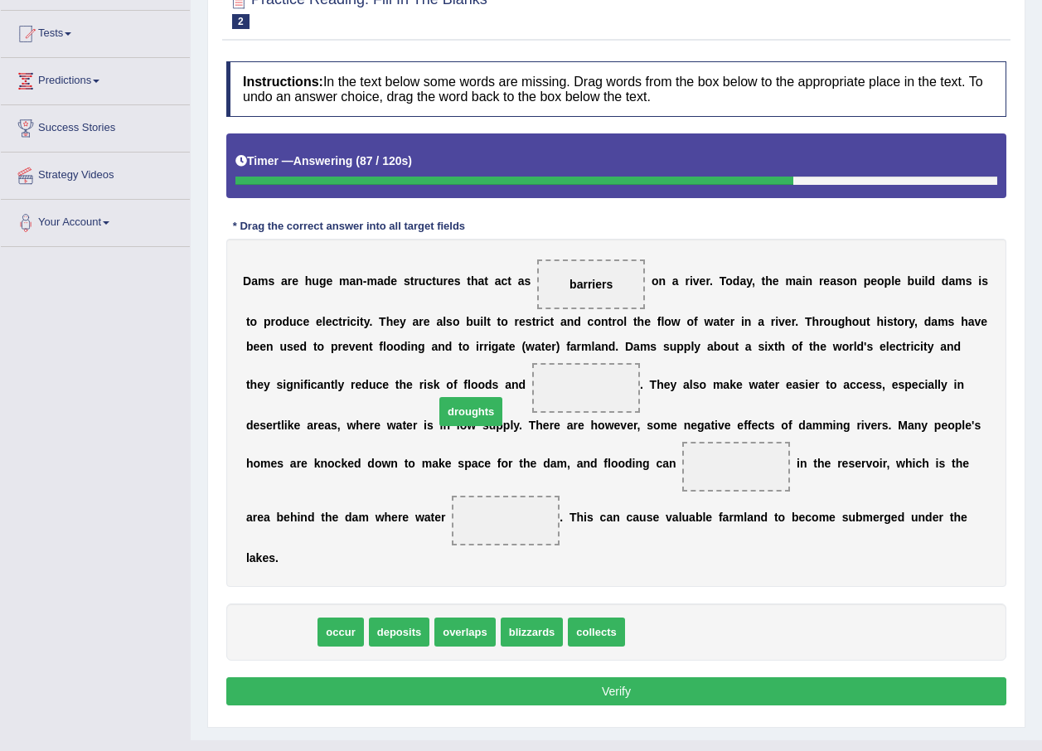
drag, startPoint x: 274, startPoint y: 611, endPoint x: 464, endPoint y: 391, distance: 291.0
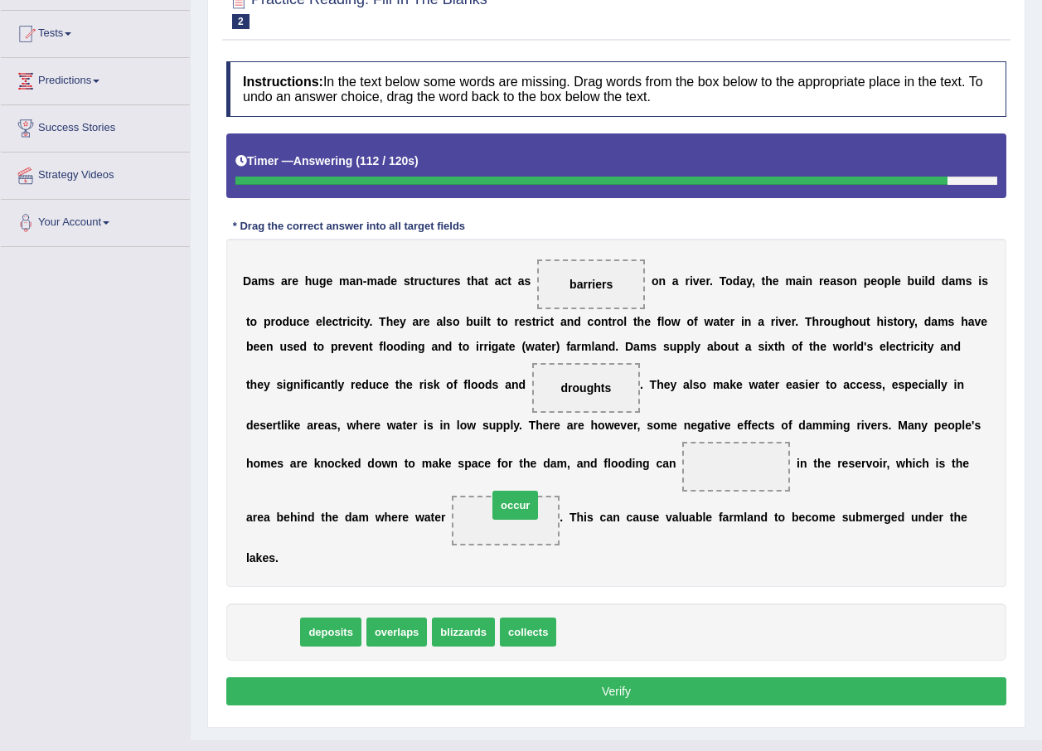
drag, startPoint x: 271, startPoint y: 608, endPoint x: 517, endPoint y: 478, distance: 277.4
click at [682, 475] on span at bounding box center [736, 467] width 108 height 50
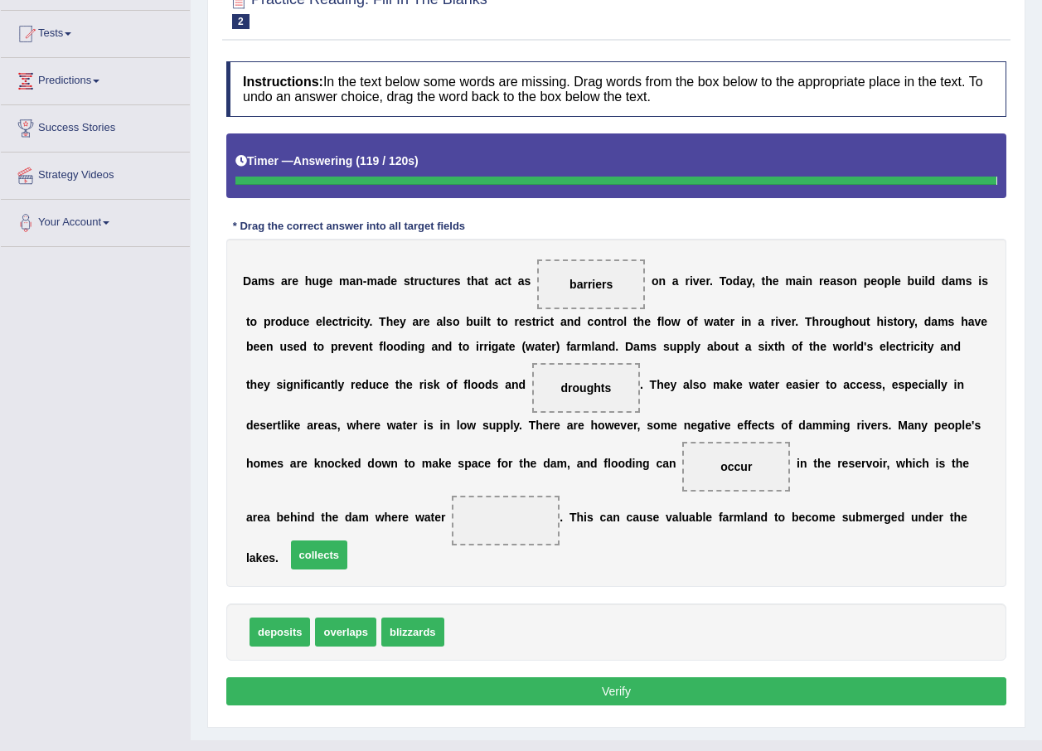
drag, startPoint x: 478, startPoint y: 604, endPoint x: 318, endPoint y: 523, distance: 180.2
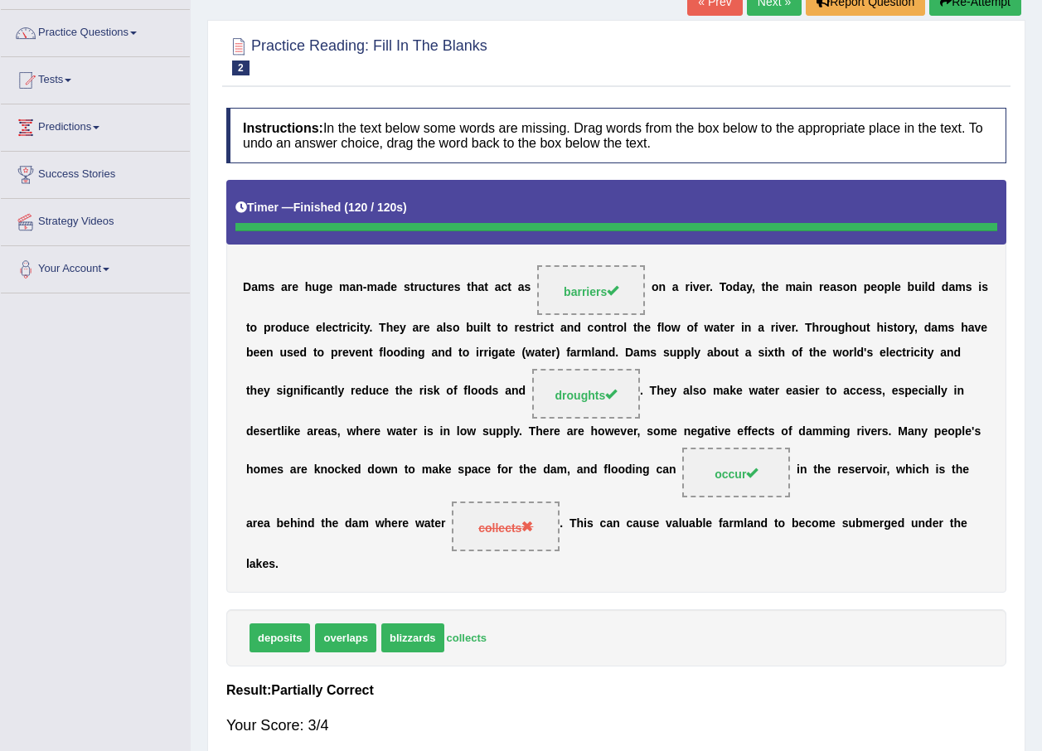
click at [478, 528] on span "collects" at bounding box center [505, 528] width 55 height 13
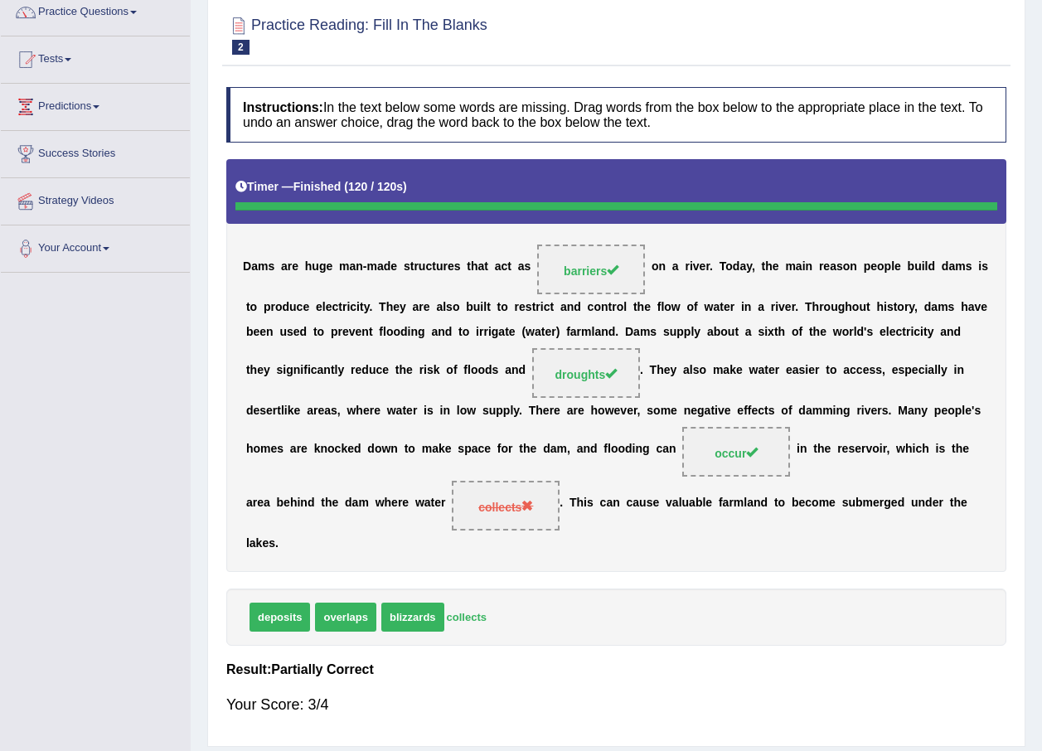
scroll to position [166, 0]
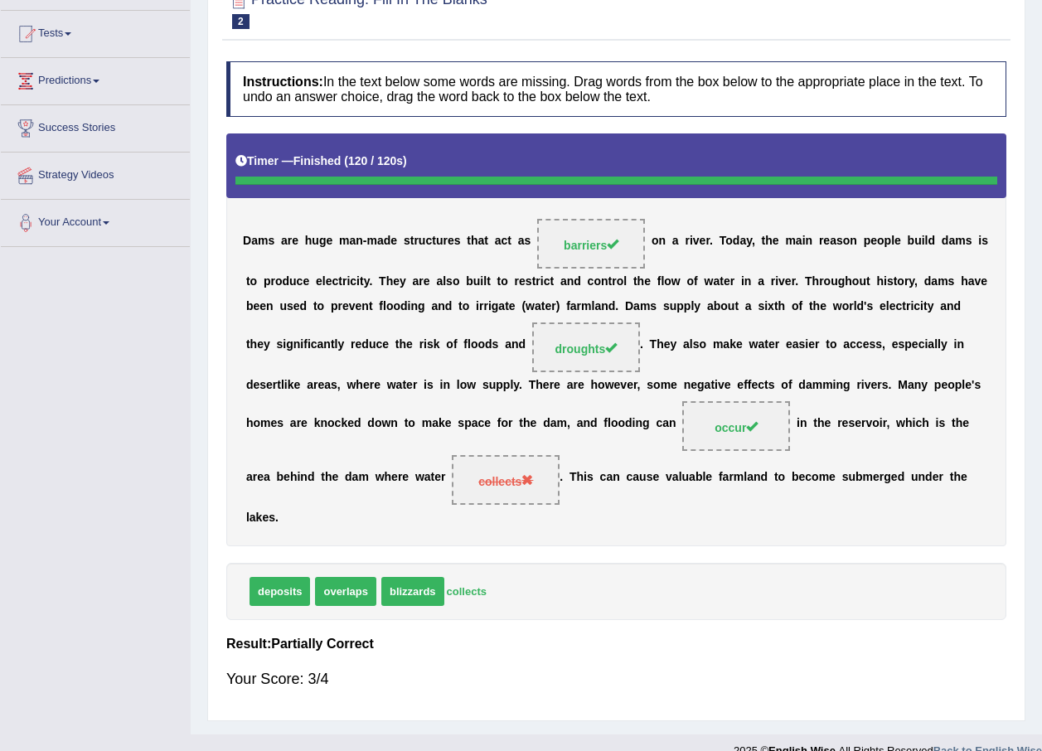
click at [793, 456] on div "D a m s a r e h u g e m a n - m a d e s t r u c t u r e s t h a t a c t a s bar…" at bounding box center [616, 339] width 780 height 412
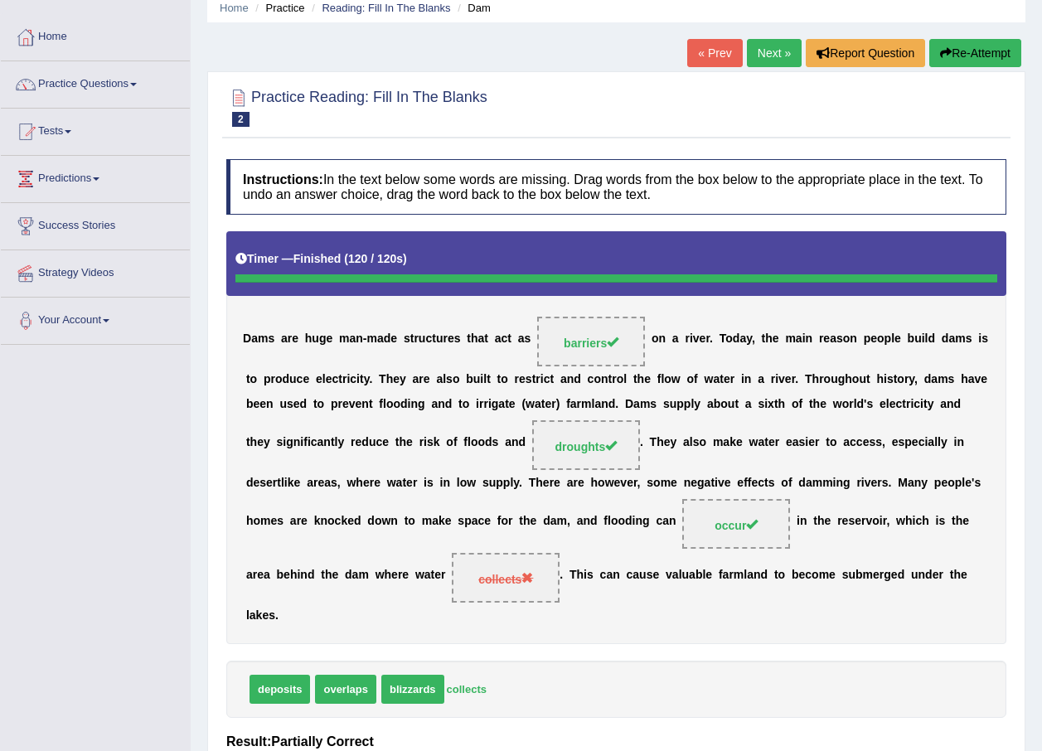
scroll to position [0, 0]
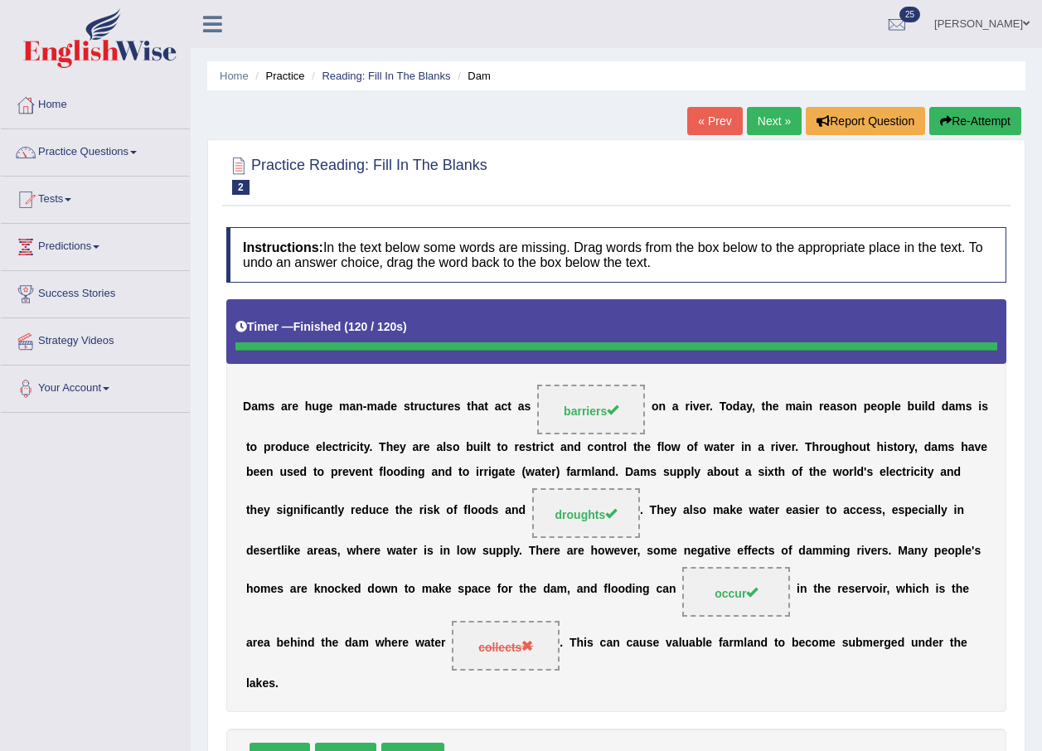
click at [760, 114] on link "Next »" at bounding box center [774, 121] width 55 height 28
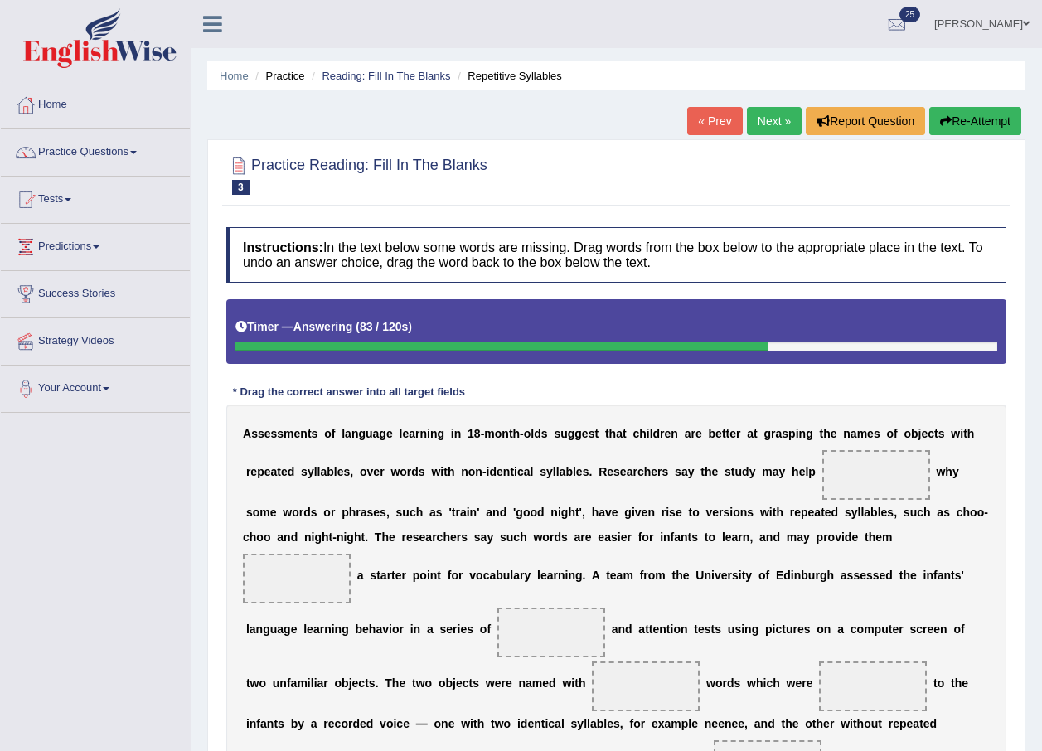
click at [983, 30] on link "[PERSON_NAME]" at bounding box center [982, 21] width 120 height 43
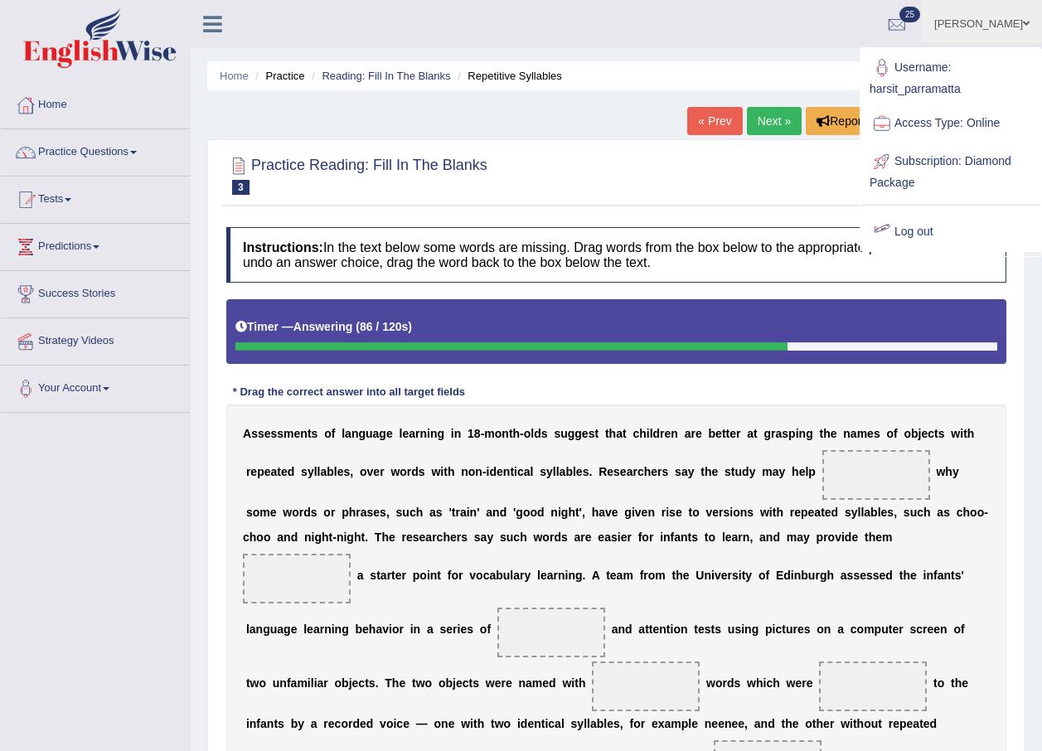
click at [910, 234] on link "Log out" at bounding box center [951, 232] width 179 height 38
